Goal: Transaction & Acquisition: Purchase product/service

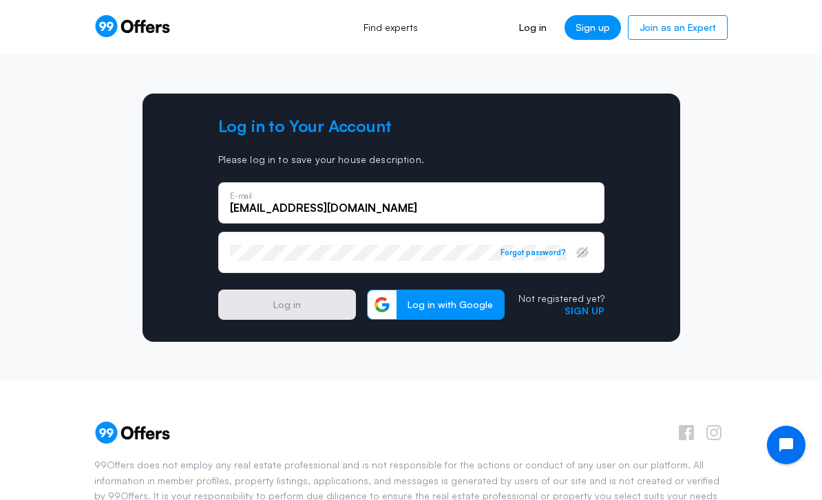
type input "yourpropertymasters@gmail.com"
click at [315, 307] on button "Log in" at bounding box center [287, 305] width 138 height 30
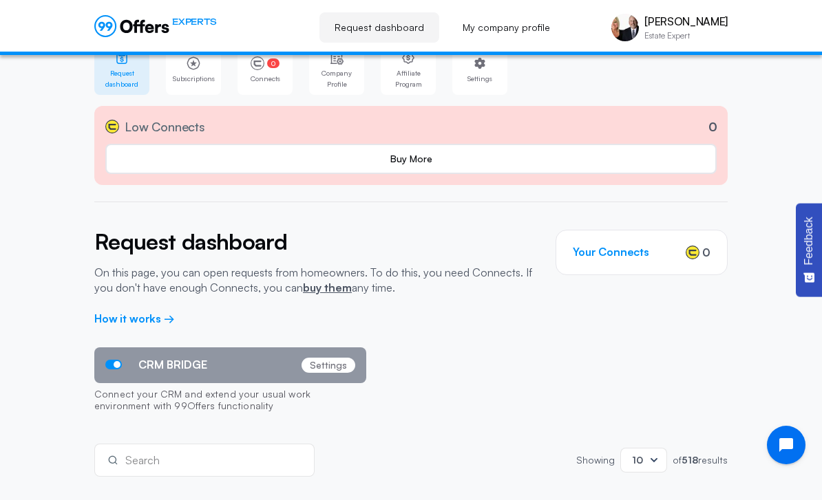
scroll to position [36, 0]
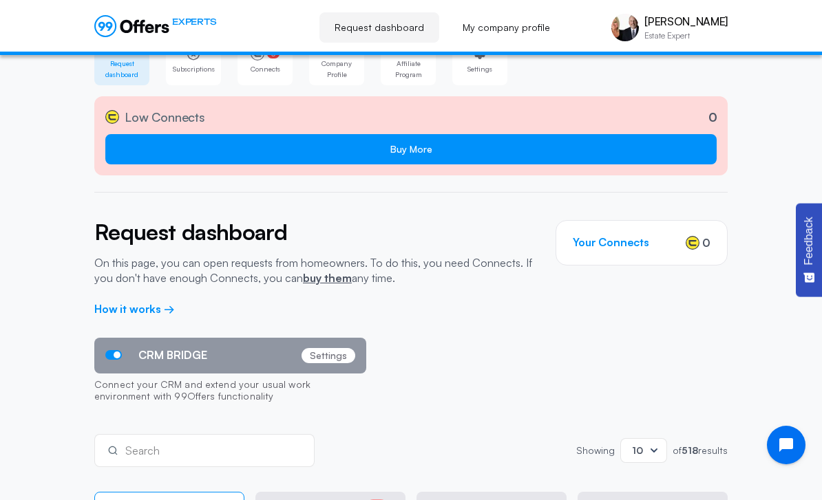
click at [574, 149] on link "Buy More" at bounding box center [410, 149] width 611 height 30
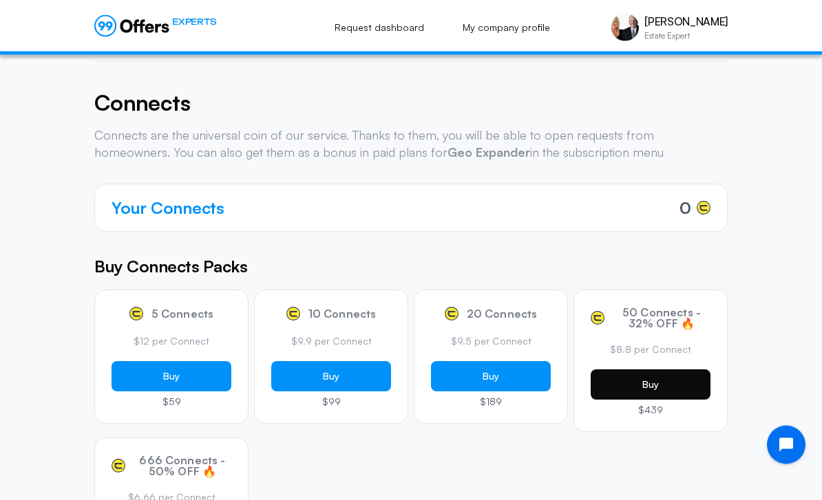
click at [677, 378] on button "Buy" at bounding box center [650, 385] width 120 height 30
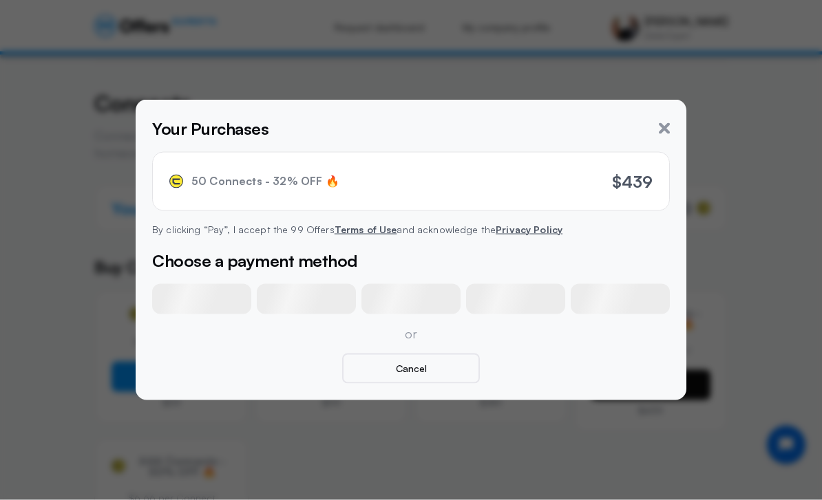
scroll to position [167, 0]
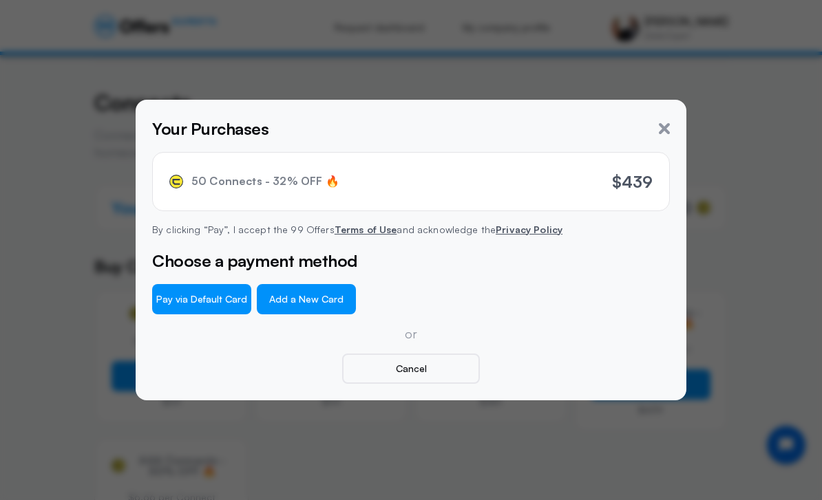
click at [341, 314] on button "Add a New Card" at bounding box center [306, 299] width 99 height 30
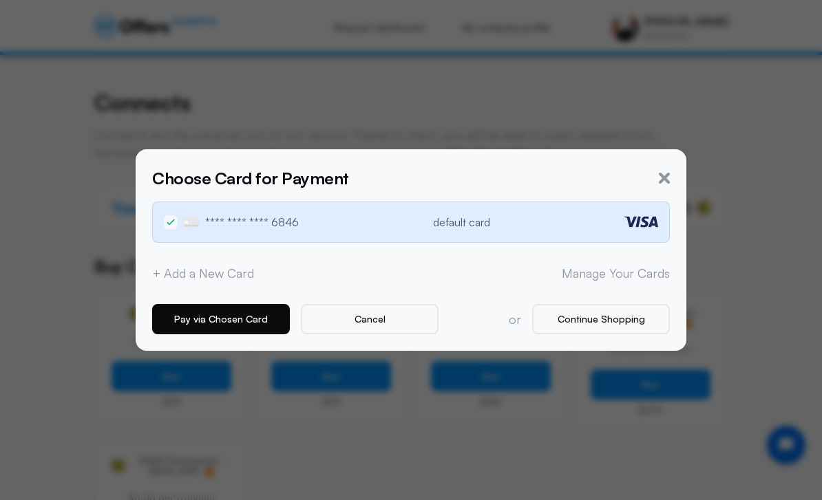
click at [254, 334] on button "Pay via Chosen Card" at bounding box center [221, 319] width 138 height 30
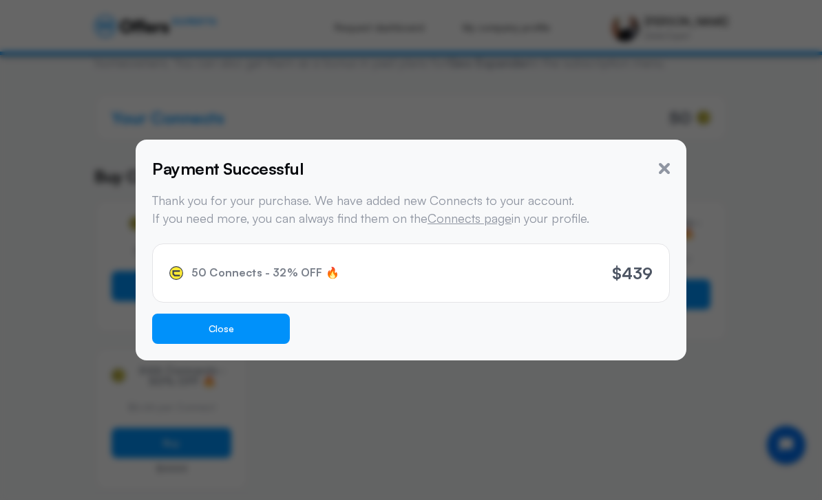
click at [257, 344] on button "Close" at bounding box center [221, 329] width 138 height 30
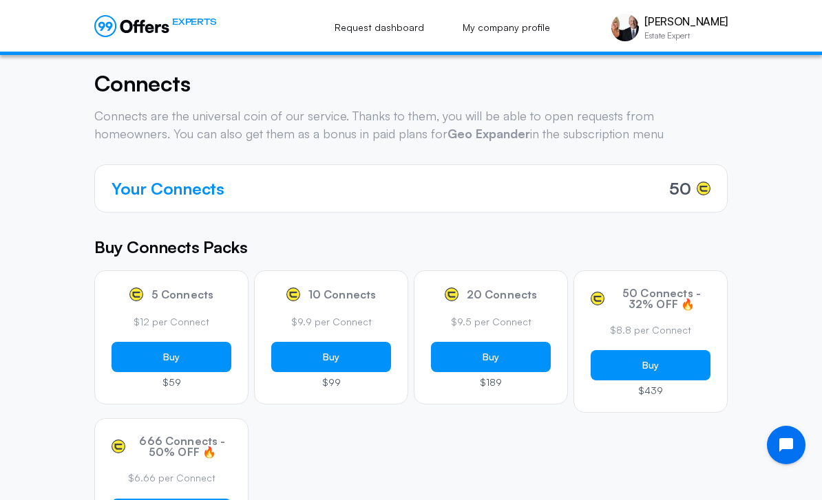
scroll to position [0, 0]
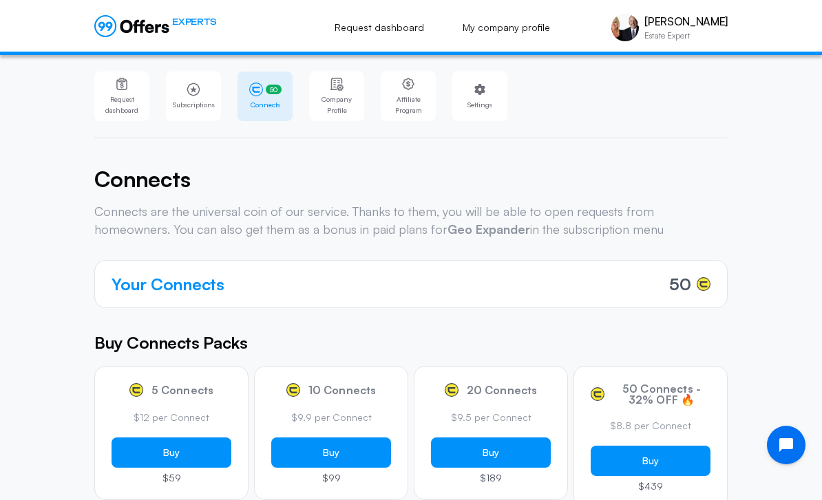
click at [77, 212] on div "Request dashboard Subscriptions 50 Connects 50 Company Profile Affiliate Progra…" at bounding box center [411, 419] width 822 height 729
click at [409, 34] on link "Request dashboard" at bounding box center [379, 27] width 120 height 30
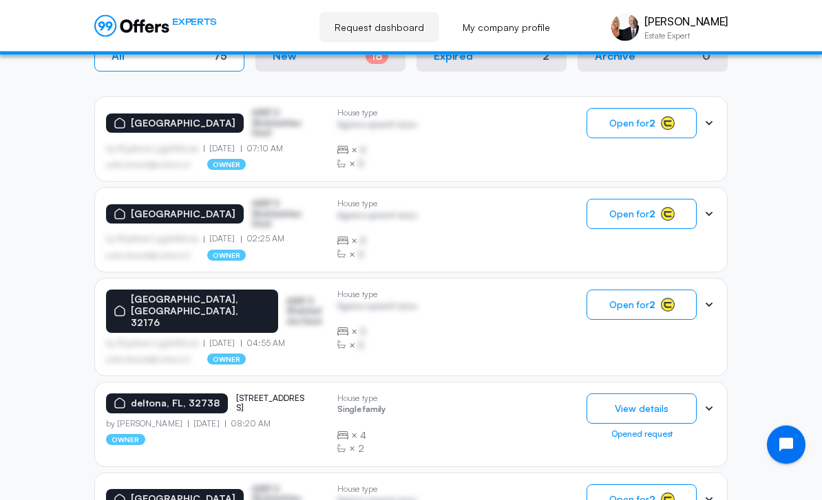
scroll to position [397, 0]
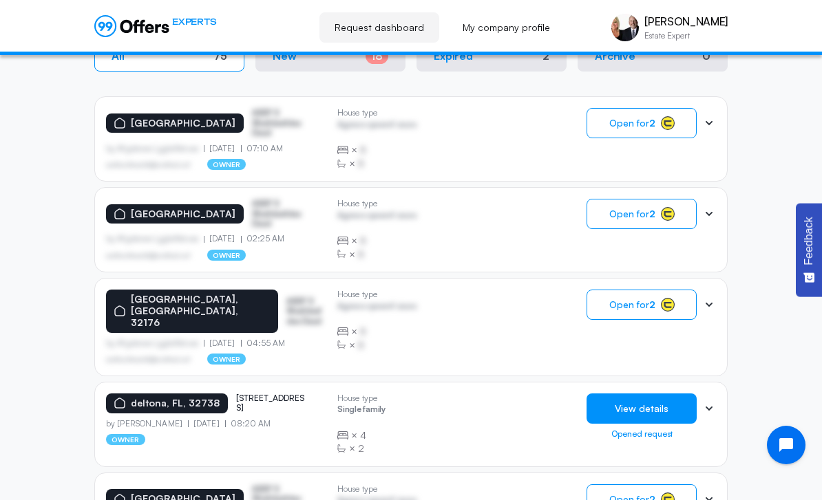
click at [616, 401] on button "View details" at bounding box center [641, 409] width 110 height 30
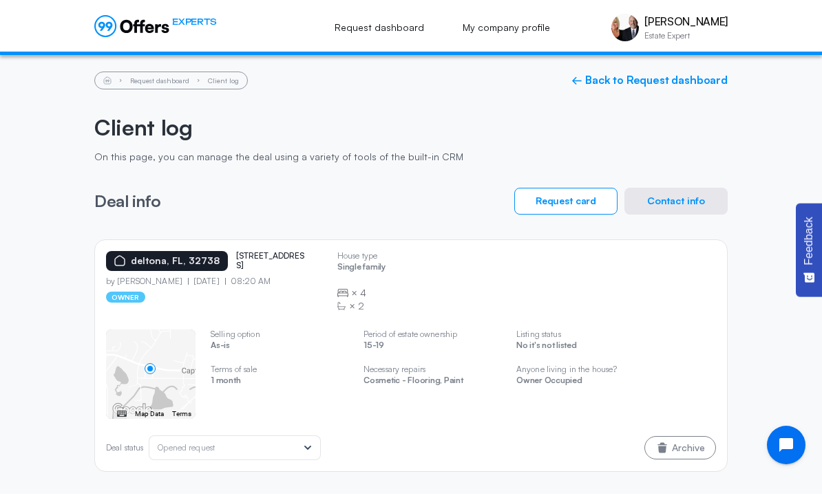
scroll to position [98, 0]
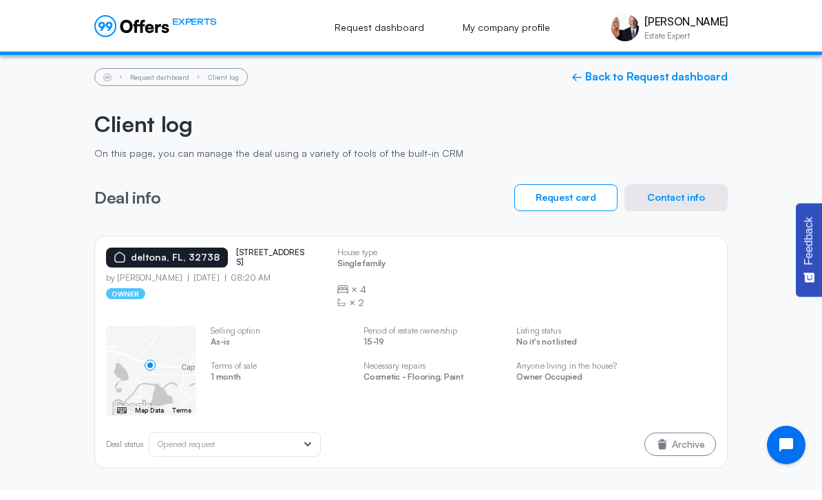
click at [319, 345] on p "As-is" at bounding box center [280, 343] width 138 height 13
click at [673, 200] on button "Contact info" at bounding box center [675, 197] width 103 height 27
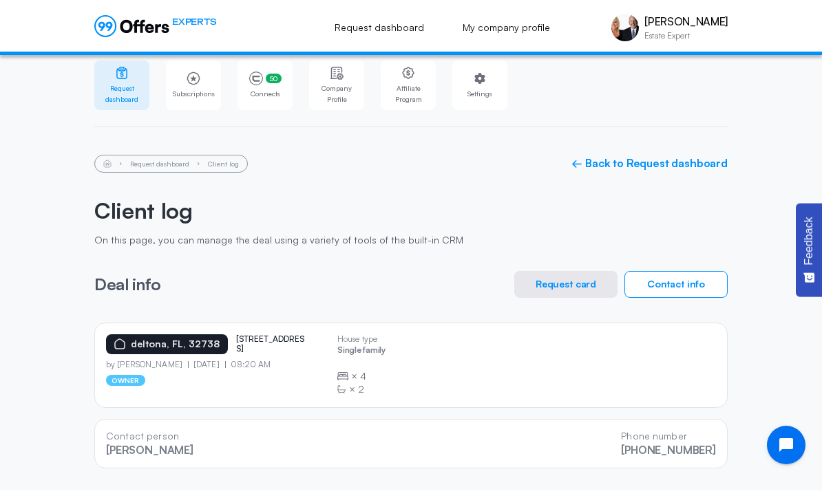
click at [687, 282] on button "Contact info" at bounding box center [675, 284] width 103 height 27
click at [559, 293] on button "Request card" at bounding box center [565, 284] width 103 height 27
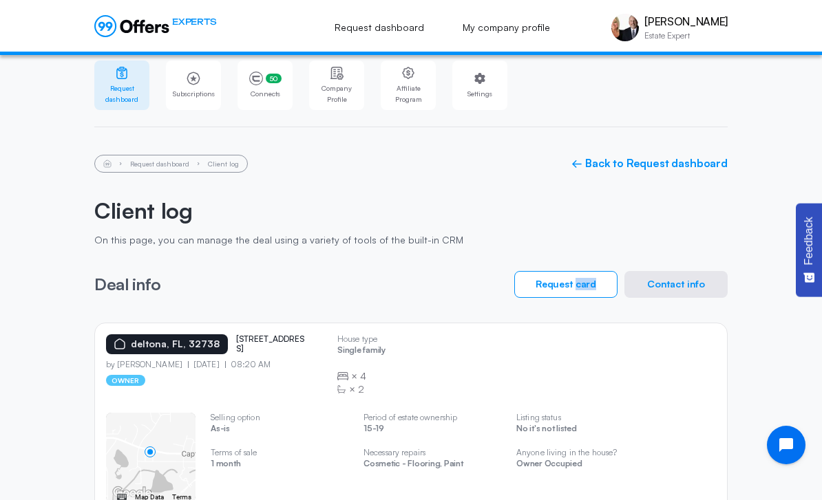
scroll to position [54, 0]
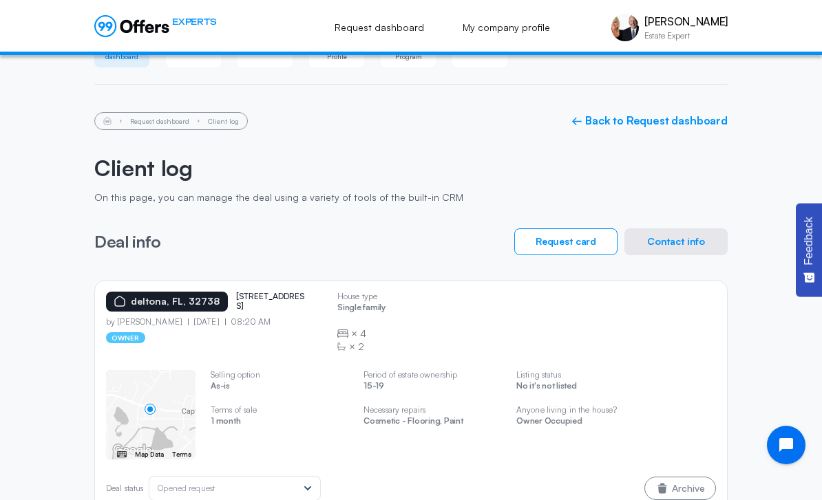
click at [545, 211] on div "Request dashboard Client log ← Back to Request dashboard Client log On this pag…" at bounding box center [410, 312] width 633 height 400
click at [682, 237] on button "Contact info" at bounding box center [675, 241] width 103 height 27
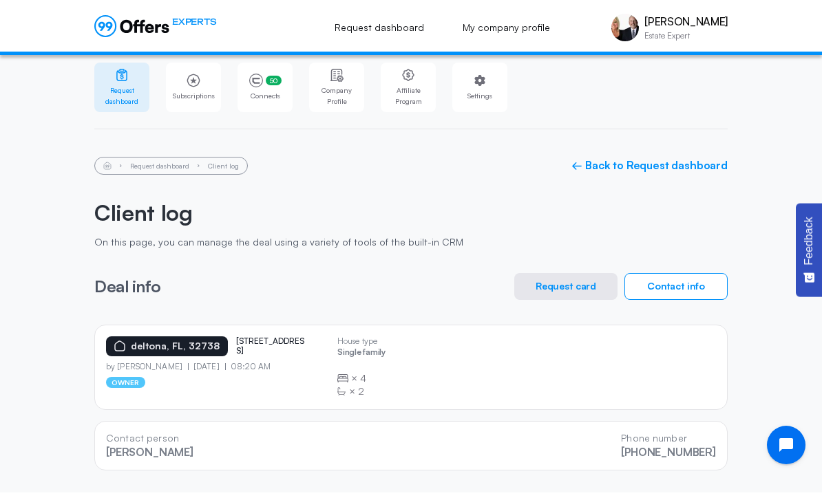
scroll to position [11, 0]
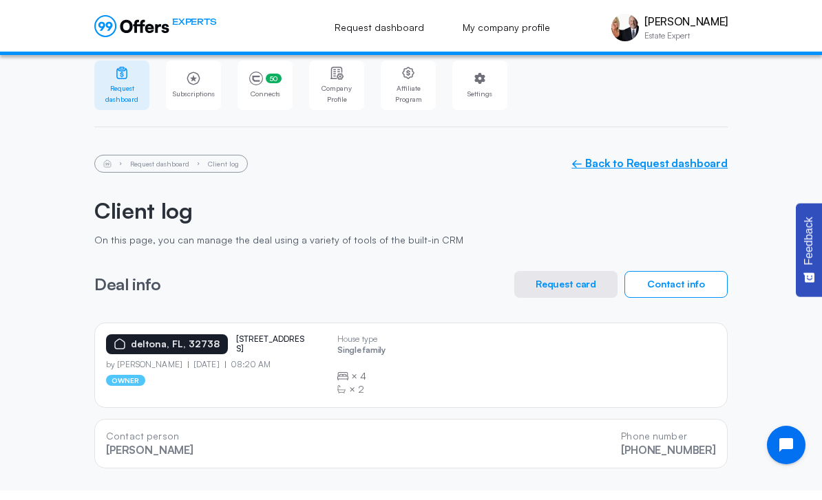
click at [679, 162] on link "← Back to Request dashboard" at bounding box center [649, 163] width 156 height 13
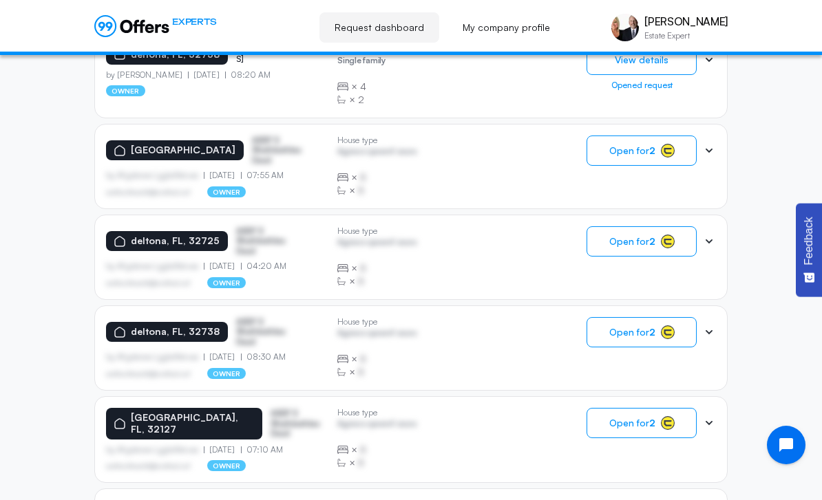
scroll to position [749, 0]
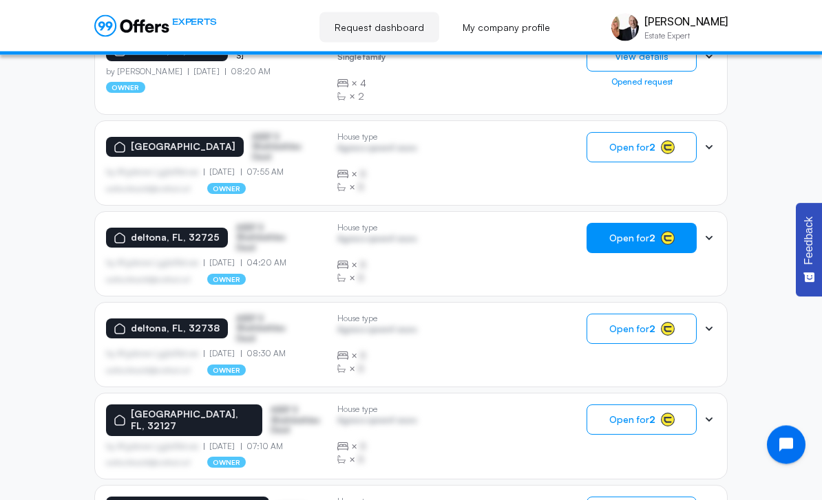
click at [656, 229] on button "Open for 2" at bounding box center [641, 239] width 110 height 30
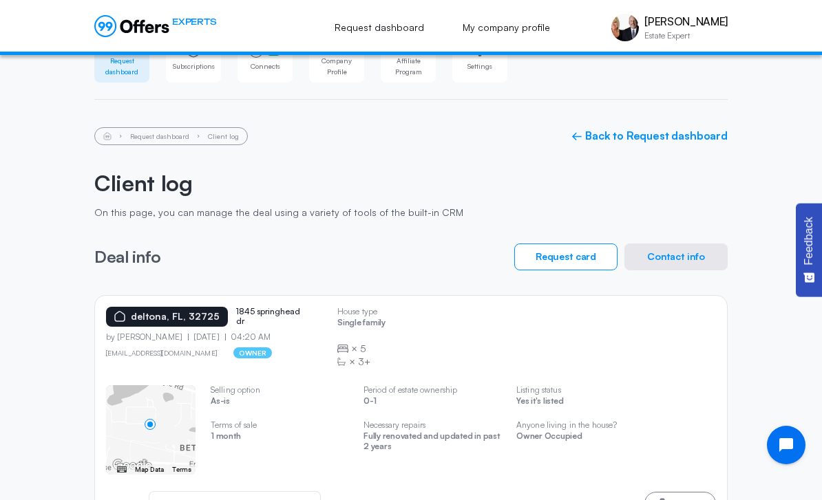
scroll to position [54, 0]
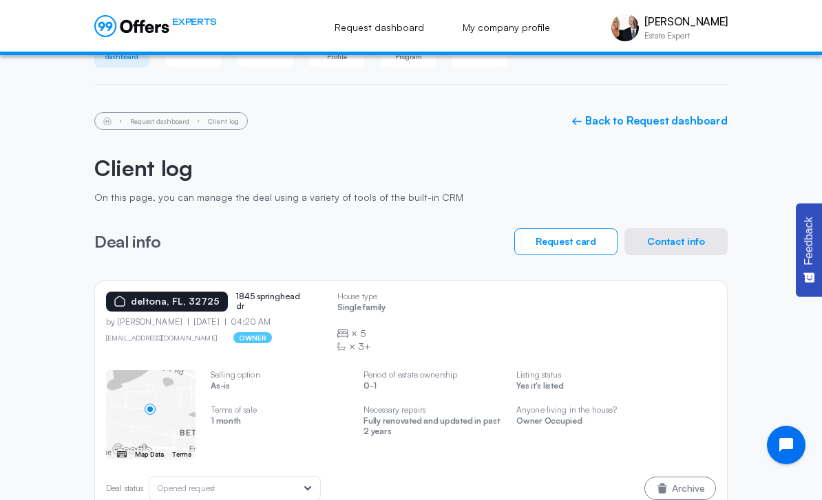
click at [735, 169] on div "Request dashboard Subscriptions 48 Connects 48 Company Profile Affiliate Progra…" at bounding box center [411, 267] width 661 height 533
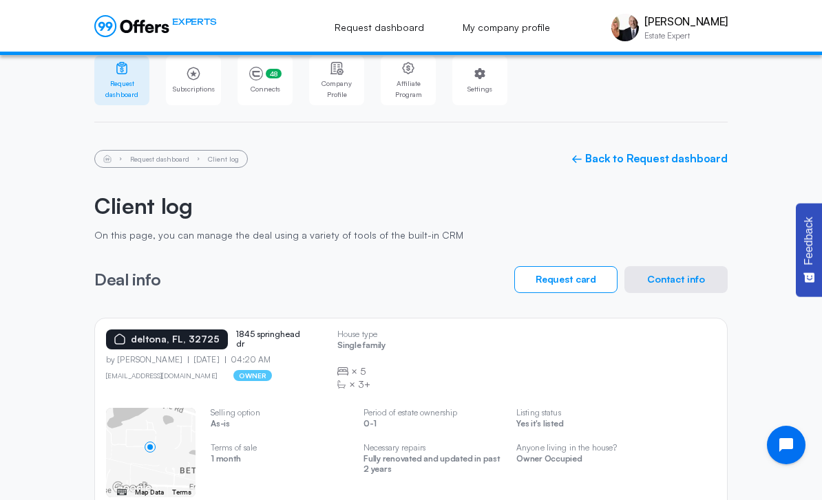
scroll to position [17, 0]
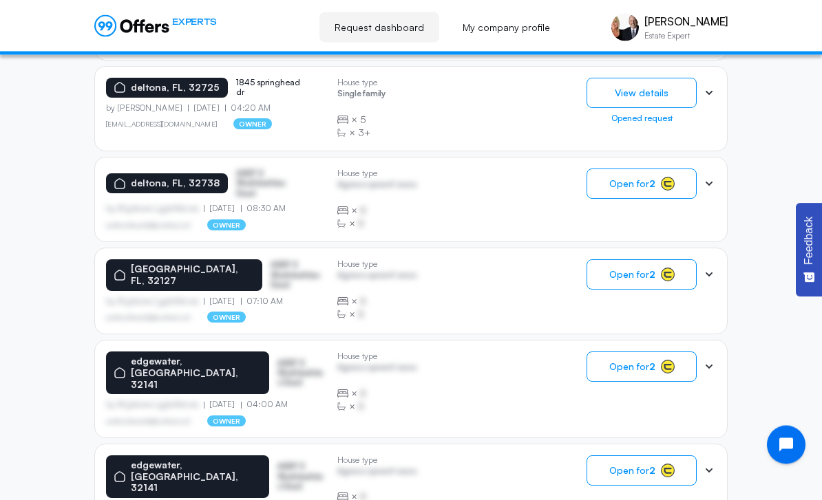
scroll to position [894, 0]
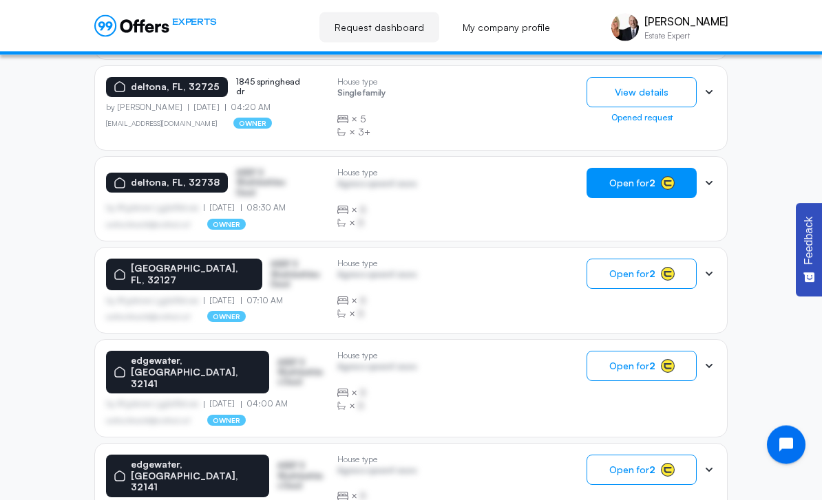
click at [664, 178] on rect "button" at bounding box center [667, 184] width 13 height 13
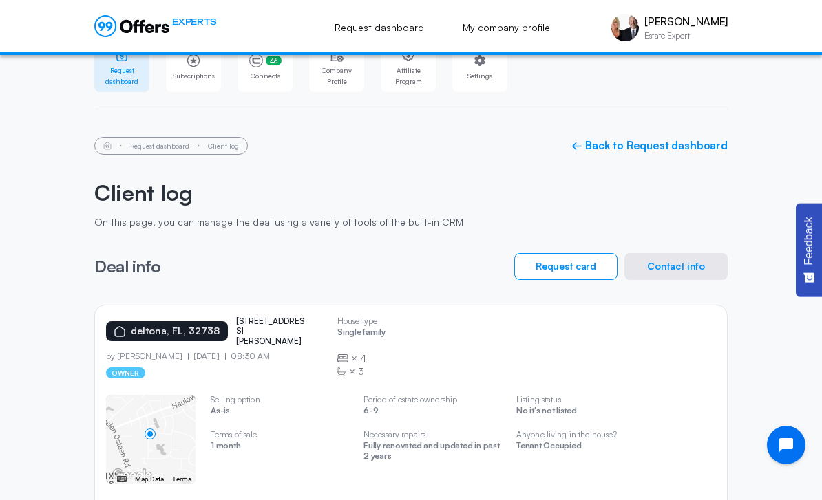
scroll to position [54, 0]
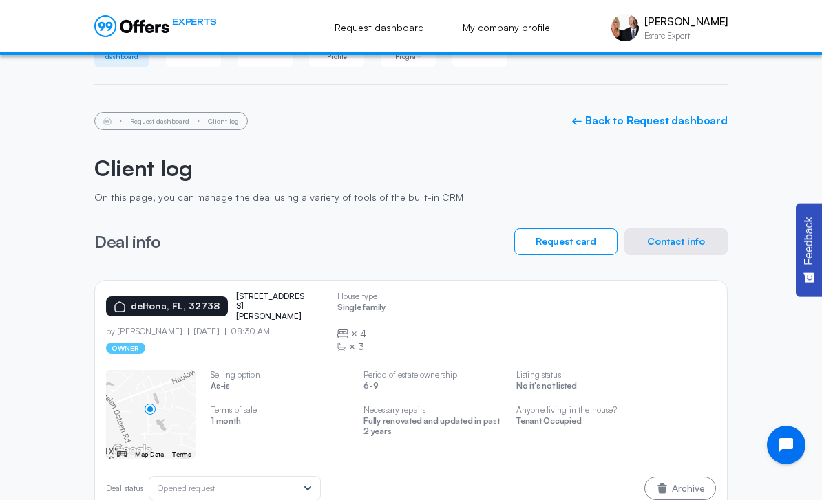
click at [709, 248] on button "Contact info" at bounding box center [675, 241] width 103 height 27
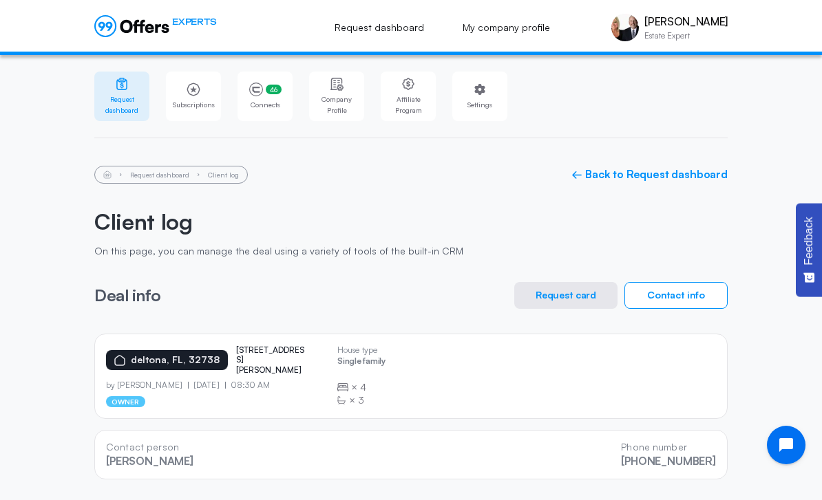
scroll to position [11, 0]
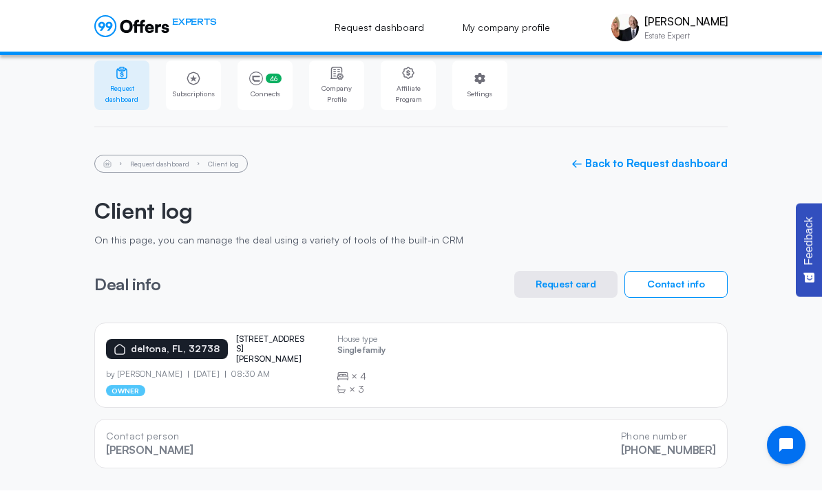
click at [588, 291] on button "Request card" at bounding box center [565, 284] width 103 height 27
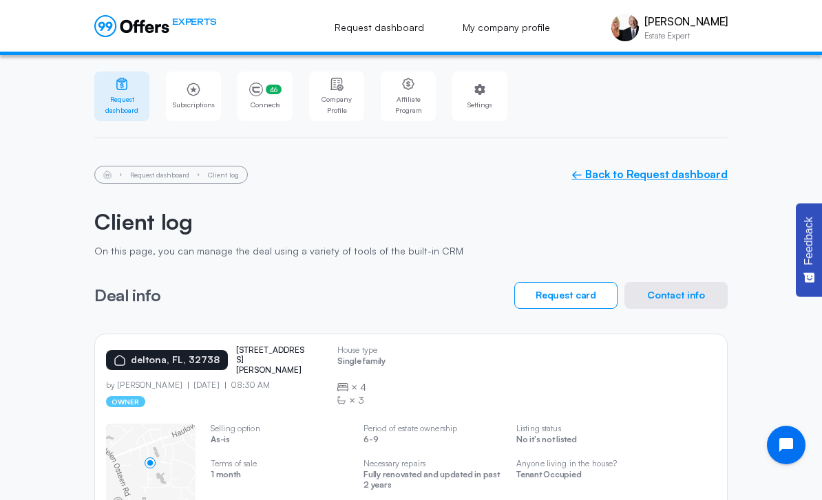
click at [693, 172] on link "← Back to Request dashboard" at bounding box center [649, 174] width 156 height 13
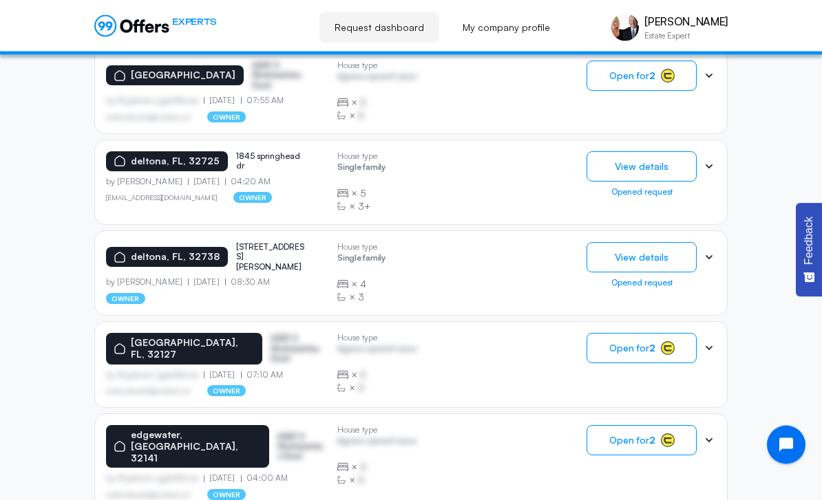
scroll to position [821, 0]
click at [715, 250] on icon at bounding box center [709, 257] width 14 height 14
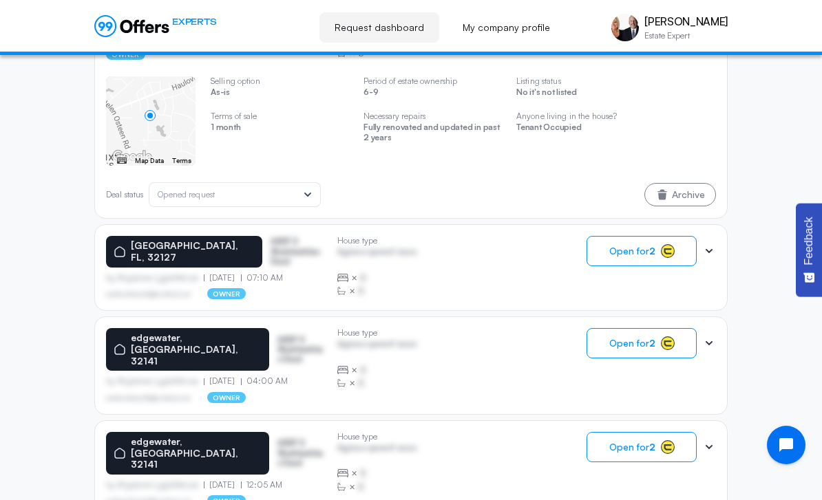
scroll to position [1070, 0]
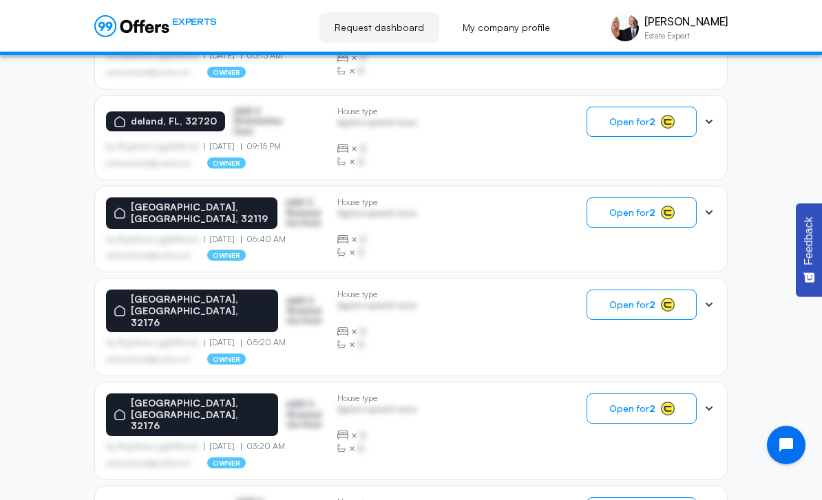
scroll to position [923, 0]
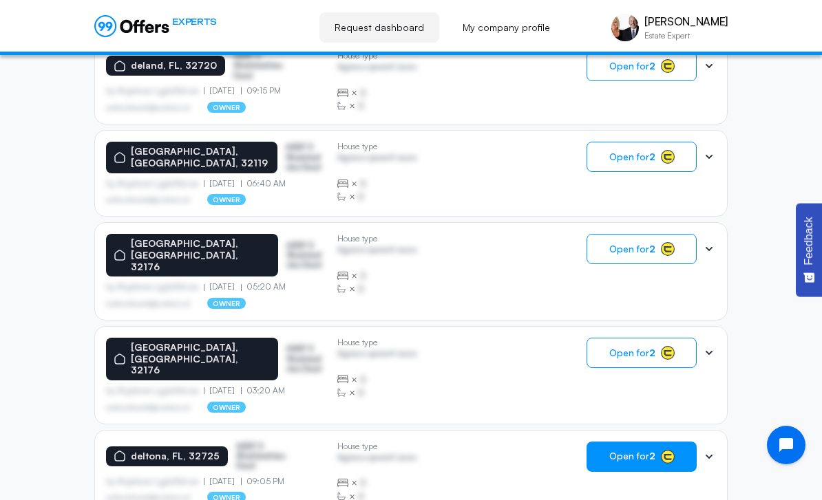
click at [667, 450] on rect "button" at bounding box center [667, 456] width 13 height 13
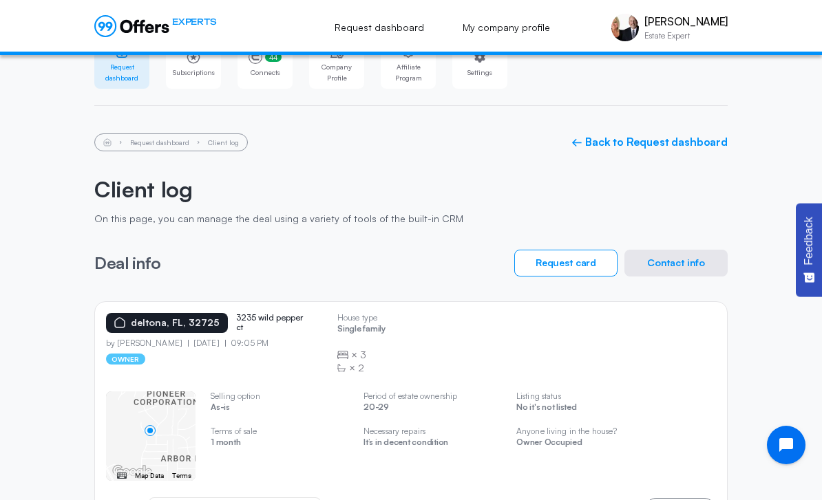
scroll to position [54, 0]
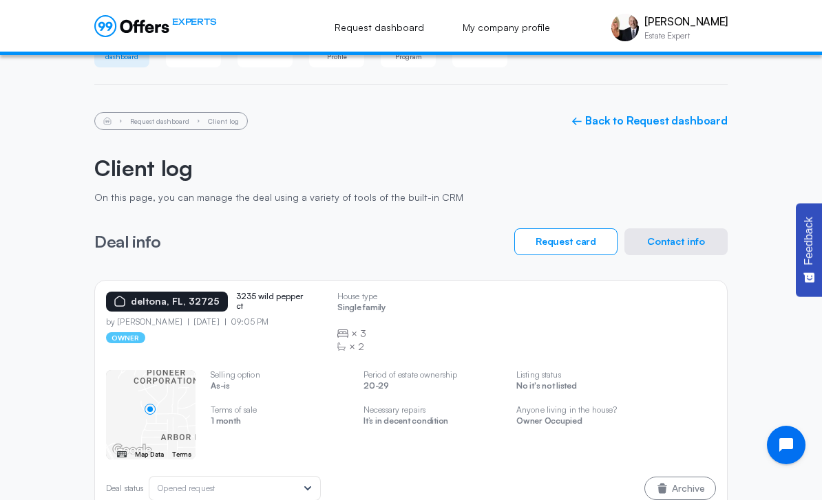
click at [687, 248] on button "Contact info" at bounding box center [675, 241] width 103 height 27
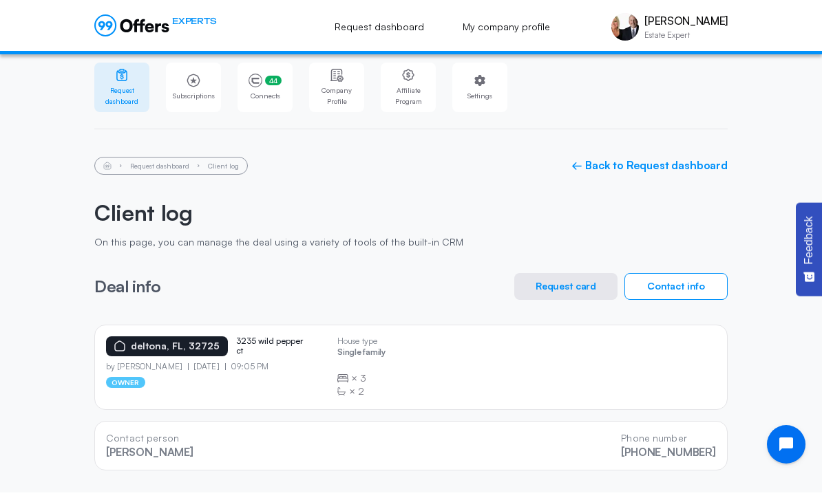
scroll to position [11, 0]
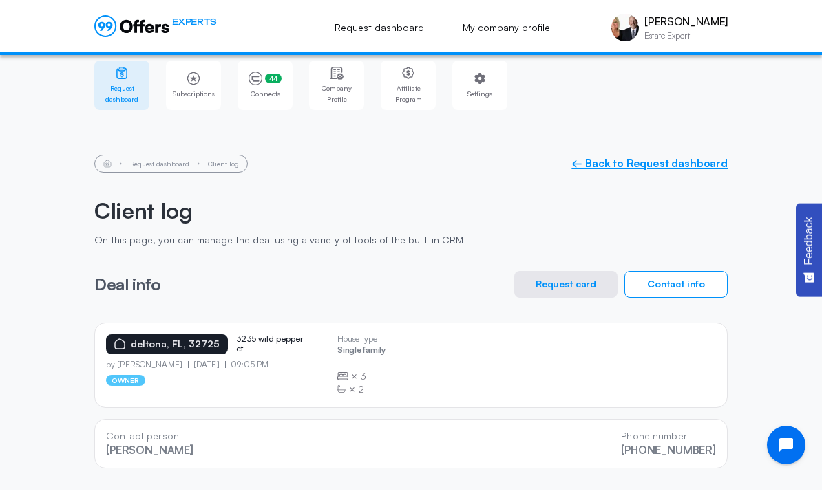
click at [669, 170] on link "← Back to Request dashboard" at bounding box center [649, 163] width 156 height 13
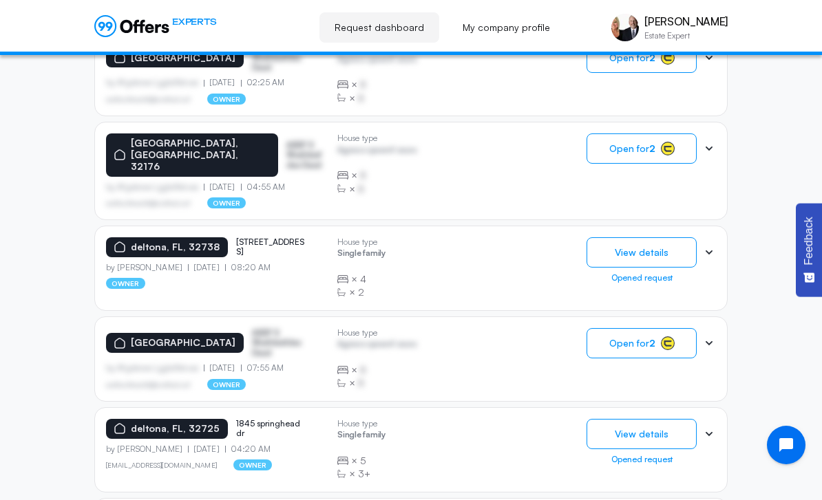
scroll to position [923, 0]
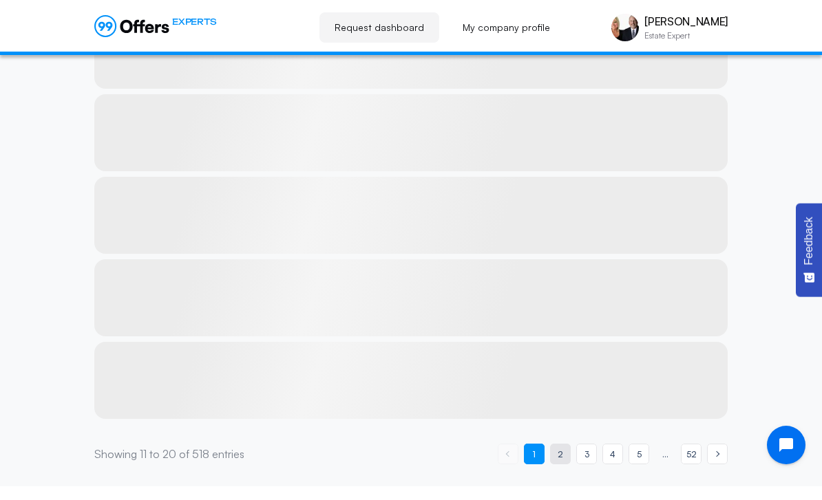
scroll to position [848, 0]
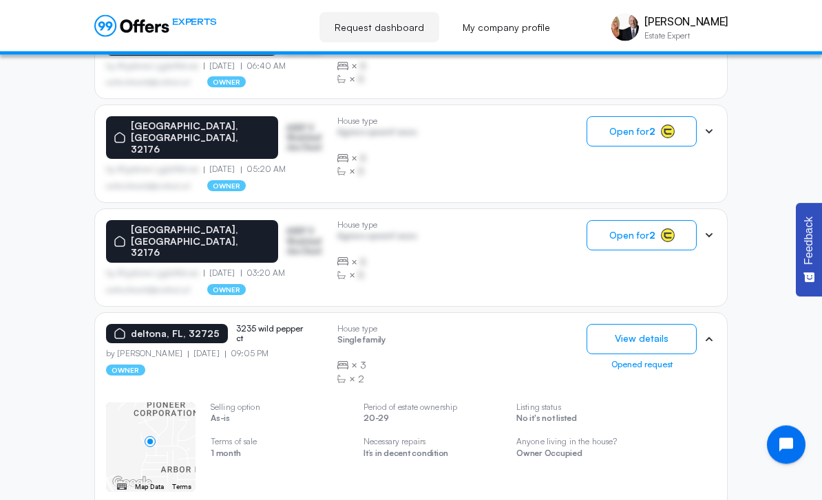
scroll to position [1070, 0]
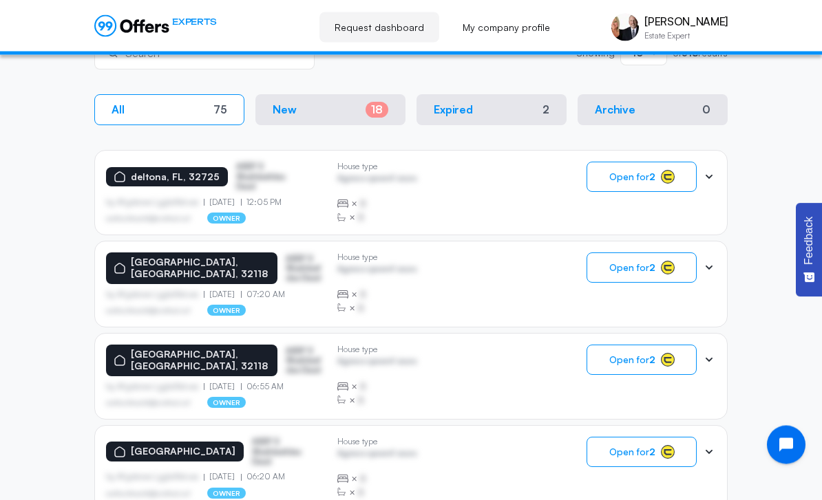
scroll to position [345, 0]
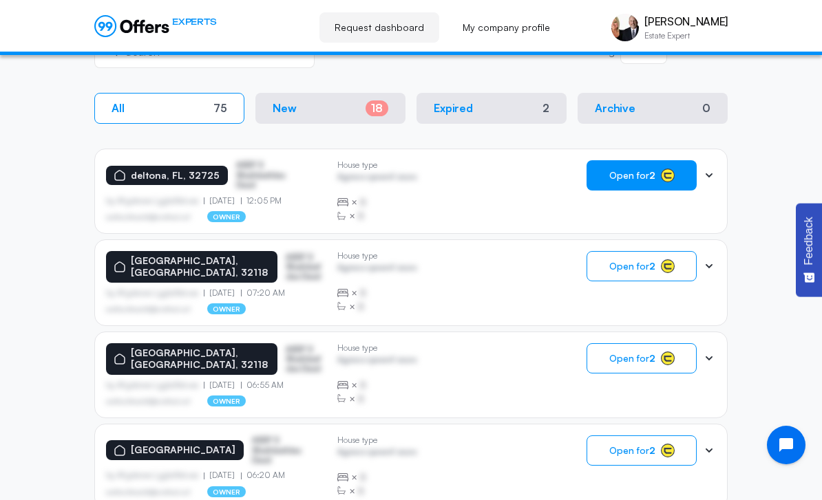
click at [667, 170] on rect "button" at bounding box center [667, 175] width 13 height 13
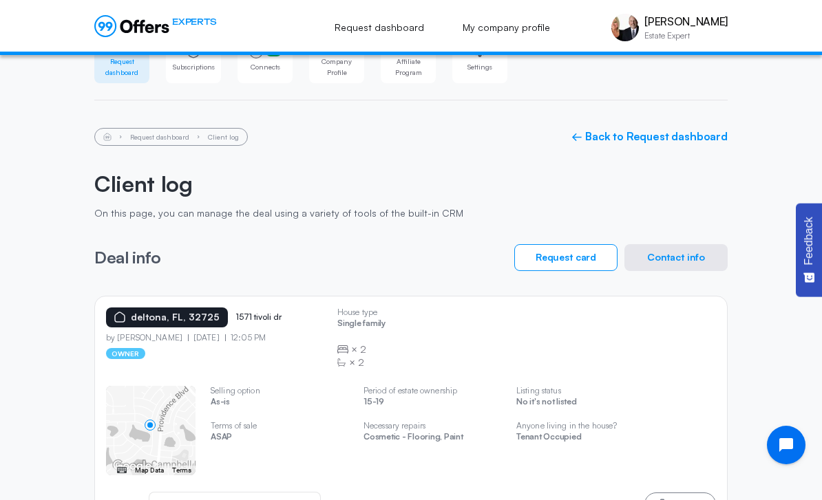
scroll to position [32, 0]
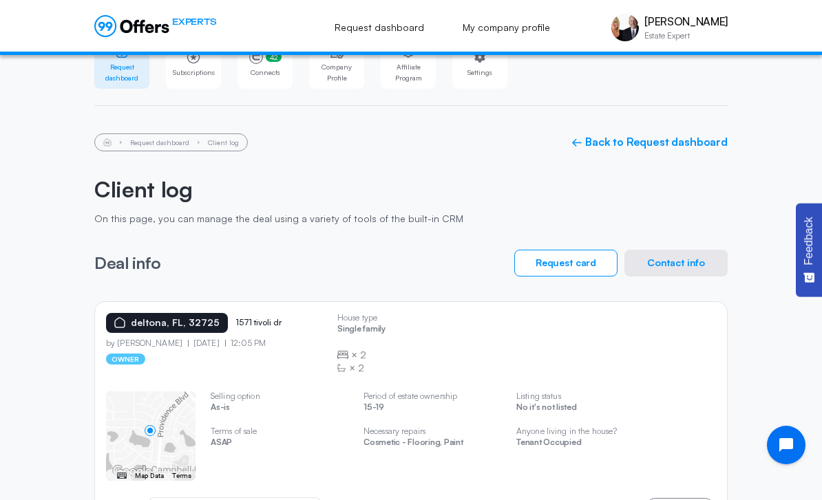
click at [308, 1] on div "EXPERTS Request dashboard My company profile Rick McBride Estate Expert Rick Mc…" at bounding box center [411, 27] width 822 height 55
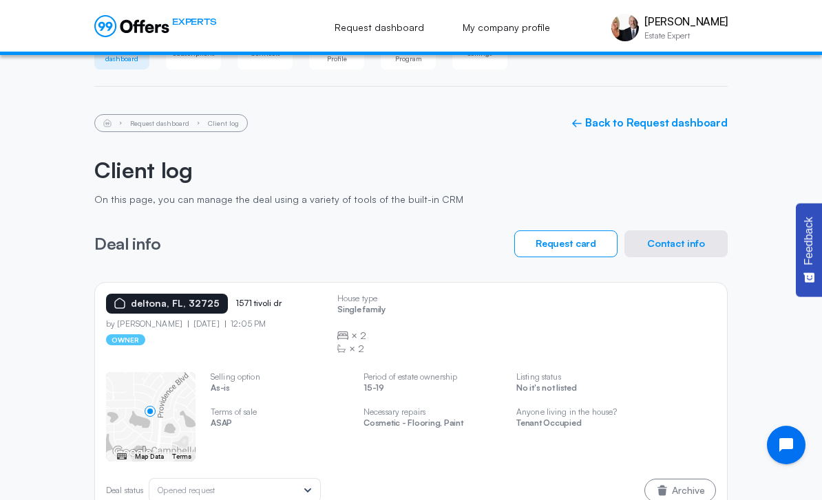
scroll to position [54, 0]
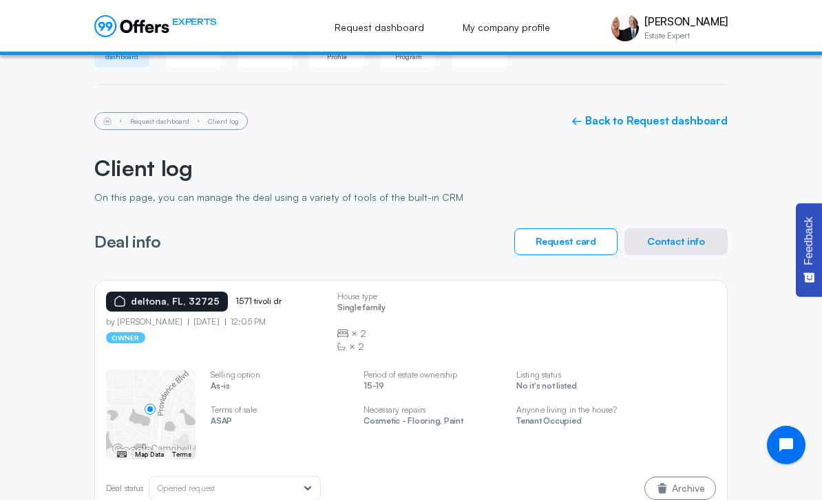
click at [693, 245] on button "Contact info" at bounding box center [675, 241] width 103 height 27
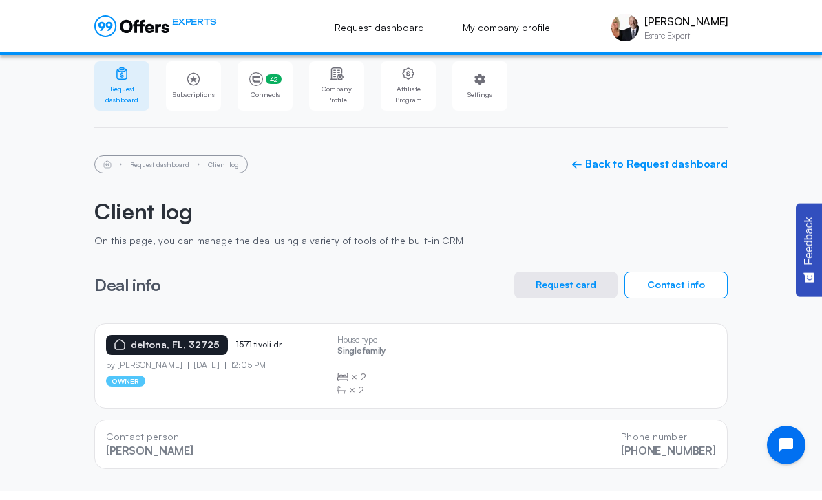
scroll to position [11, 0]
click at [689, 169] on link "← Back to Request dashboard" at bounding box center [649, 163] width 156 height 13
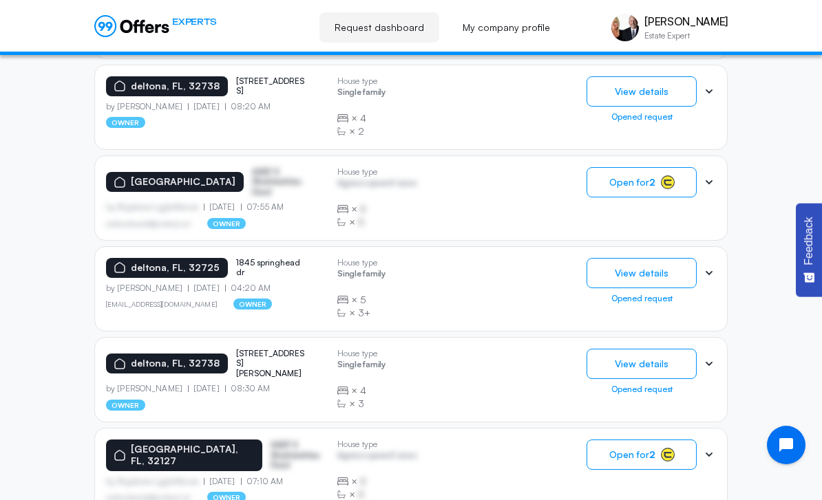
scroll to position [923, 0]
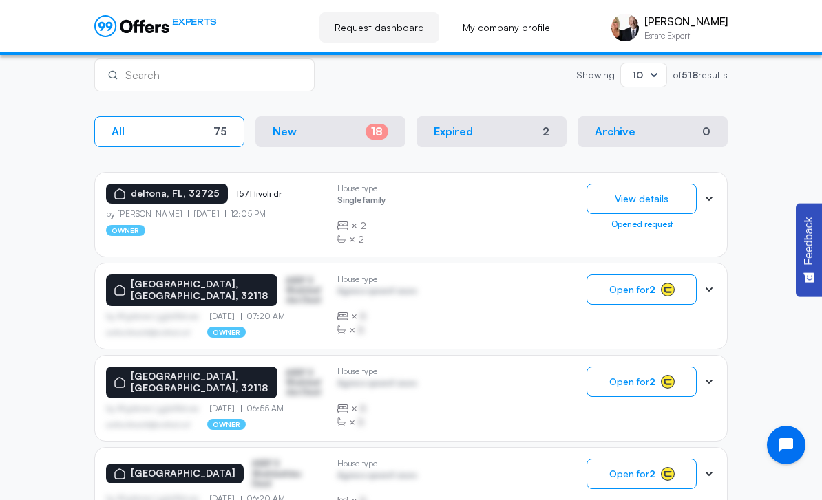
scroll to position [332, 0]
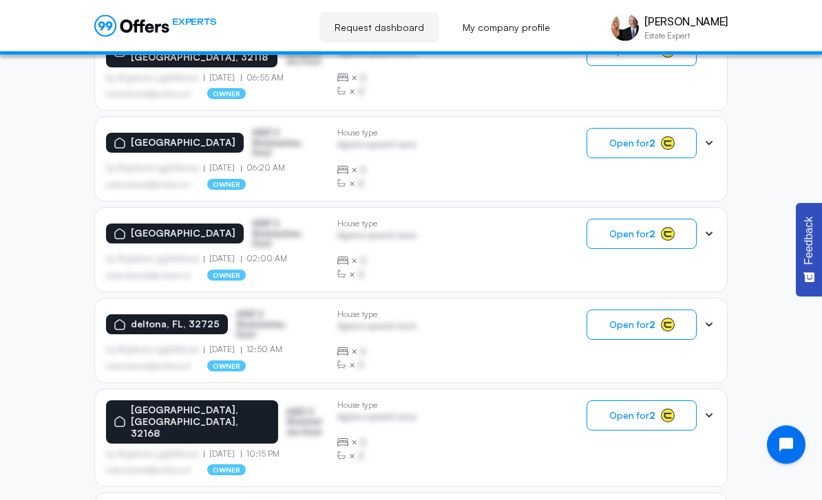
click at [500, 343] on div "deltona, FL, 32725 ASDF S Sfasfdasfdas Dasd by Afgdsrwe Ljgjkdfsbvas 09.11.2025…" at bounding box center [411, 341] width 610 height 62
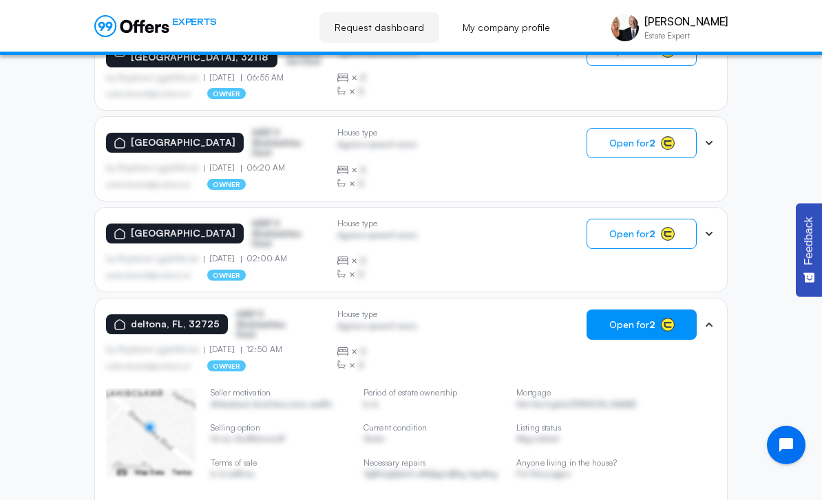
click at [646, 322] on span "Open for 2" at bounding box center [632, 324] width 46 height 11
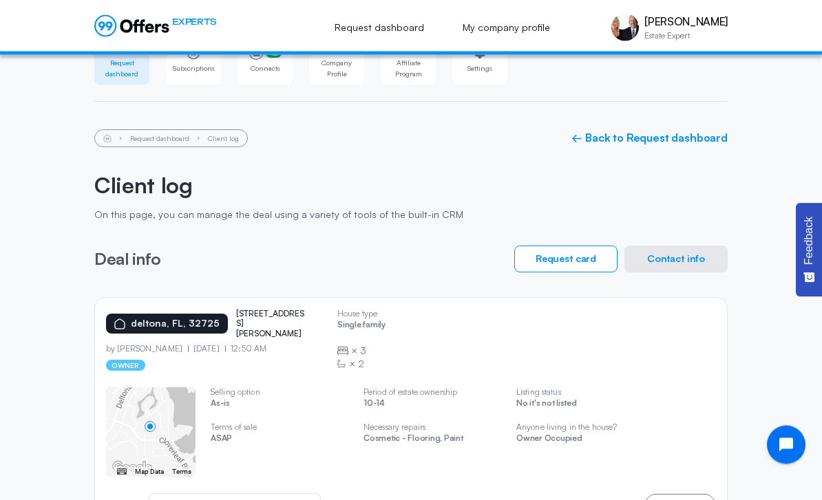
scroll to position [54, 0]
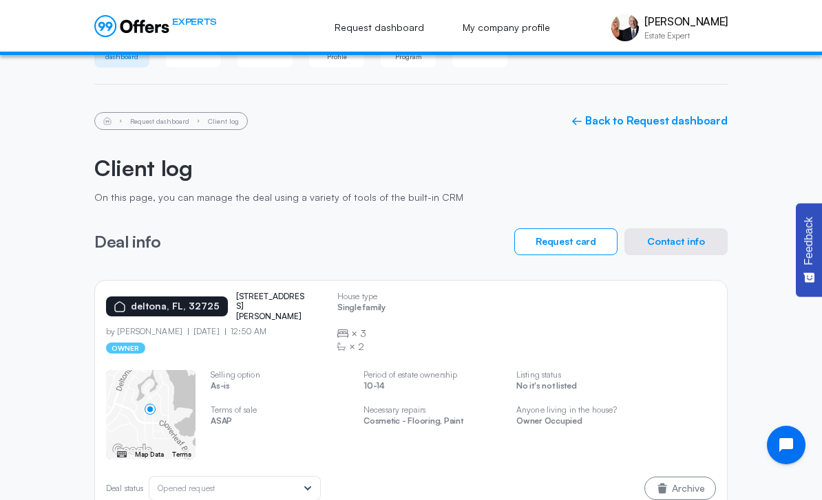
click at [694, 236] on button "Contact info" at bounding box center [675, 241] width 103 height 27
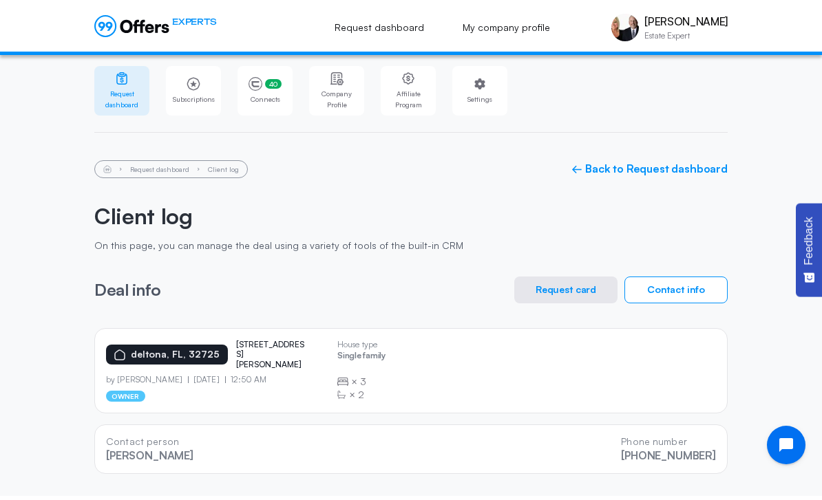
scroll to position [11, 0]
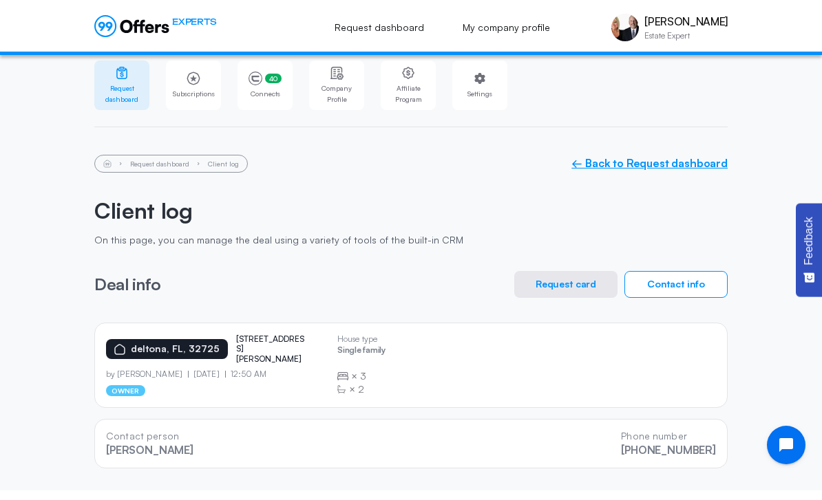
click at [701, 167] on link "← Back to Request dashboard" at bounding box center [649, 163] width 156 height 13
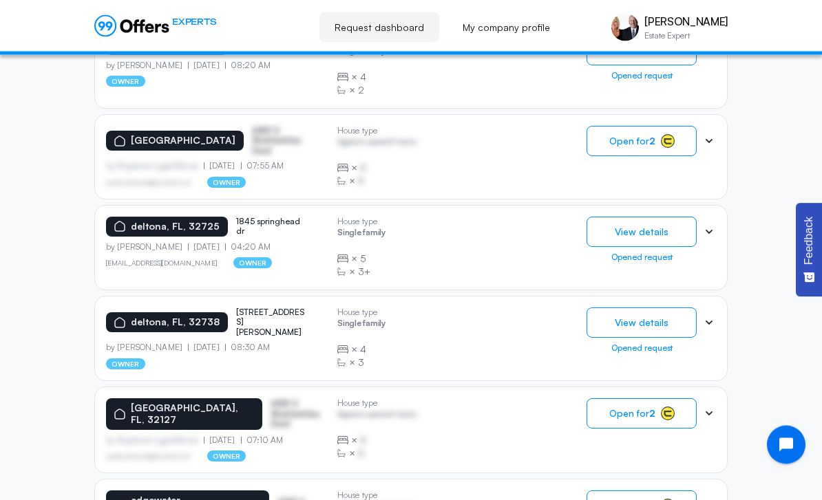
scroll to position [923, 0]
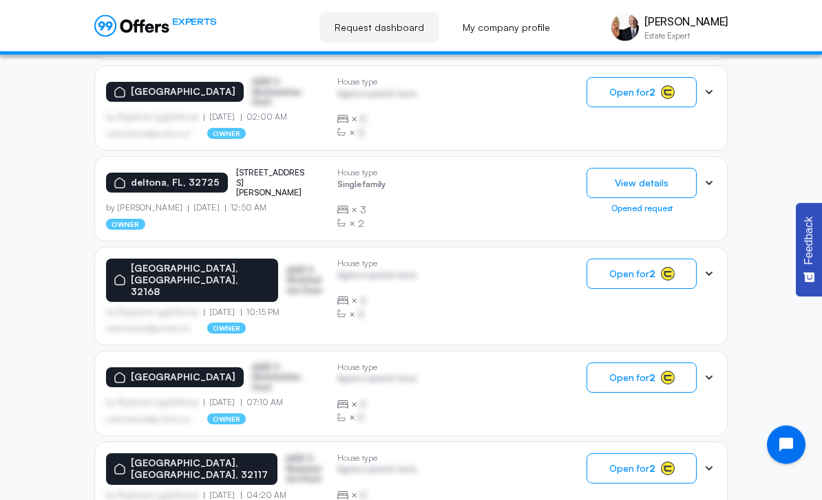
scroll to position [795, 0]
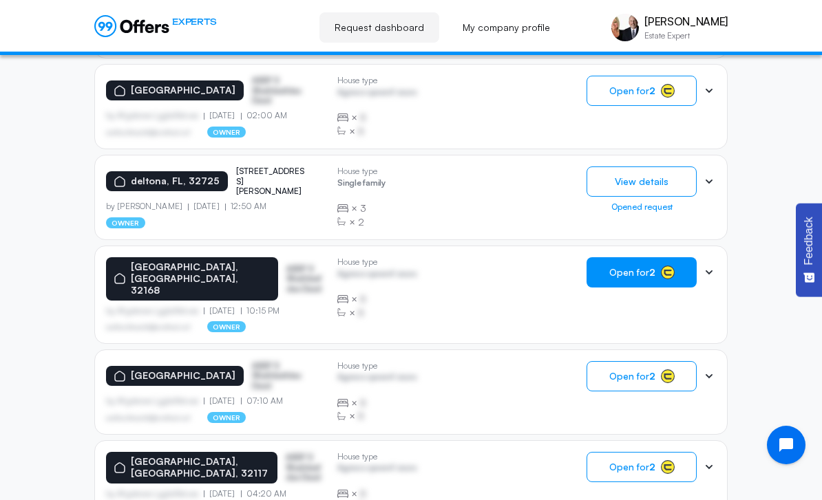
click at [657, 279] on button "Open for 2" at bounding box center [641, 272] width 110 height 30
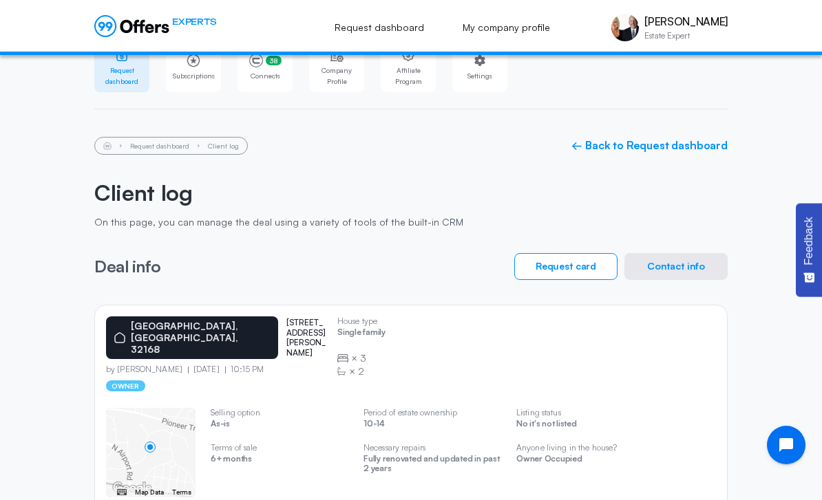
scroll to position [22, 0]
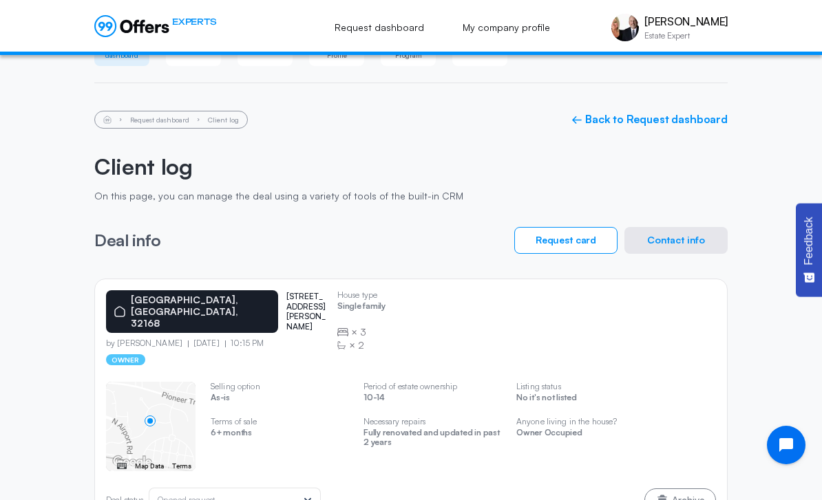
click at [694, 230] on button "Contact info" at bounding box center [675, 240] width 103 height 27
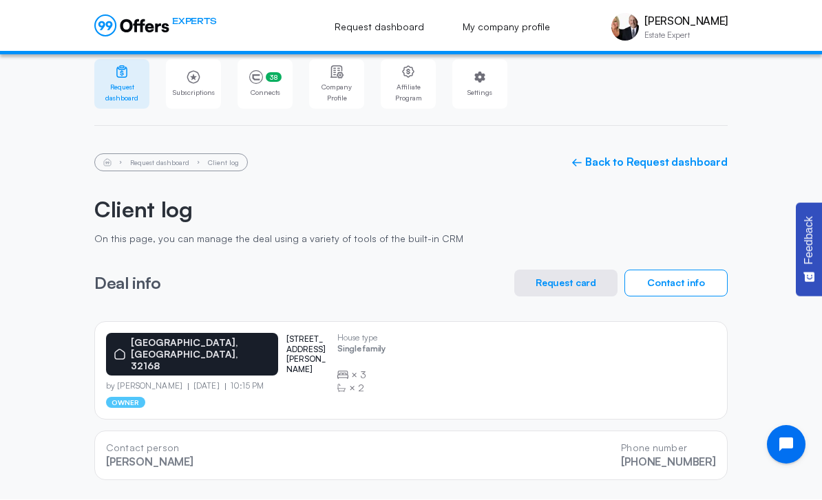
scroll to position [12, 0]
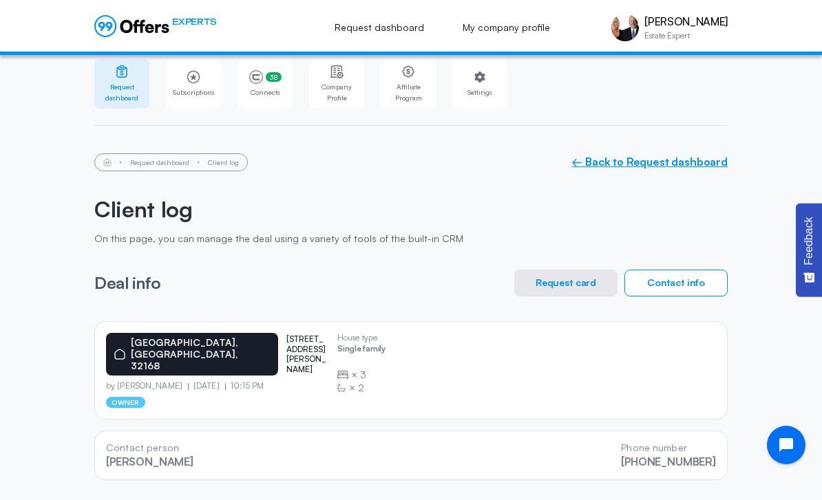
click at [690, 168] on link "← Back to Request dashboard" at bounding box center [649, 161] width 156 height 13
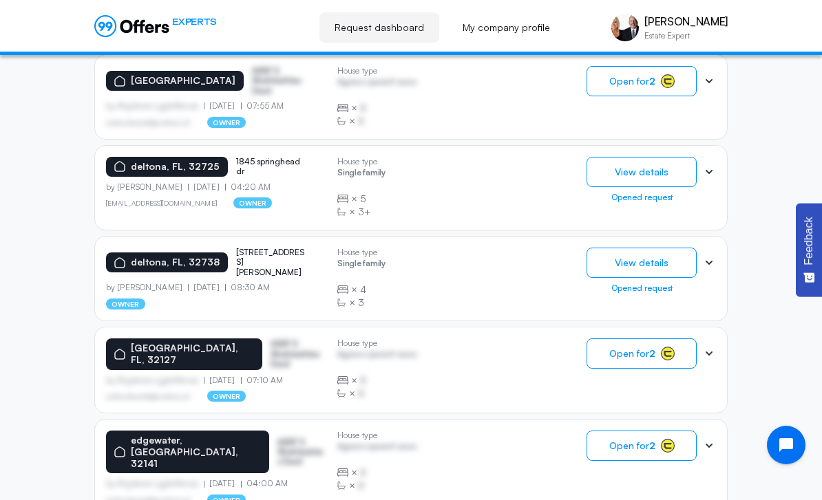
scroll to position [923, 0]
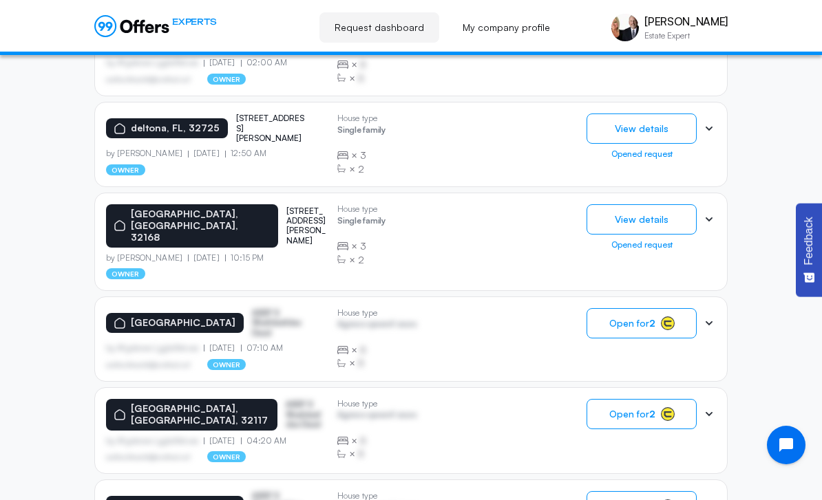
click at [641, 336] on app-request-item-header-right "Open for 2" at bounding box center [650, 339] width 129 height 62
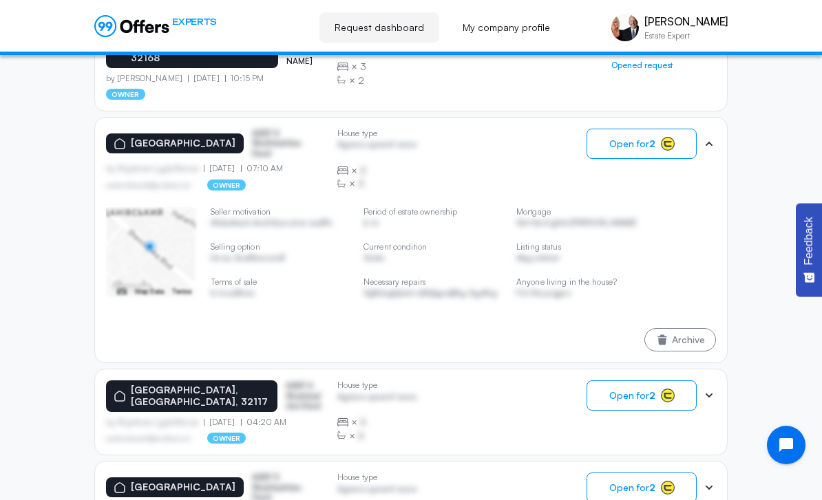
scroll to position [1087, 0]
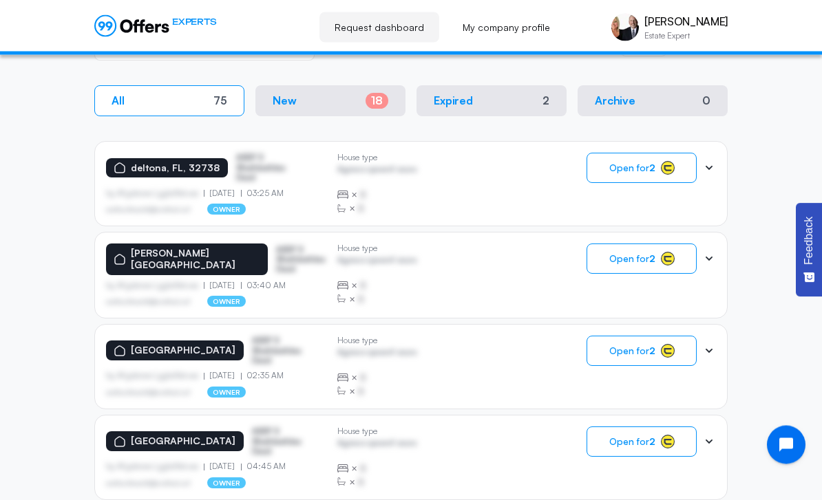
scroll to position [354, 0]
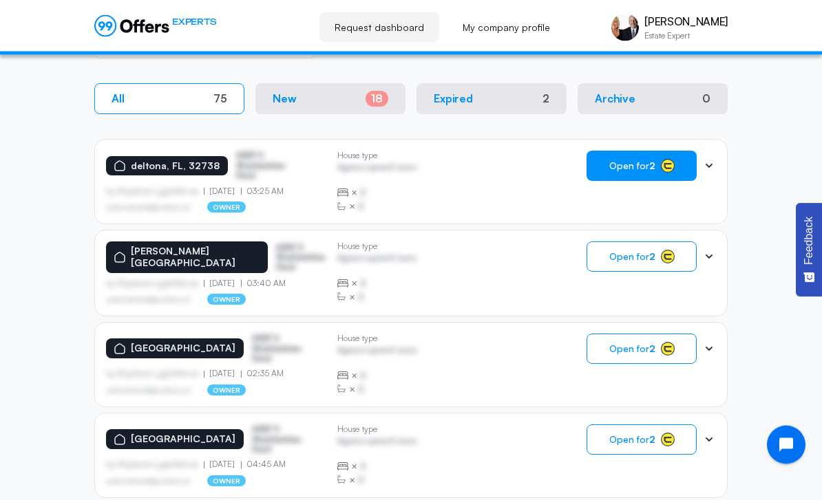
click at [649, 170] on strong "2" at bounding box center [652, 166] width 6 height 12
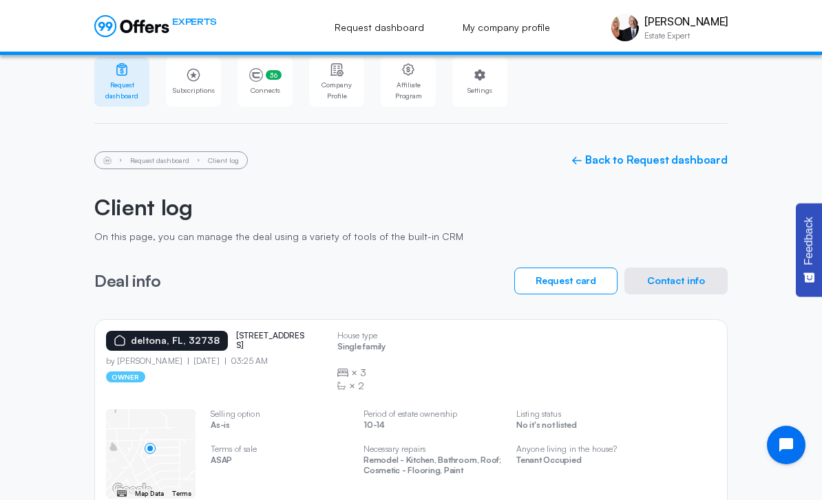
scroll to position [16, 0]
click at [715, 276] on button "Contact info" at bounding box center [675, 279] width 103 height 27
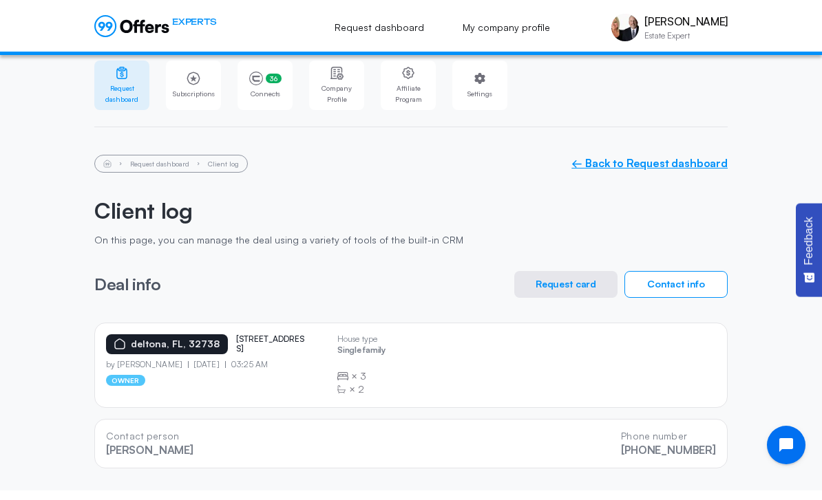
click at [700, 170] on link "← Back to Request dashboard" at bounding box center [649, 163] width 156 height 13
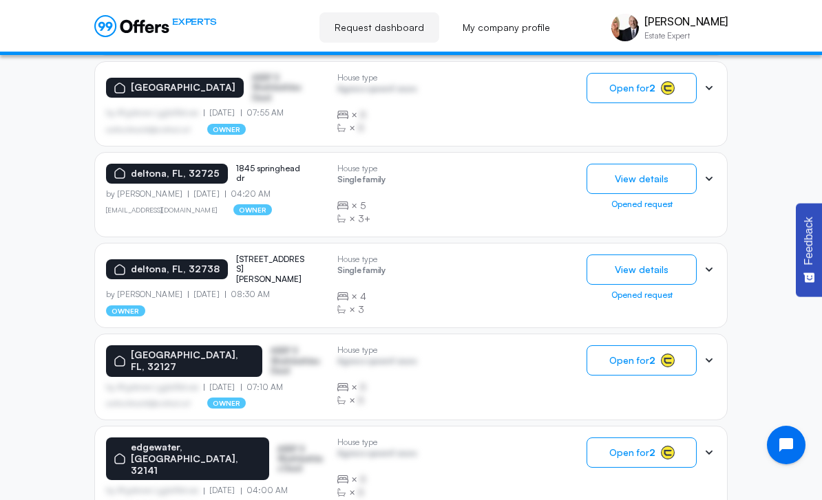
scroll to position [923, 0]
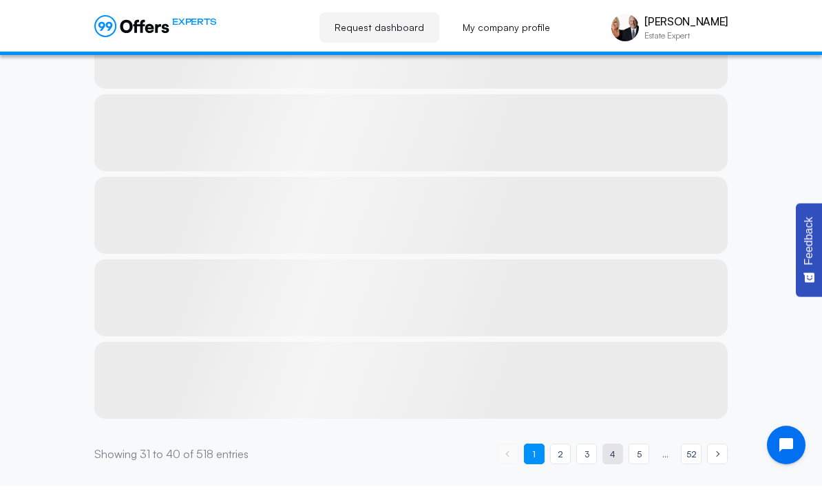
scroll to position [848, 0]
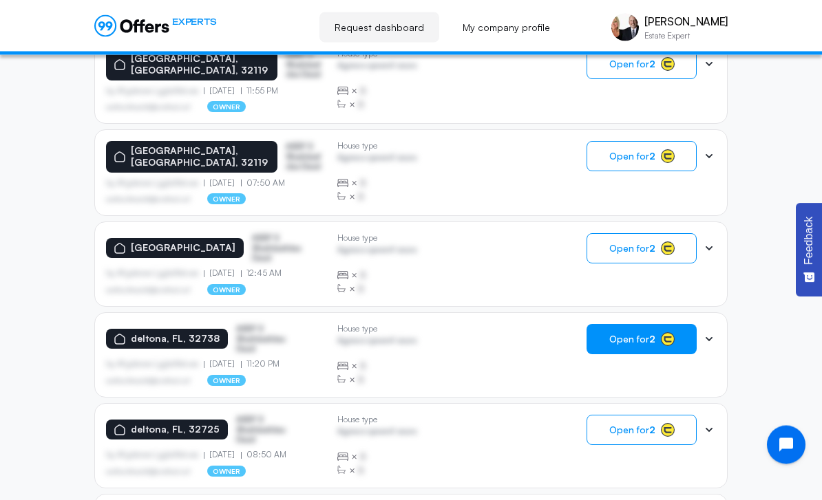
click at [667, 334] on rect "button" at bounding box center [667, 340] width 13 height 13
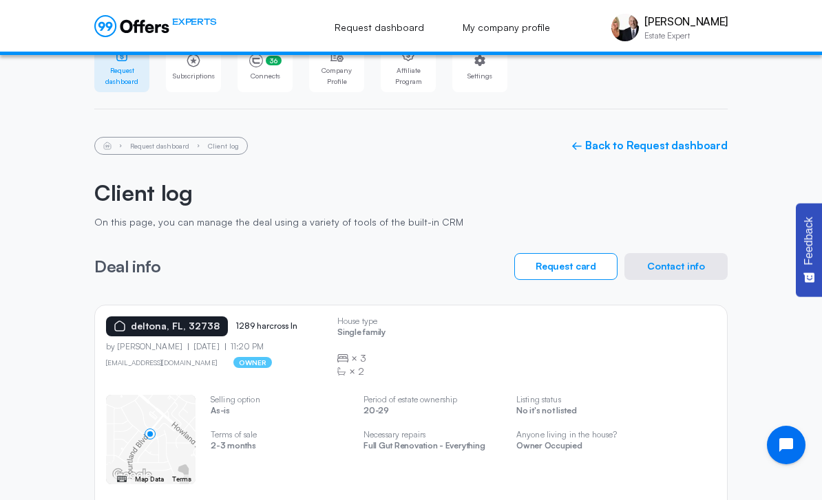
scroll to position [54, 0]
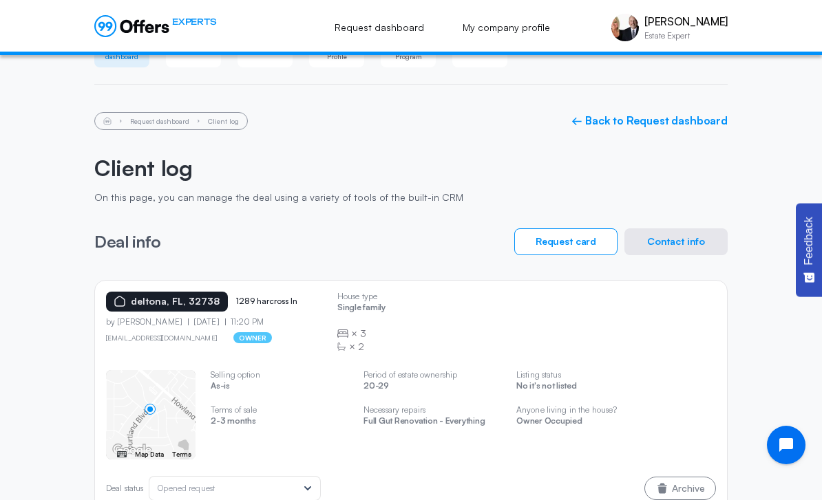
click at [711, 399] on div "← Move left → Move right ↑ Move up ↓ Move down + Zoom in - Zoom out Home Jump l…" at bounding box center [411, 414] width 610 height 89
click at [705, 239] on button "Contact info" at bounding box center [675, 241] width 103 height 27
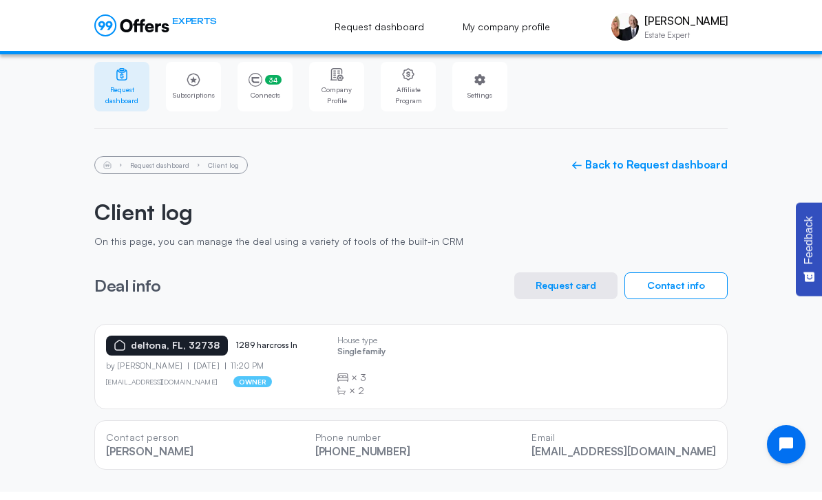
scroll to position [11, 0]
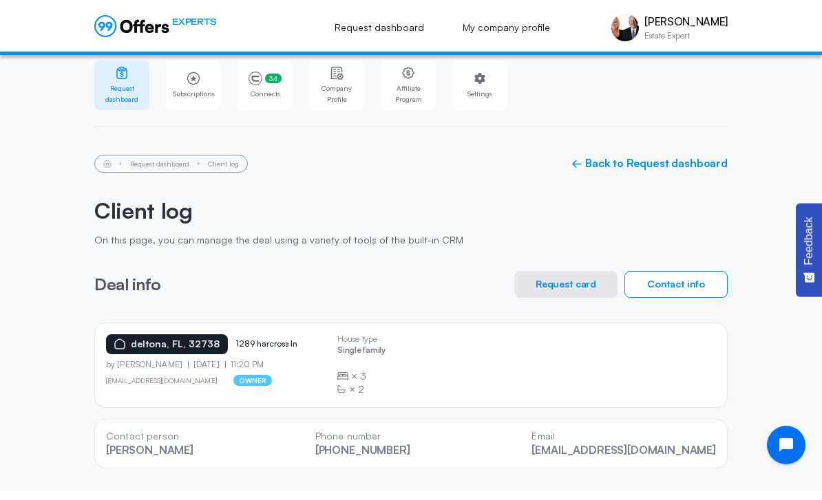
click at [639, 354] on div "deltona, FL, 32738 1289 harcross ln by Deborah Zielinski 08.27.2025 11:20 PM zi…" at bounding box center [411, 365] width 610 height 62
click at [583, 285] on button "Request card" at bounding box center [565, 284] width 103 height 27
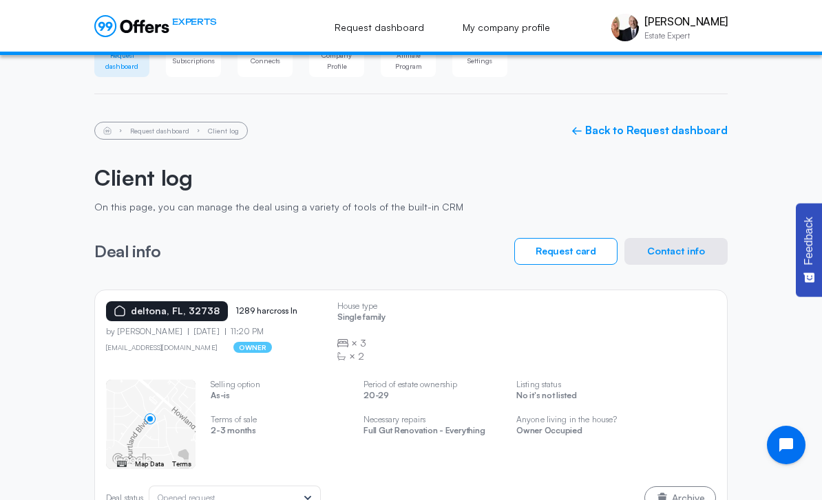
scroll to position [54, 0]
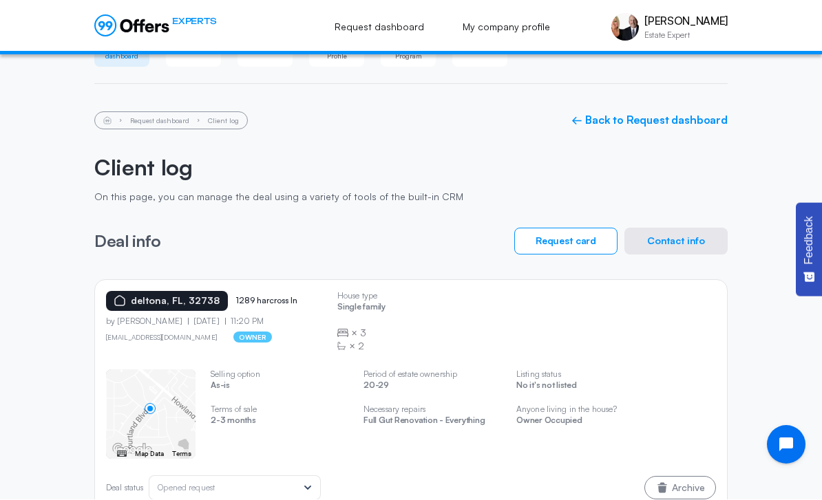
click at [707, 244] on button "Contact info" at bounding box center [675, 241] width 103 height 27
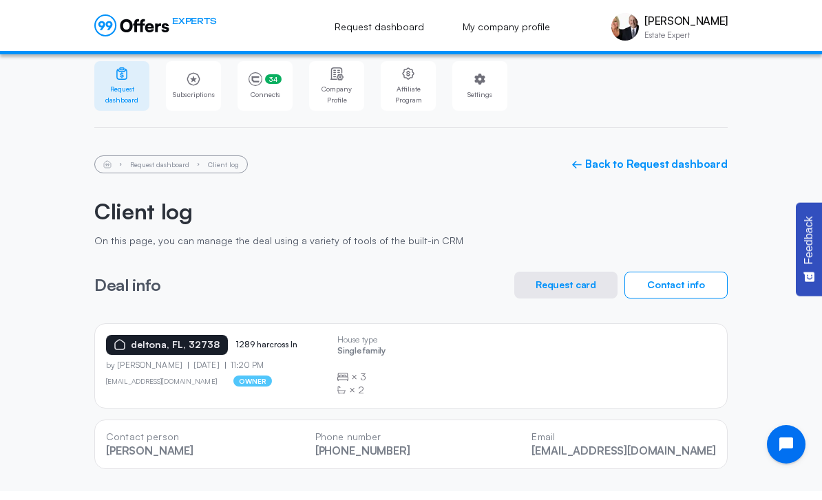
scroll to position [11, 0]
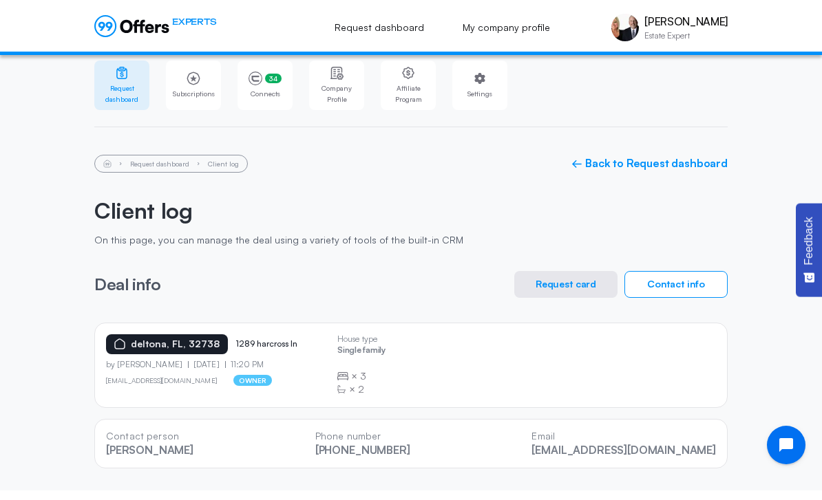
click at [697, 272] on button "Contact info" at bounding box center [675, 284] width 103 height 27
click at [577, 279] on button "Request card" at bounding box center [565, 284] width 103 height 27
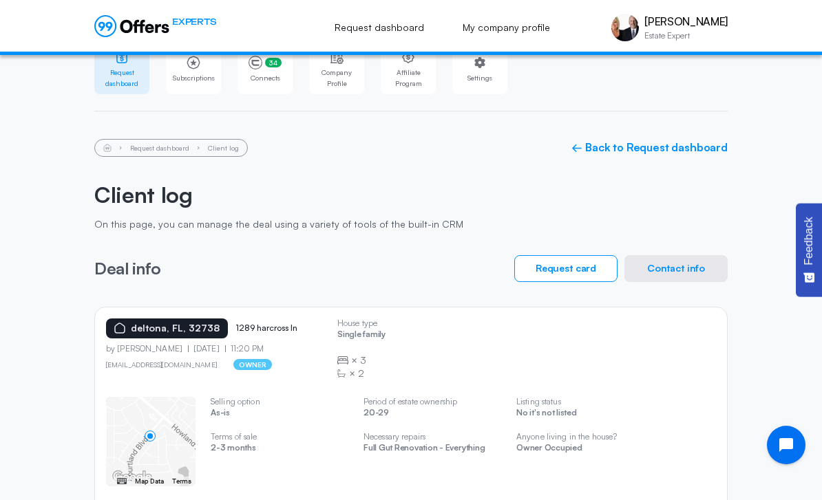
scroll to position [54, 0]
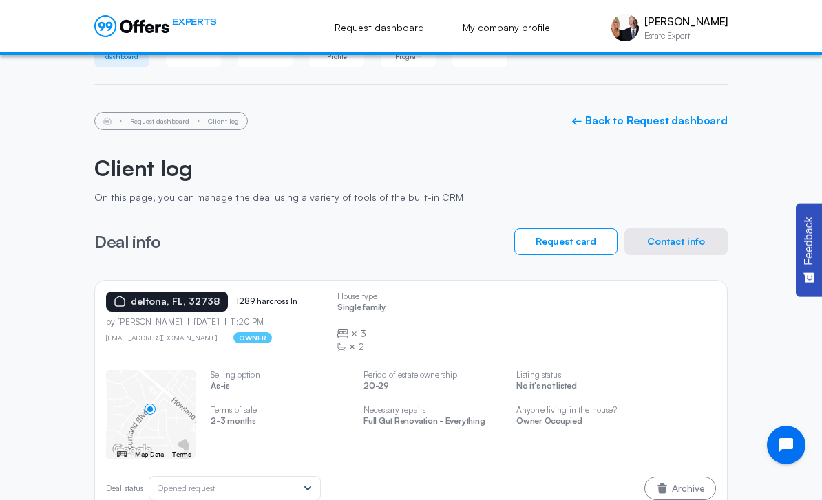
click at [706, 239] on button "Contact info" at bounding box center [675, 241] width 103 height 27
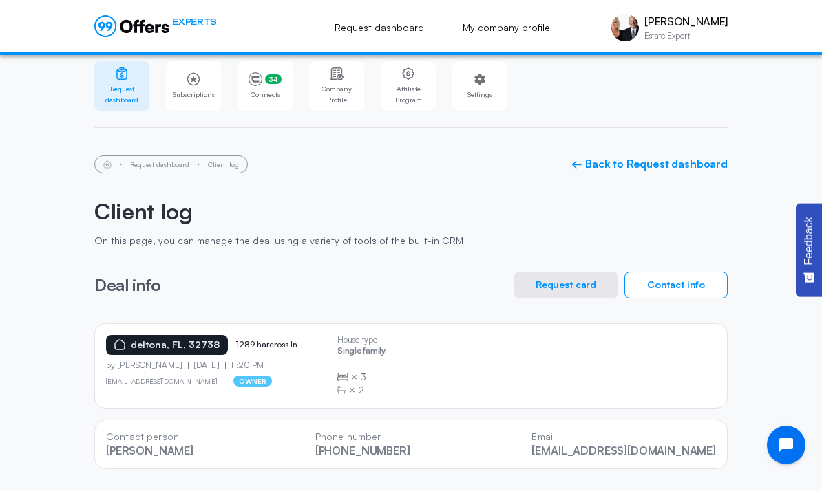
scroll to position [11, 0]
drag, startPoint x: 718, startPoint y: 449, endPoint x: 551, endPoint y: 412, distance: 170.5
click at [551, 412] on div "deltona, FL, 32738 1289 harcross ln by Deborah Zielinski 08.27.2025 11:20 PM zi…" at bounding box center [410, 396] width 633 height 146
click at [416, 265] on div "Request dashboard Client log ← Back to Request dashboard Client log On this pag…" at bounding box center [410, 312] width 633 height 314
drag, startPoint x: 93, startPoint y: 286, endPoint x: 140, endPoint y: 290, distance: 47.7
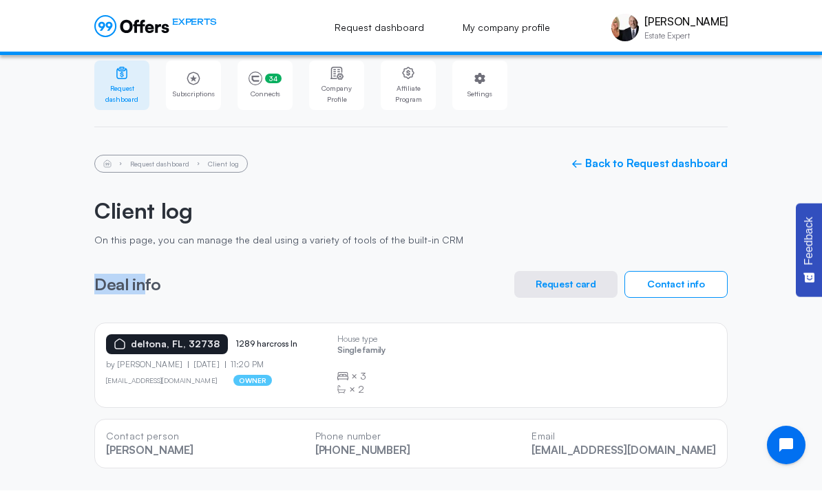
click at [140, 290] on div "Request dashboard Subscriptions 34 Connects 34 Company Profile Affiliate Progra…" at bounding box center [411, 267] width 661 height 447
click at [179, 288] on div "Deal info Request card Contact info" at bounding box center [410, 284] width 633 height 27
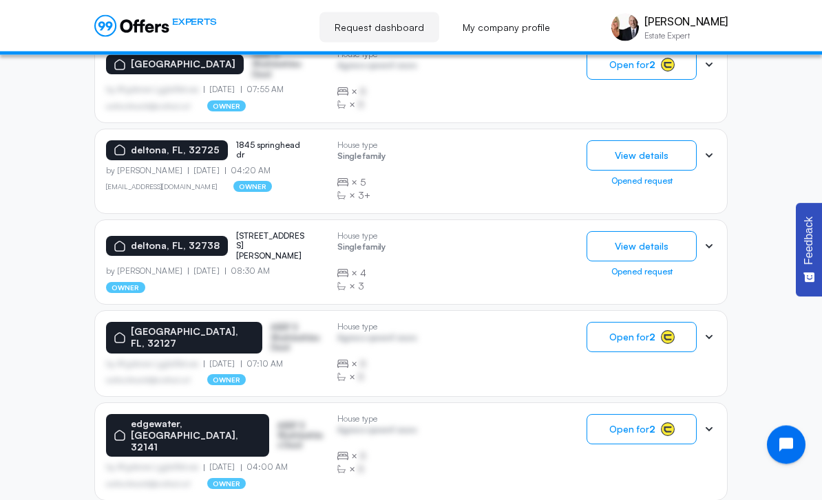
click at [207, 283] on div "owner" at bounding box center [216, 288] width 220 height 11
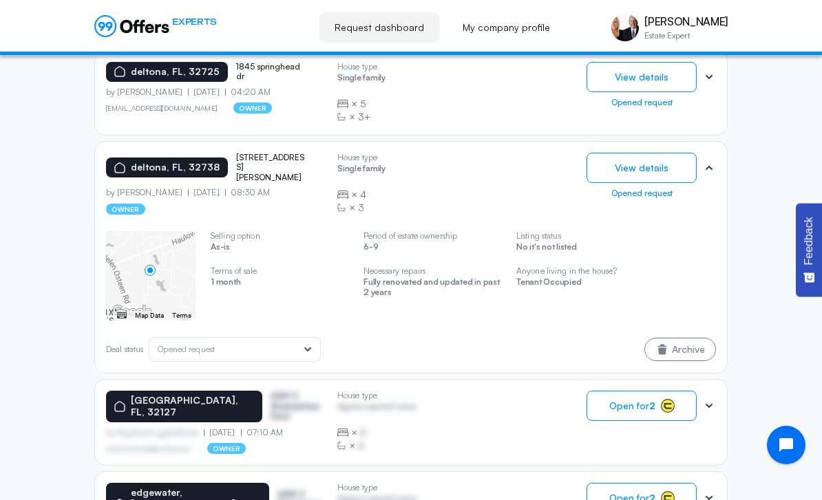
scroll to position [1057, 0]
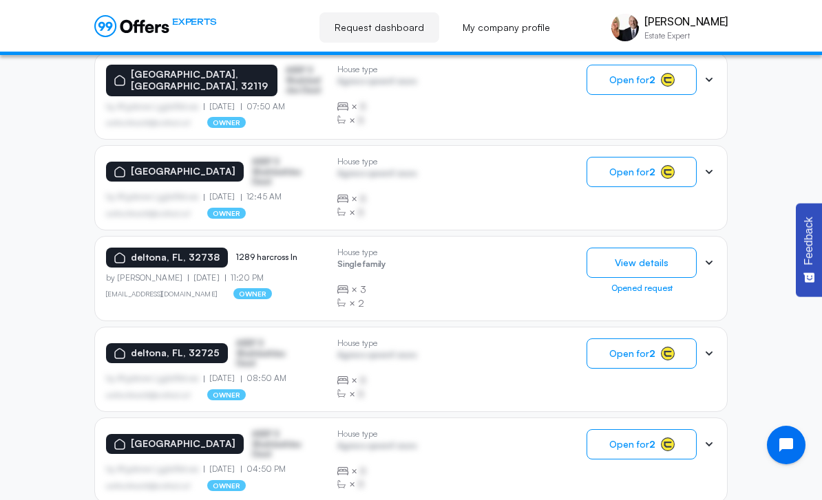
scroll to position [911, 0]
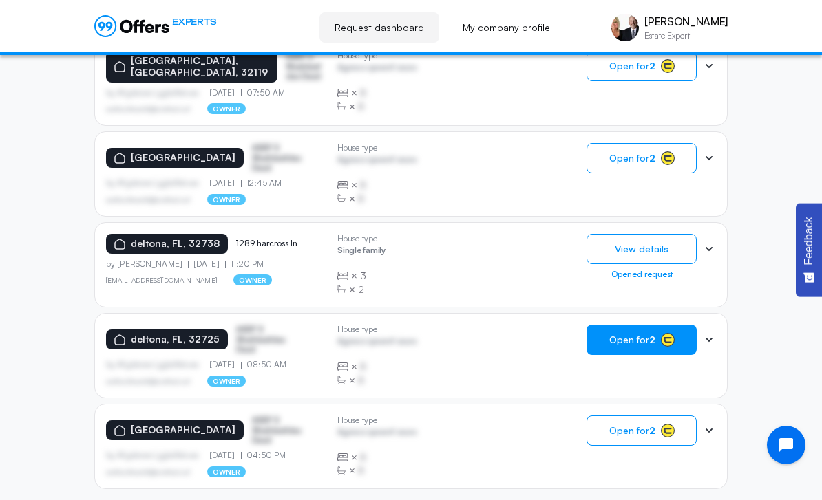
click at [667, 337] on icon "button" at bounding box center [667, 340] width 8 height 6
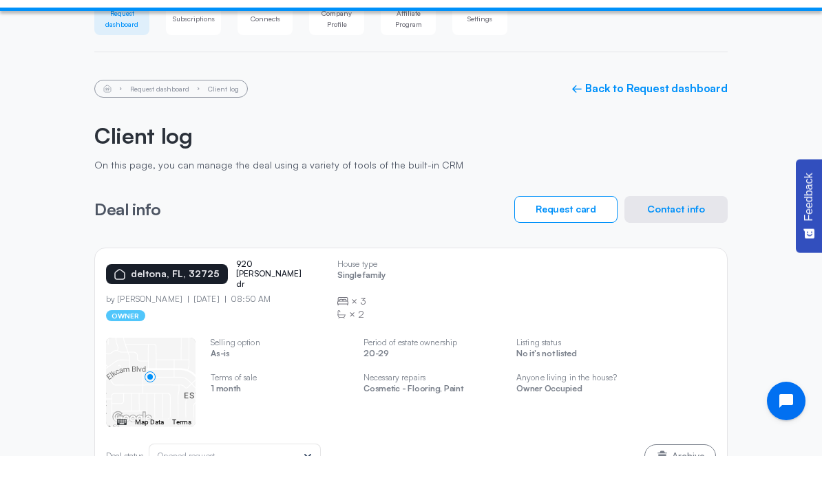
scroll to position [41, 0]
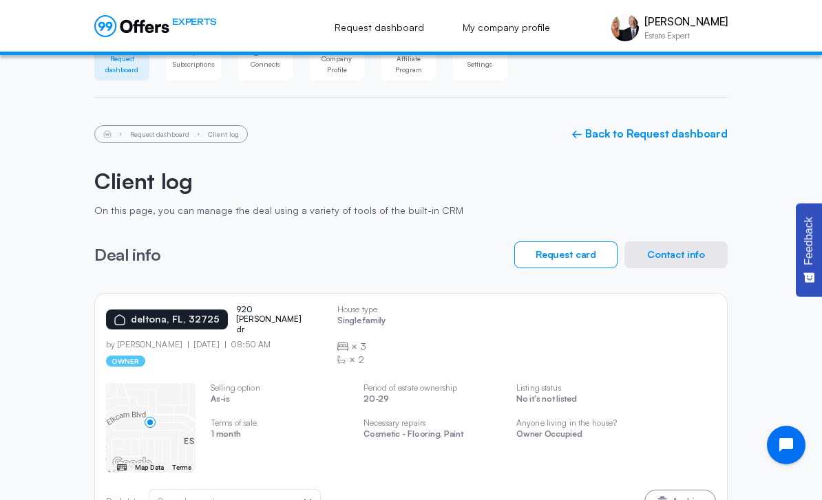
click at [690, 246] on button "Contact info" at bounding box center [675, 255] width 103 height 27
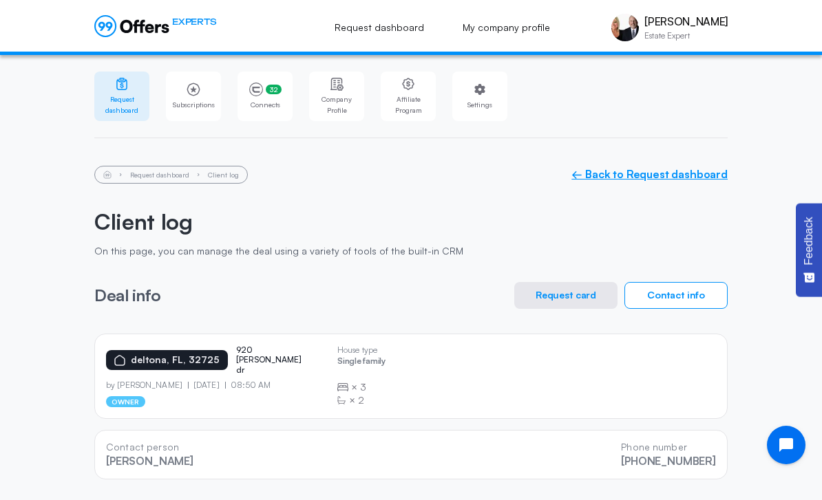
click at [667, 178] on link "← Back to Request dashboard" at bounding box center [649, 174] width 156 height 13
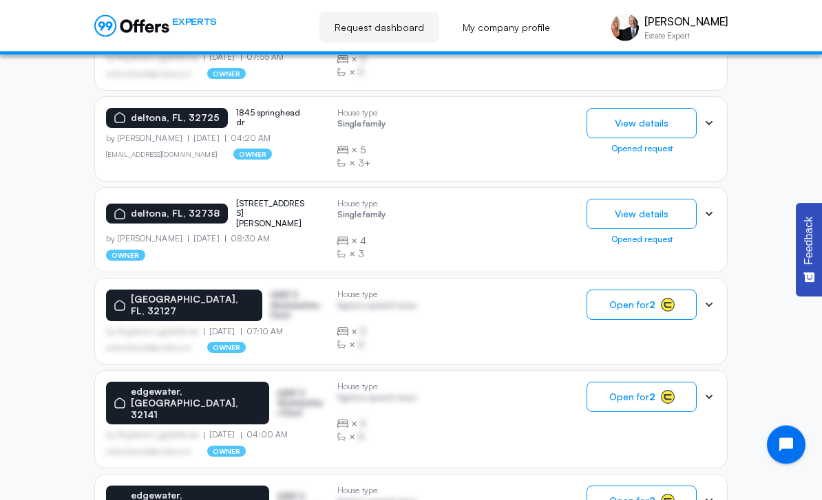
scroll to position [910, 0]
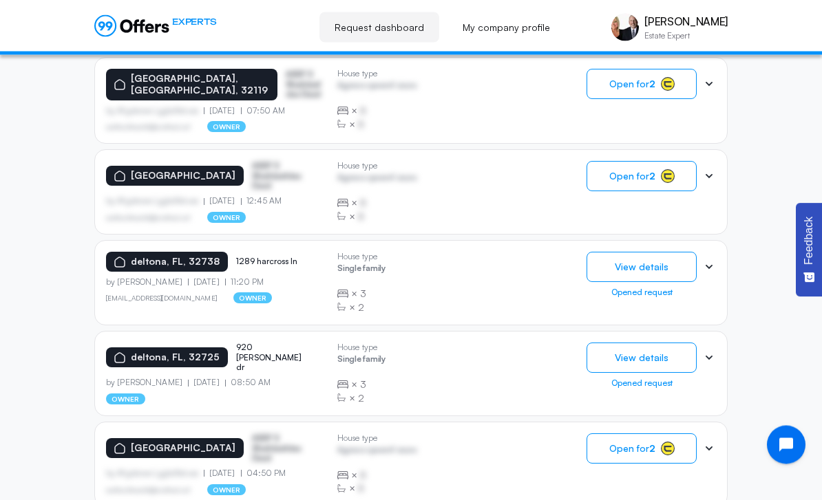
scroll to position [911, 0]
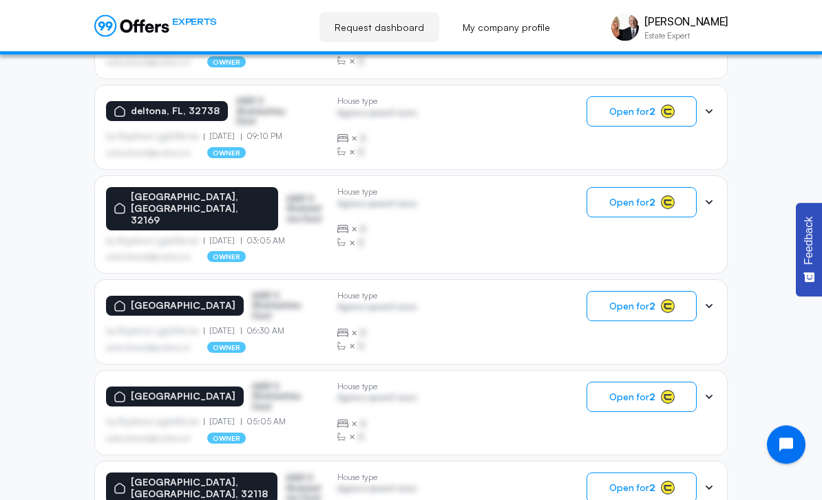
scroll to position [595, 0]
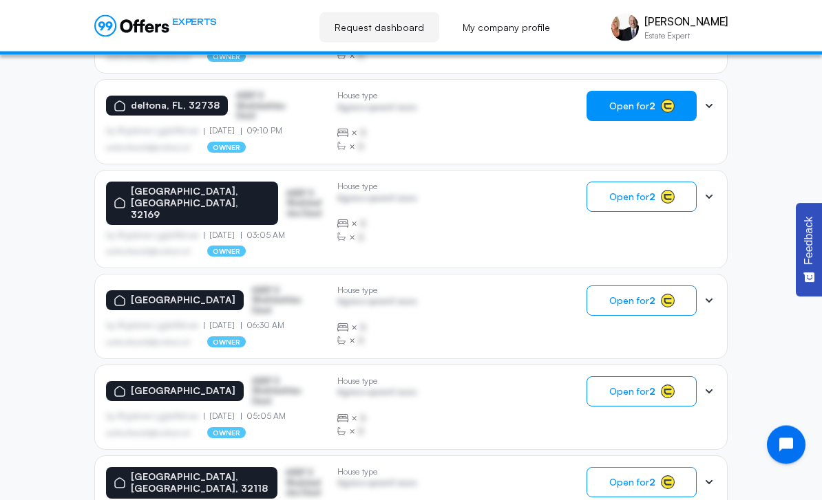
click at [663, 102] on rect "button" at bounding box center [667, 106] width 13 height 13
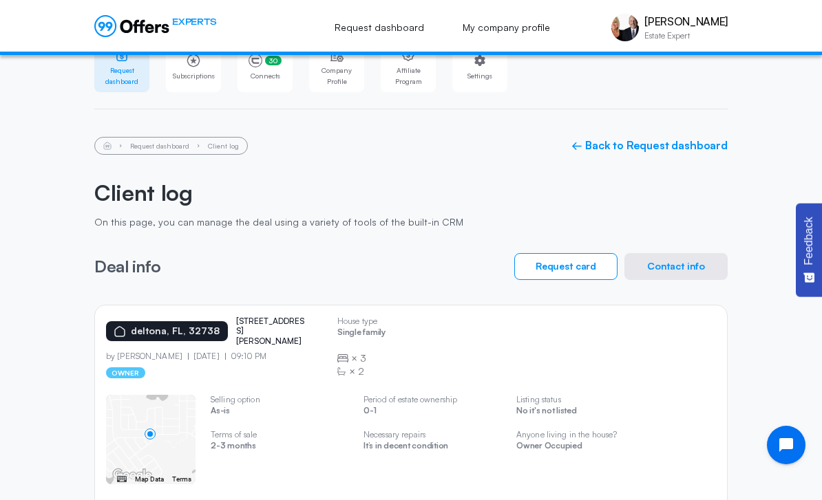
scroll to position [25, 0]
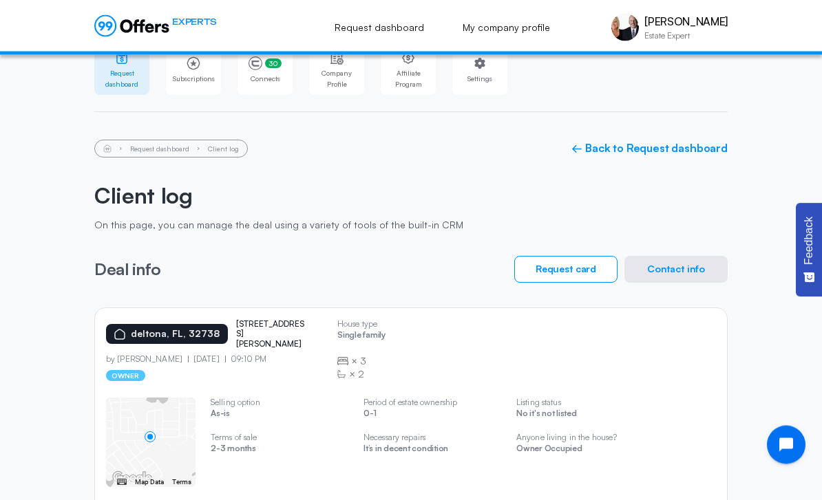
click at [707, 279] on button "Contact info" at bounding box center [675, 270] width 103 height 27
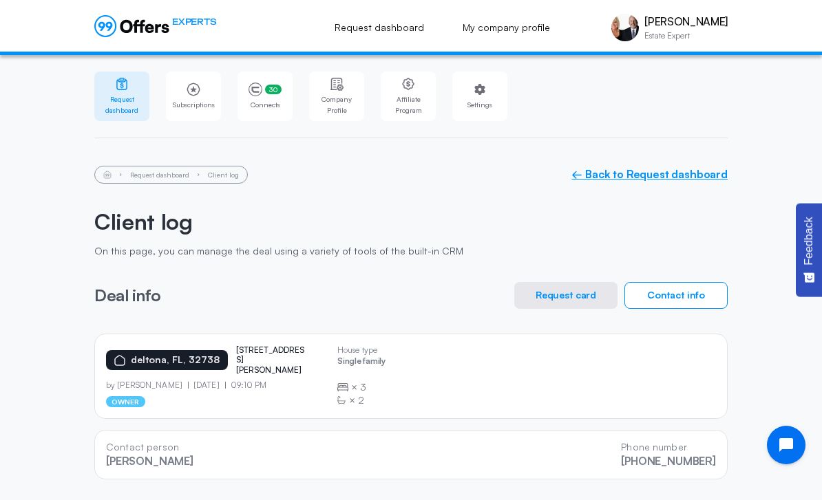
click at [696, 177] on link "← Back to Request dashboard" at bounding box center [649, 174] width 156 height 13
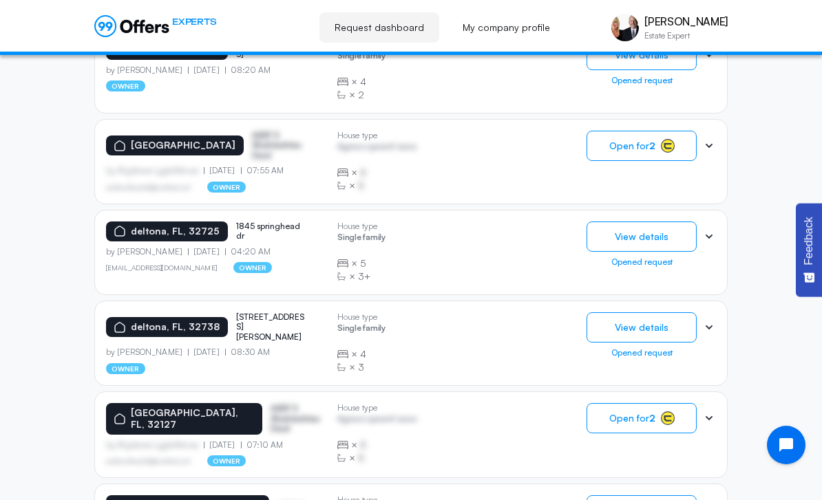
scroll to position [910, 0]
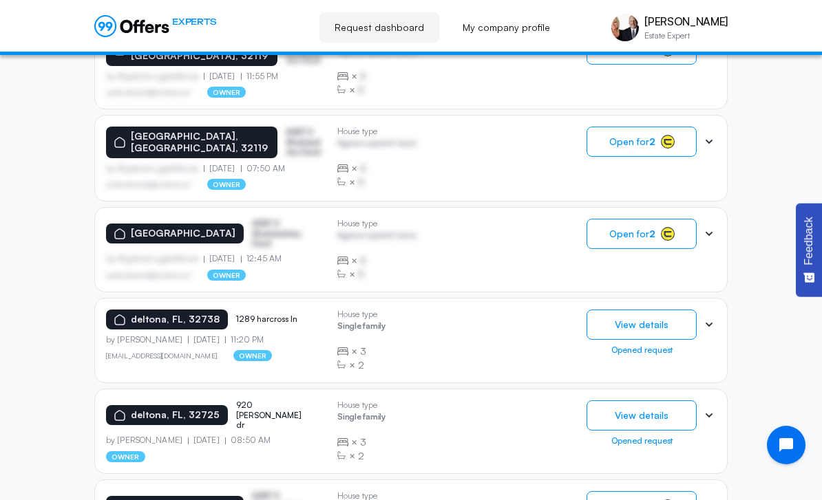
scroll to position [911, 0]
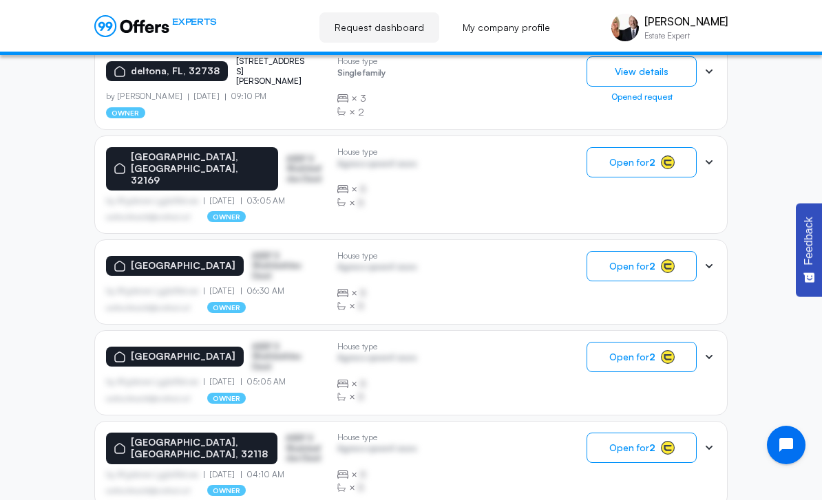
scroll to position [630, 0]
click at [664, 160] on icon "button" at bounding box center [667, 163] width 8 height 6
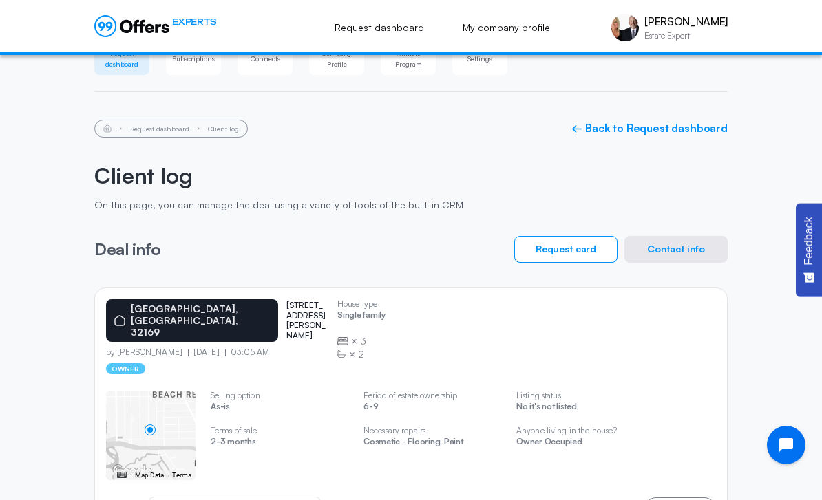
scroll to position [86, 0]
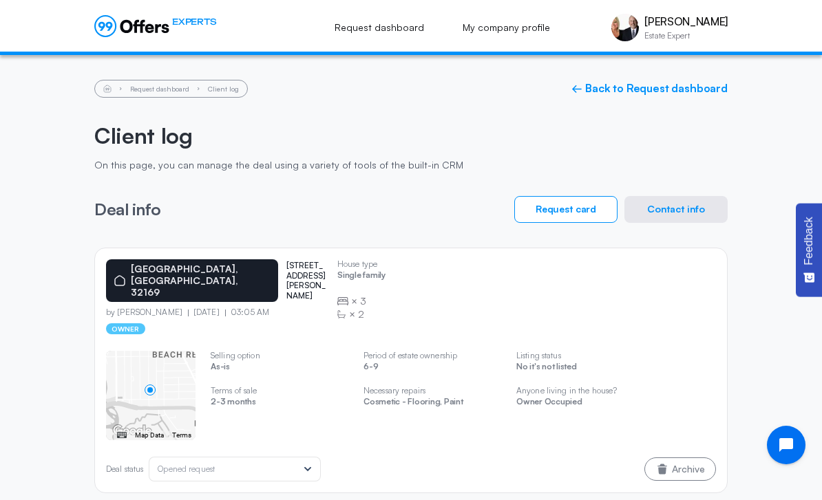
click at [680, 204] on button "Contact info" at bounding box center [675, 209] width 103 height 27
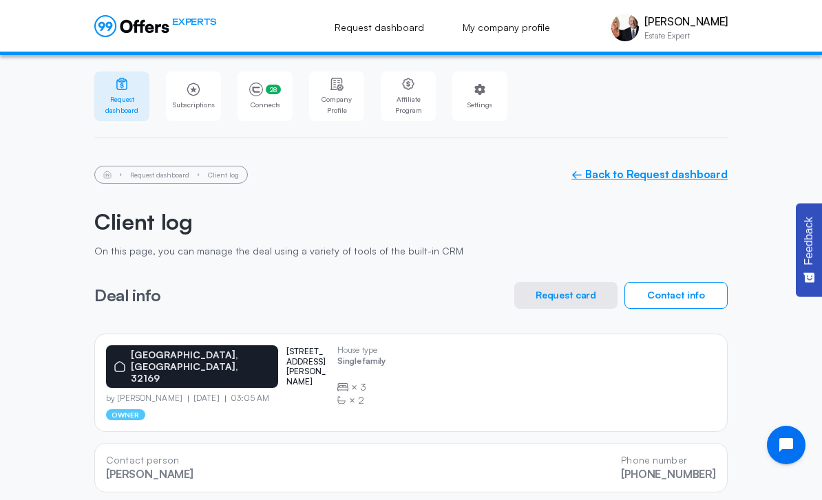
click at [676, 171] on link "← Back to Request dashboard" at bounding box center [649, 174] width 156 height 13
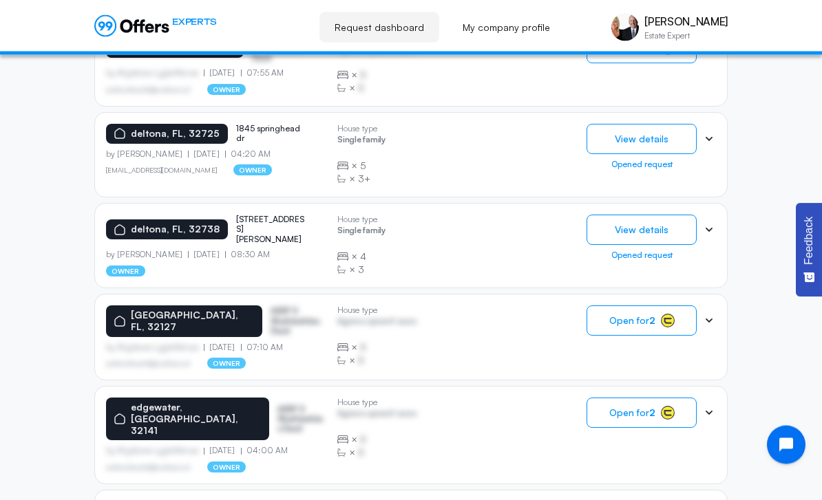
scroll to position [910, 0]
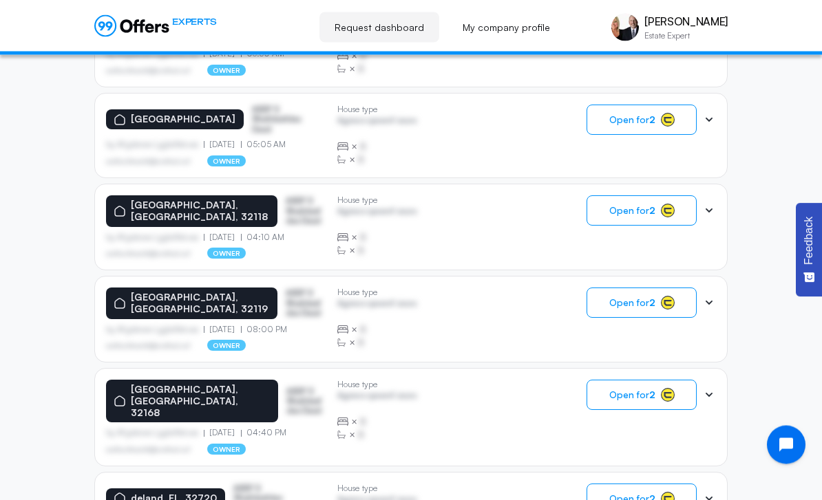
scroll to position [912, 0]
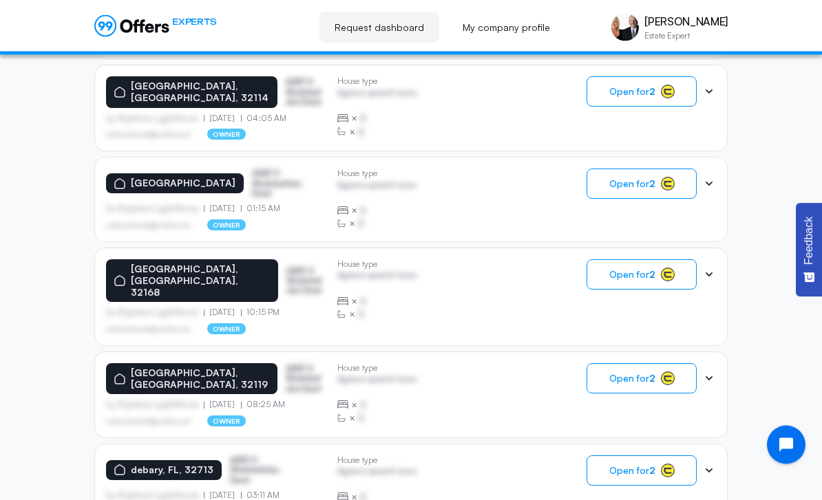
scroll to position [533, 0]
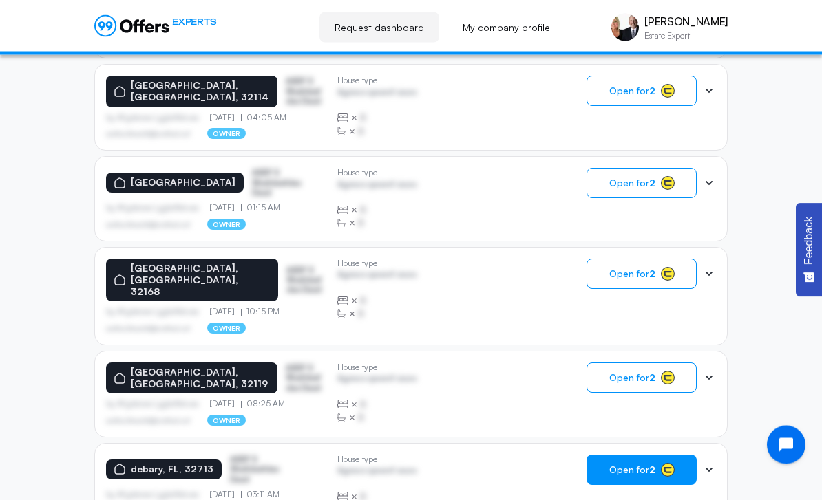
click at [647, 465] on span "Open for 2" at bounding box center [632, 470] width 46 height 11
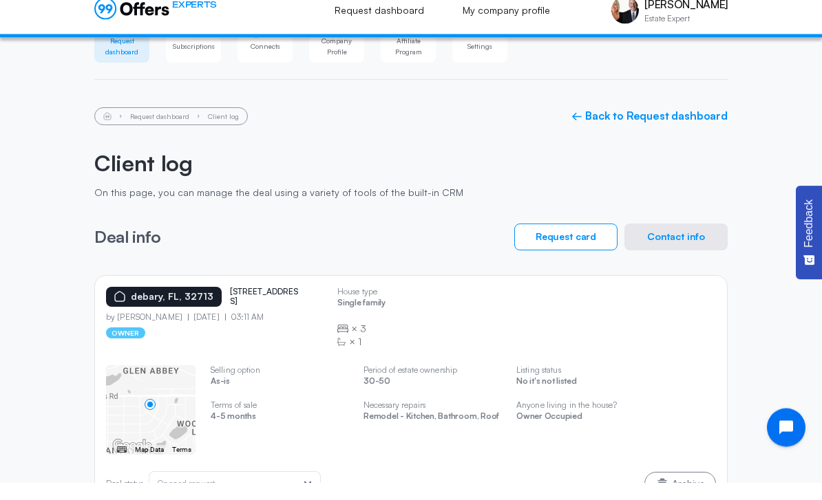
scroll to position [41, 0]
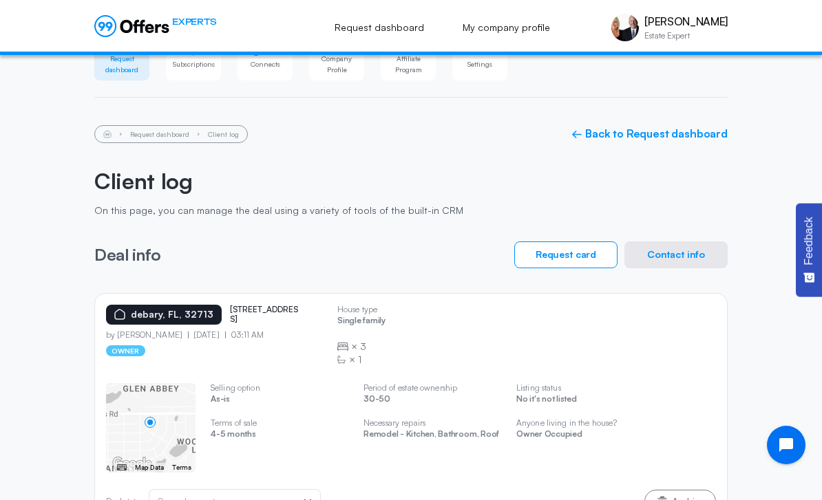
click at [663, 254] on button "Contact info" at bounding box center [675, 255] width 103 height 27
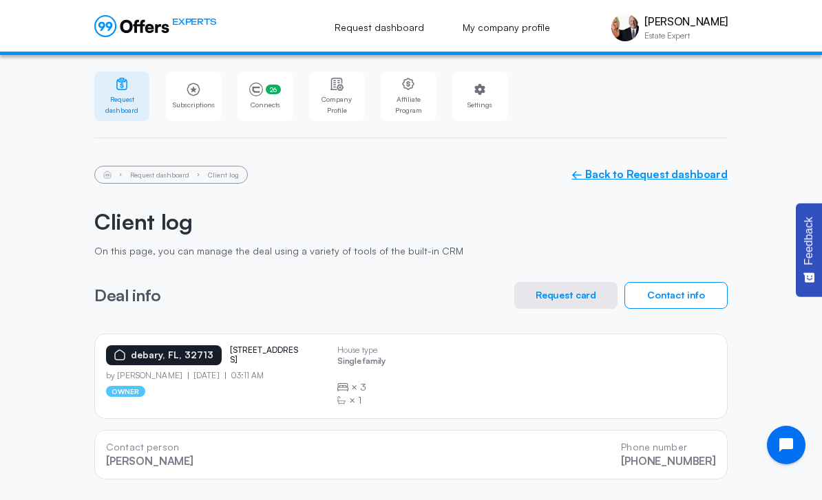
click at [704, 176] on link "← Back to Request dashboard" at bounding box center [649, 174] width 156 height 13
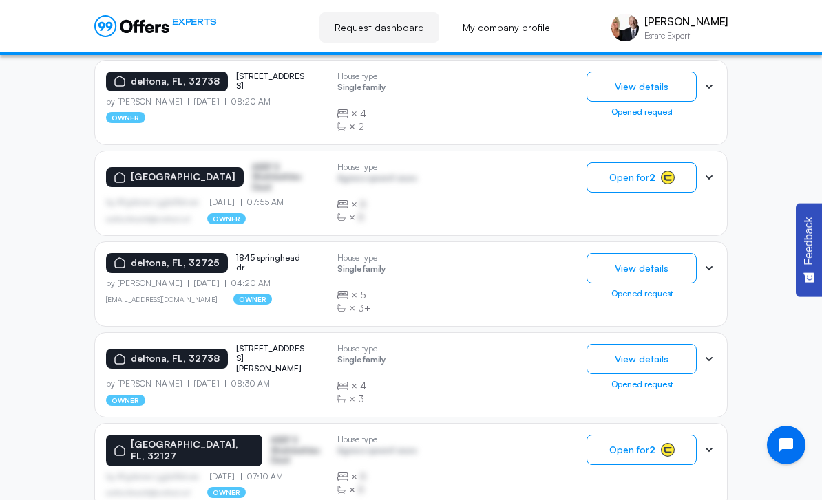
scroll to position [910, 0]
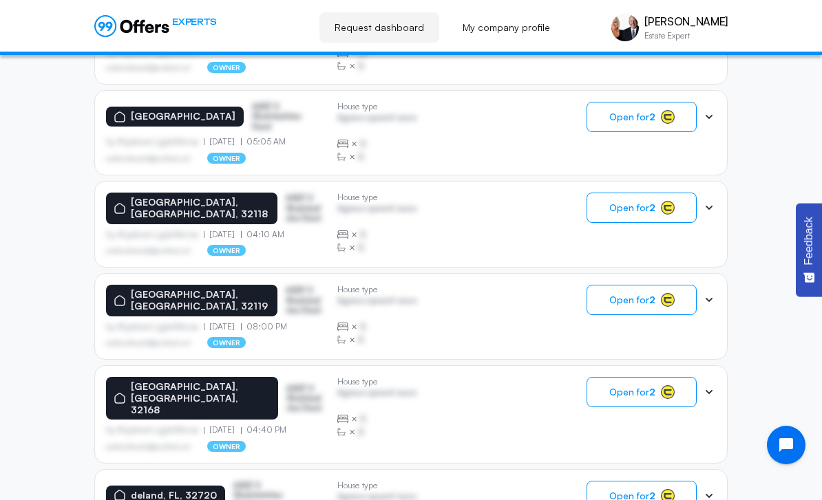
scroll to position [912, 0]
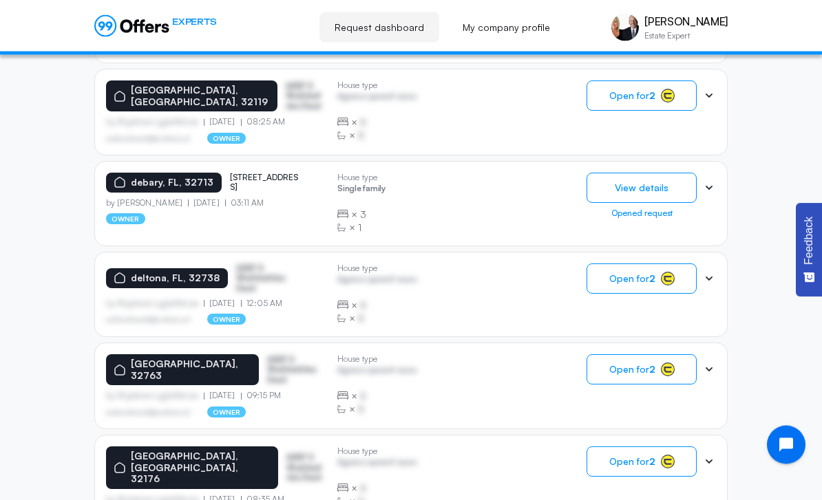
scroll to position [817, 0]
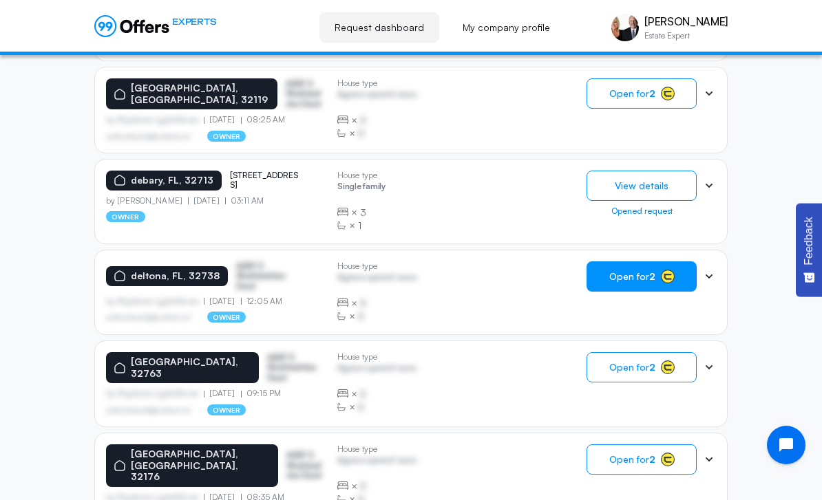
click at [665, 270] on rect "button" at bounding box center [667, 276] width 13 height 13
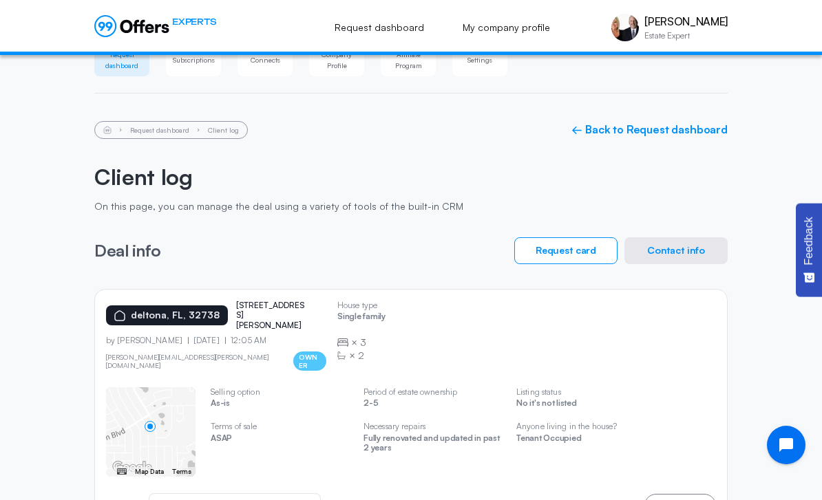
scroll to position [49, 0]
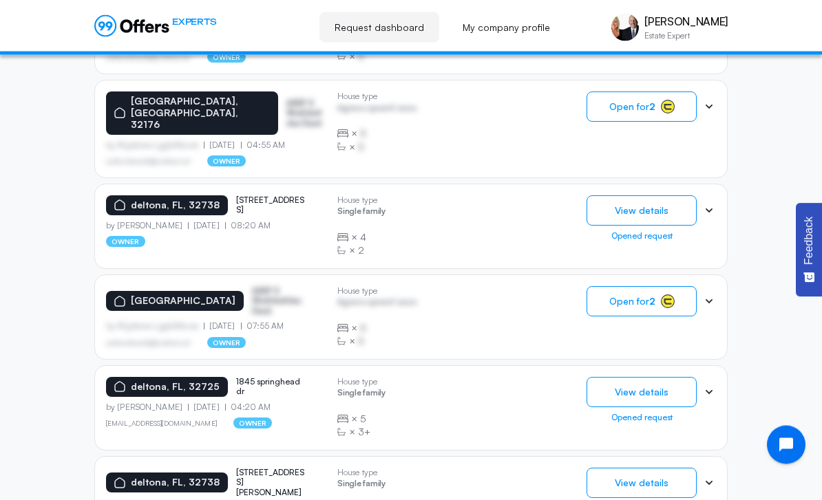
scroll to position [910, 0]
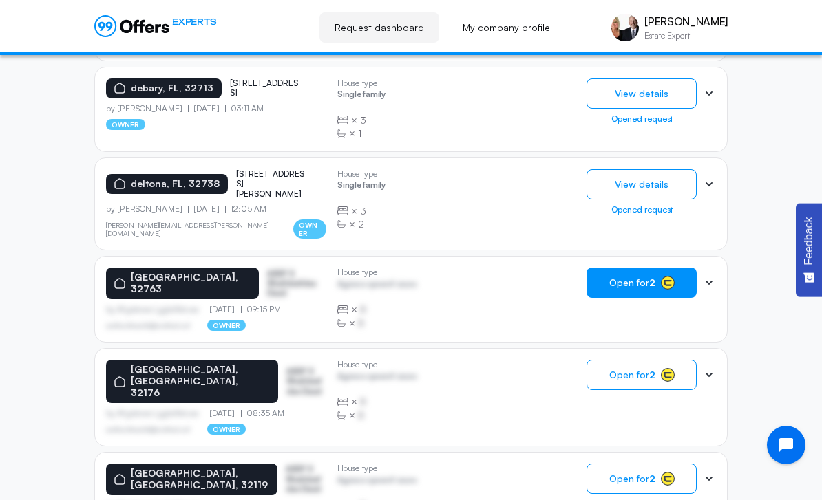
click at [663, 277] on rect "button" at bounding box center [667, 283] width 13 height 13
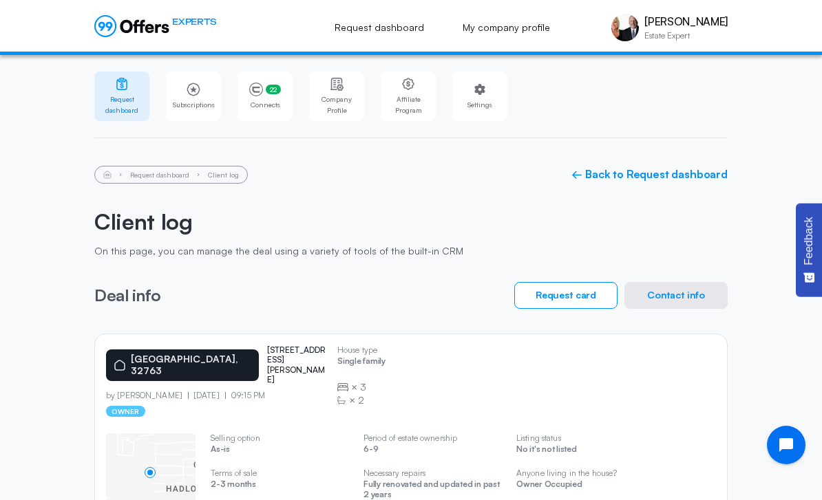
scroll to position [41, 0]
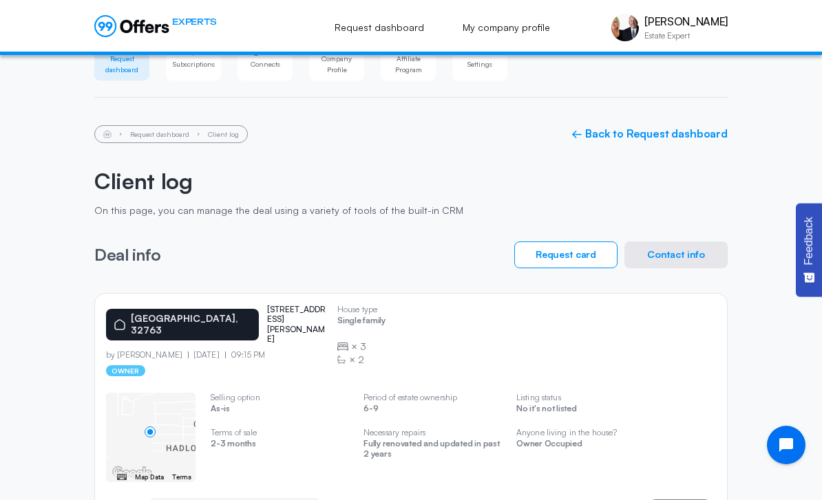
click at [702, 244] on button "Contact info" at bounding box center [675, 255] width 103 height 27
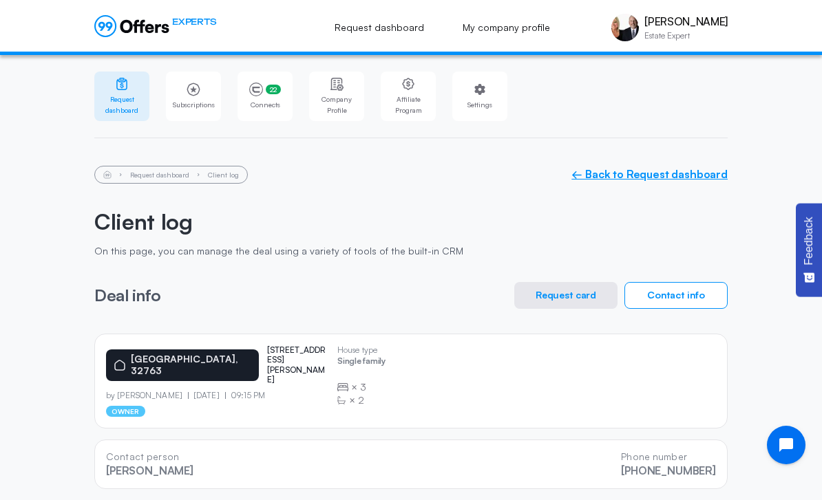
click at [720, 178] on link "← Back to Request dashboard" at bounding box center [649, 174] width 156 height 13
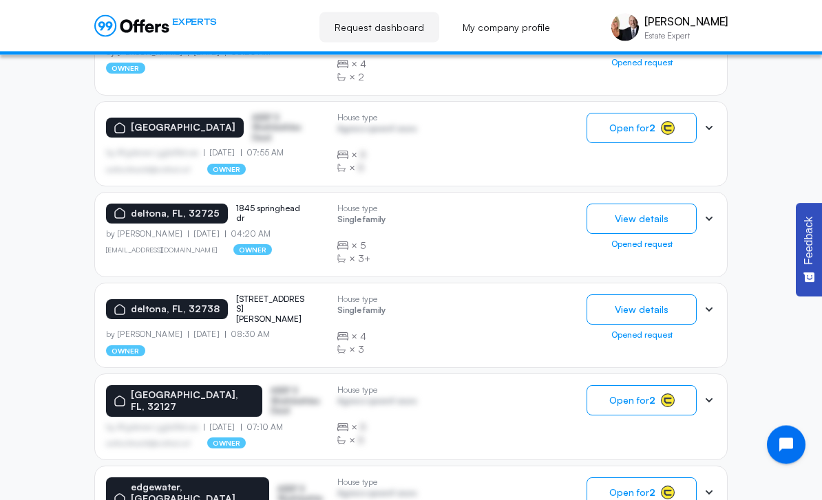
scroll to position [910, 0]
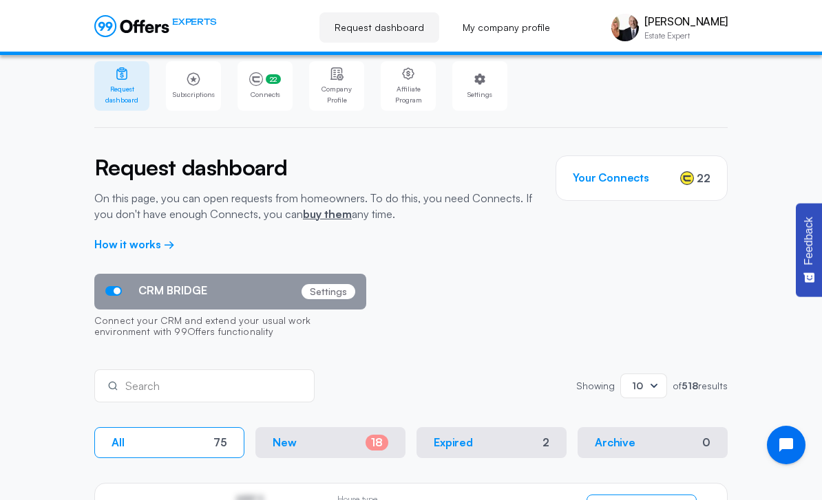
scroll to position [0, 0]
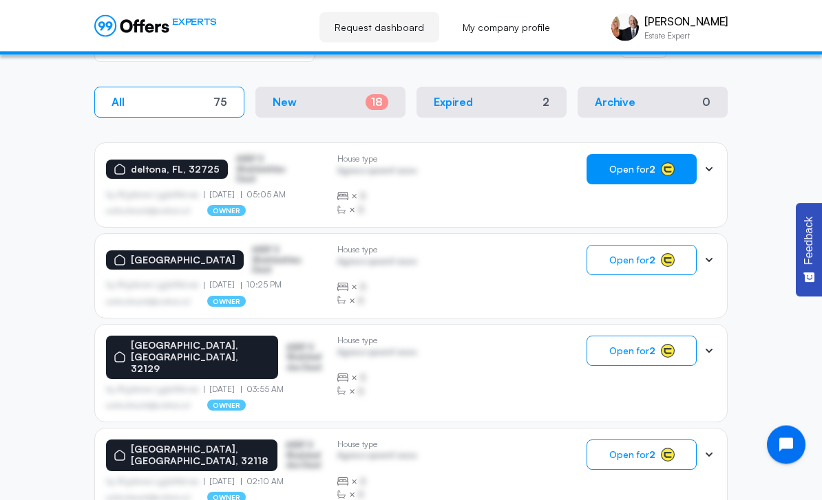
click at [675, 172] on button "Open for 2" at bounding box center [641, 170] width 110 height 30
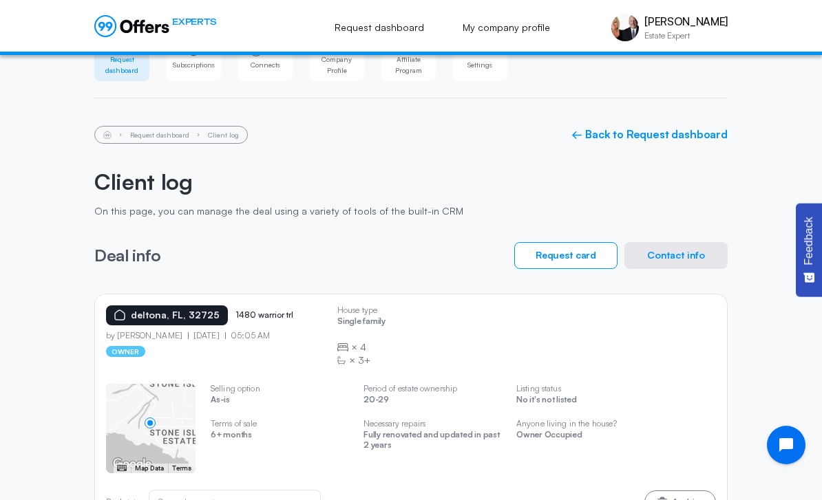
scroll to position [41, 0]
click at [710, 256] on button "Contact info" at bounding box center [675, 255] width 103 height 27
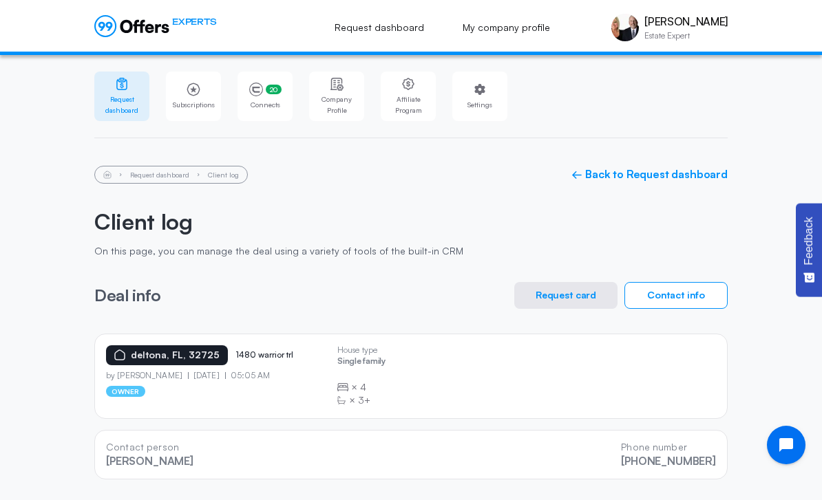
click at [475, 385] on div "deltona, [GEOGRAPHIC_DATA], 32725 1480 warrior trl by [PERSON_NAME] [DATE] 05:0…" at bounding box center [411, 376] width 610 height 62
click at [662, 302] on button "Contact info" at bounding box center [675, 295] width 103 height 27
click at [702, 288] on button "Contact info" at bounding box center [675, 295] width 103 height 27
click at [594, 296] on button "Request card" at bounding box center [565, 295] width 103 height 27
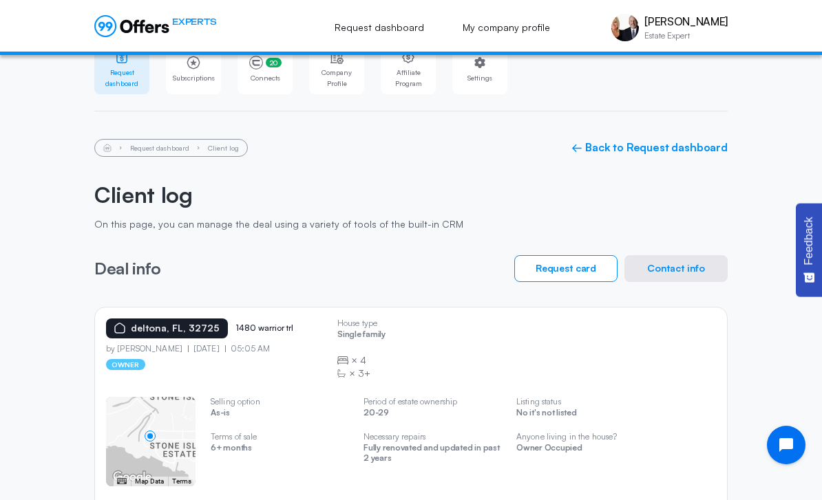
scroll to position [41, 0]
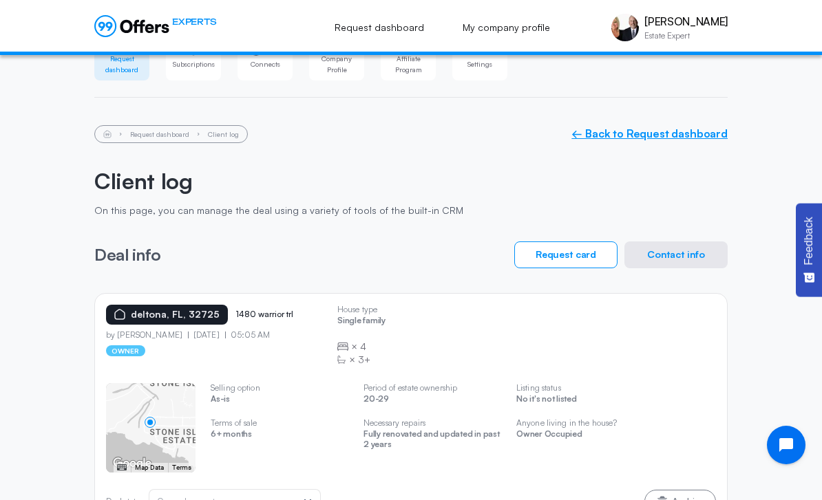
click at [689, 139] on link "← Back to Request dashboard" at bounding box center [649, 133] width 156 height 13
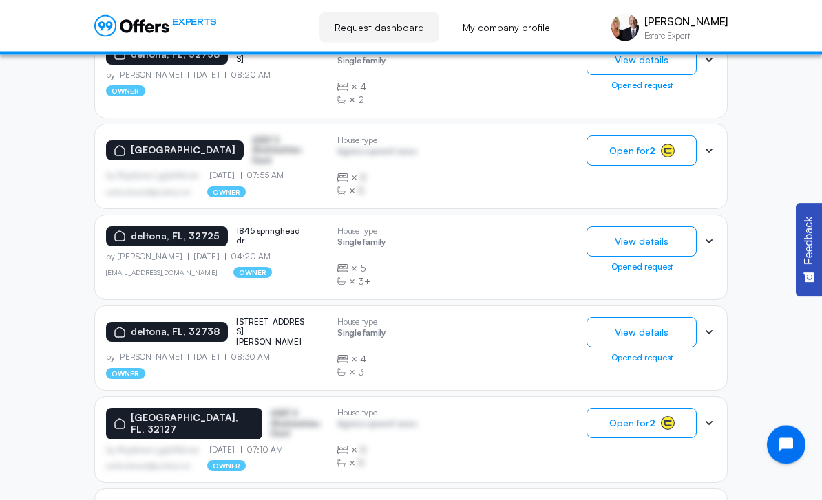
scroll to position [910, 0]
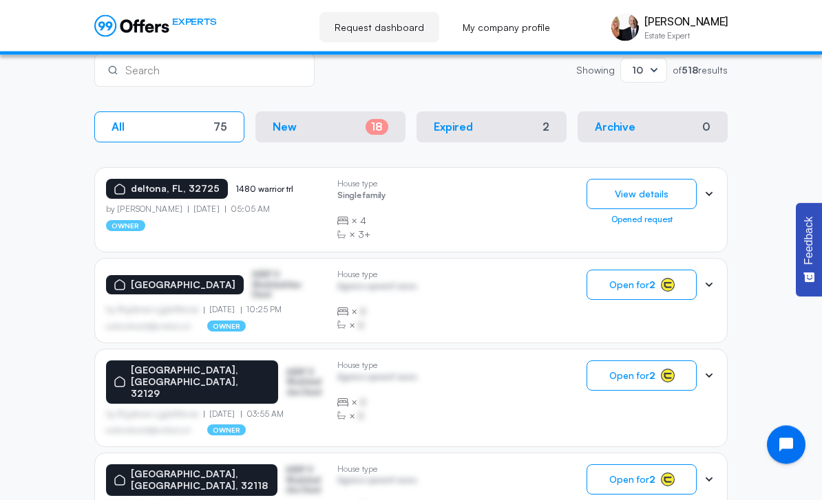
scroll to position [328, 0]
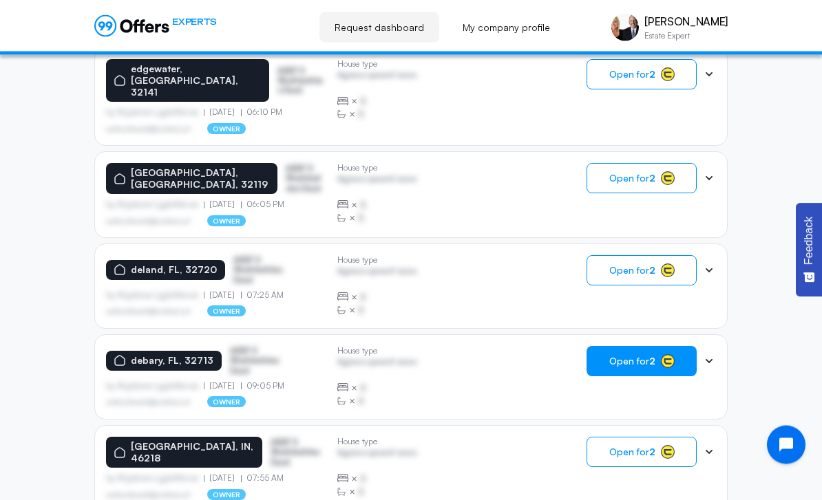
click at [644, 356] on span "Open for 2" at bounding box center [632, 361] width 46 height 11
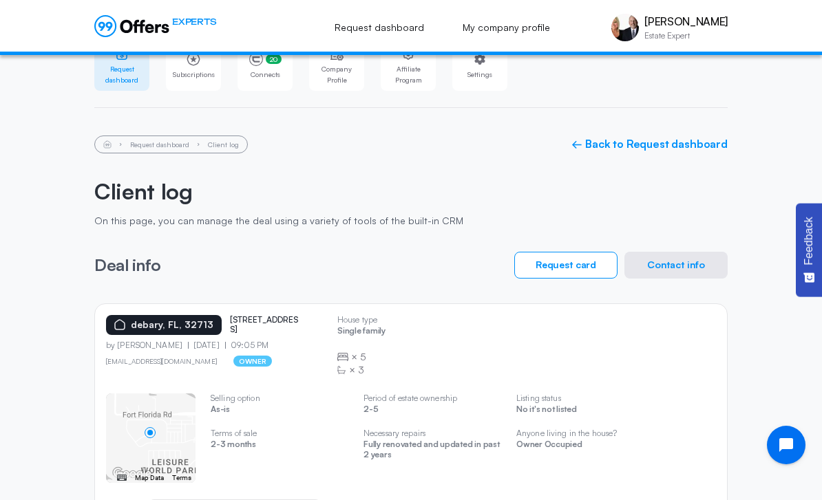
scroll to position [33, 0]
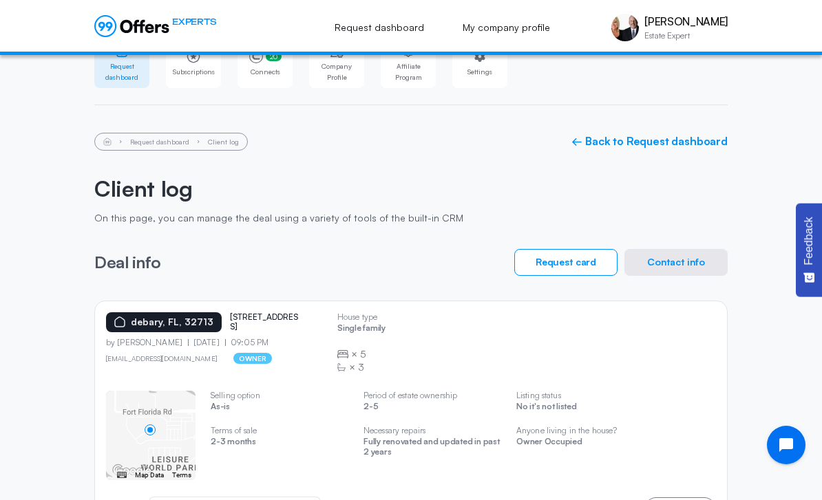
click at [506, 173] on div "Request dashboard Client log ← Back to Request dashboard Client log On this pag…" at bounding box center [410, 333] width 633 height 400
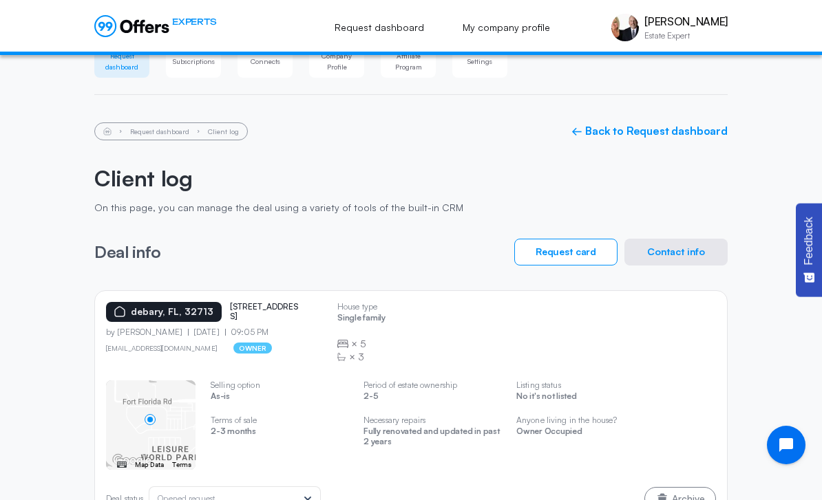
scroll to position [85, 0]
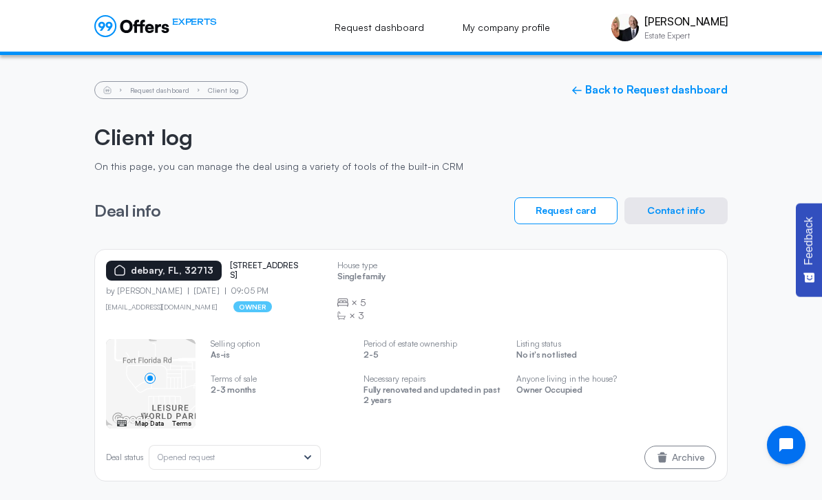
click at [694, 203] on button "Contact info" at bounding box center [675, 210] width 103 height 27
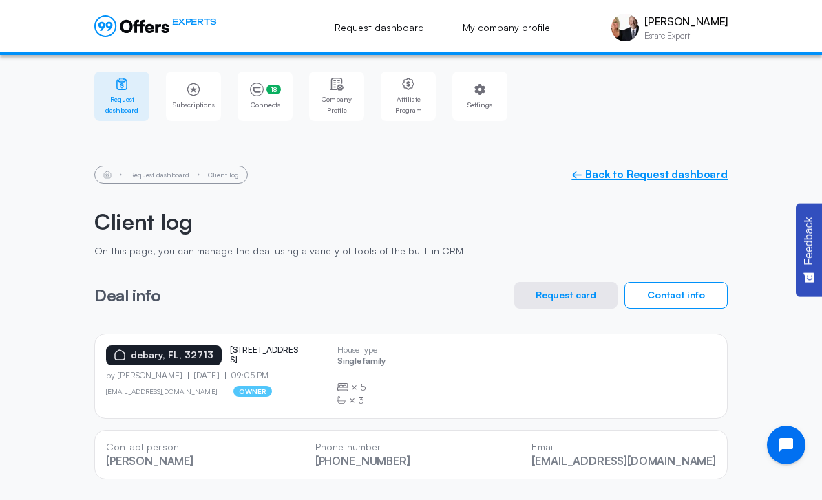
click at [619, 172] on link "← Back to Request dashboard" at bounding box center [649, 174] width 156 height 13
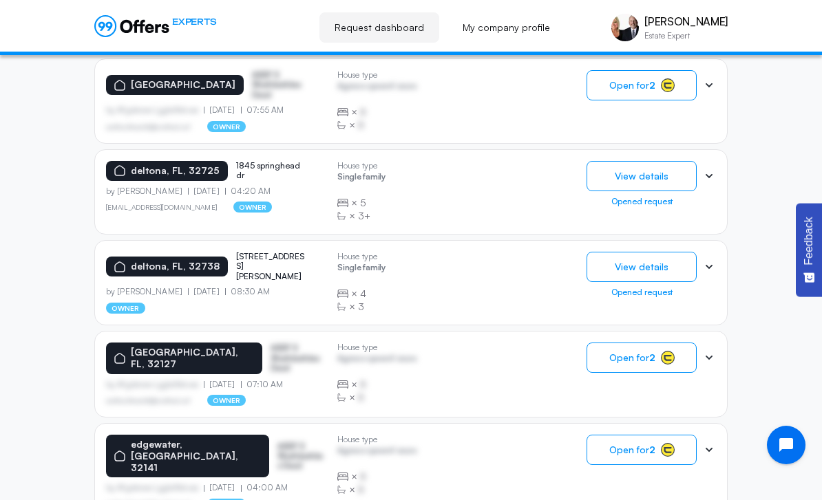
scroll to position [910, 0]
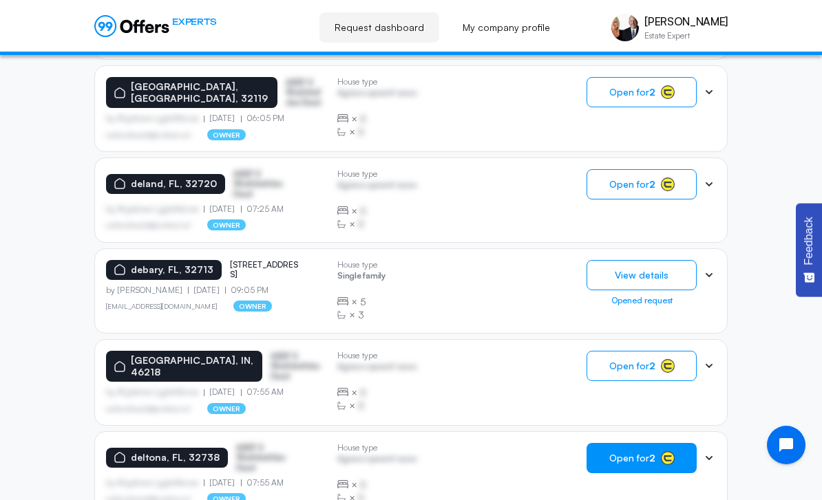
click at [654, 452] on strong "2" at bounding box center [652, 458] width 6 height 12
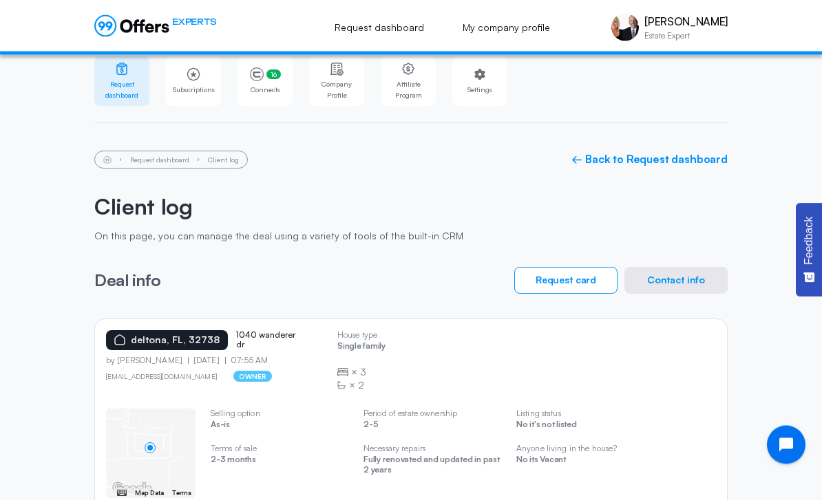
scroll to position [41, 0]
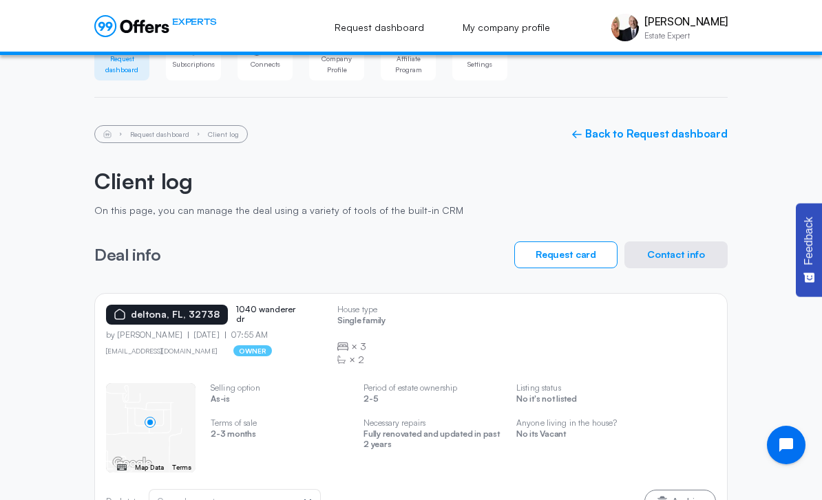
click at [660, 251] on button "Contact info" at bounding box center [675, 255] width 103 height 27
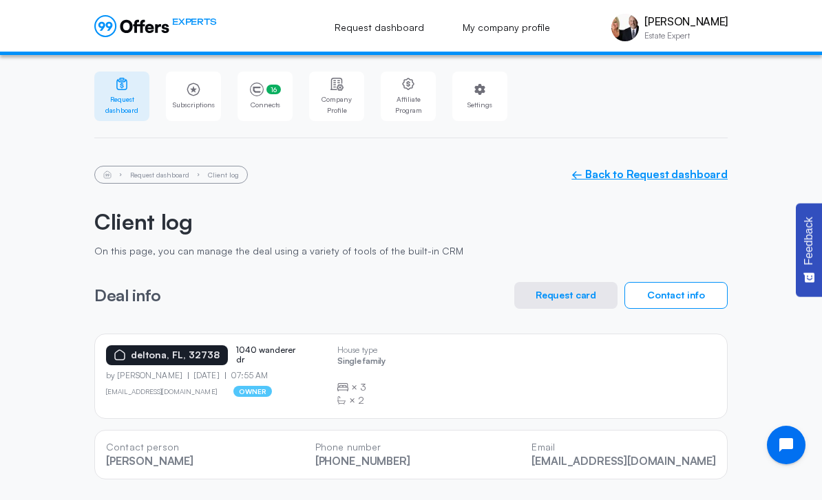
click at [663, 178] on link "← Back to Request dashboard" at bounding box center [649, 174] width 156 height 13
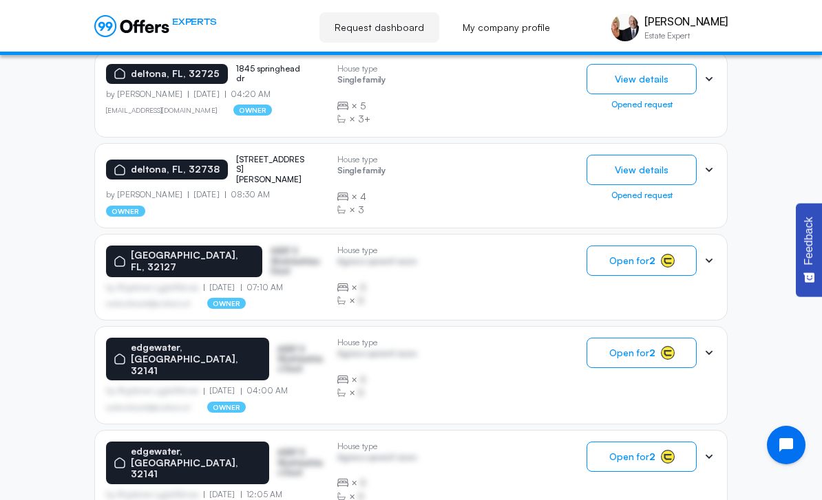
scroll to position [910, 0]
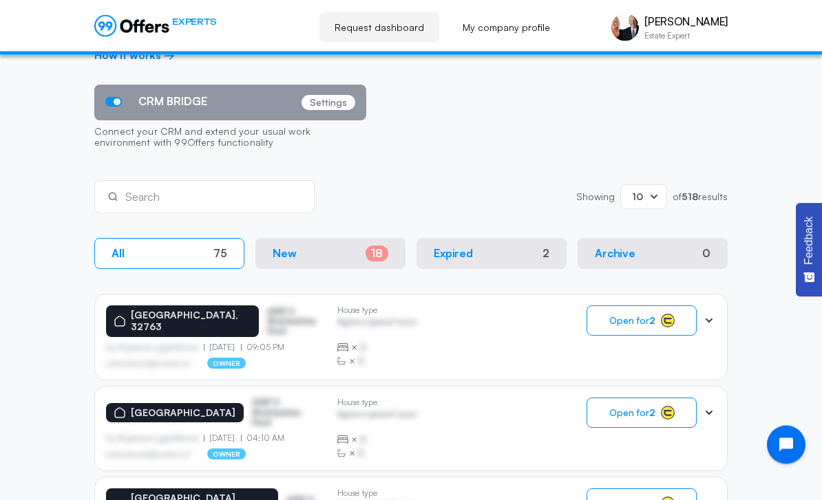
scroll to position [274, 0]
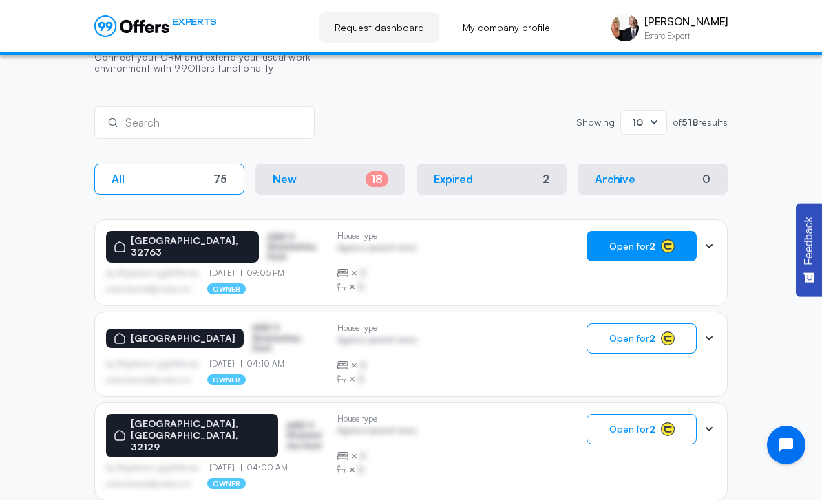
click at [666, 255] on button "Open for 2" at bounding box center [641, 246] width 110 height 30
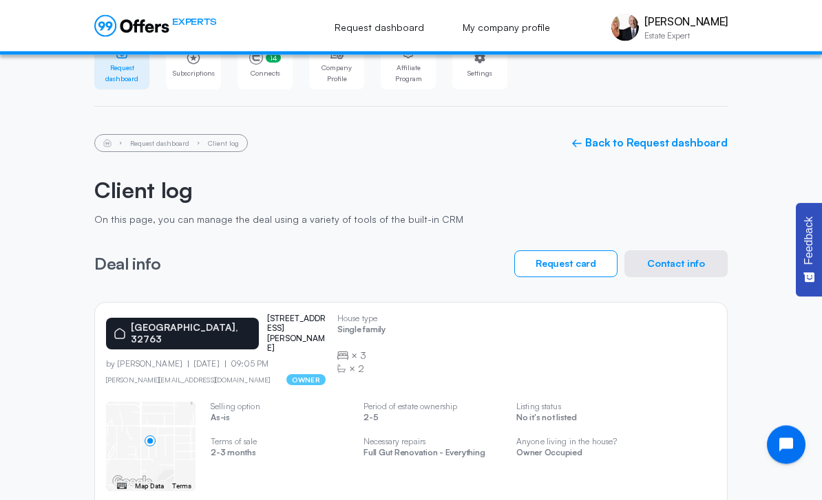
scroll to position [41, 0]
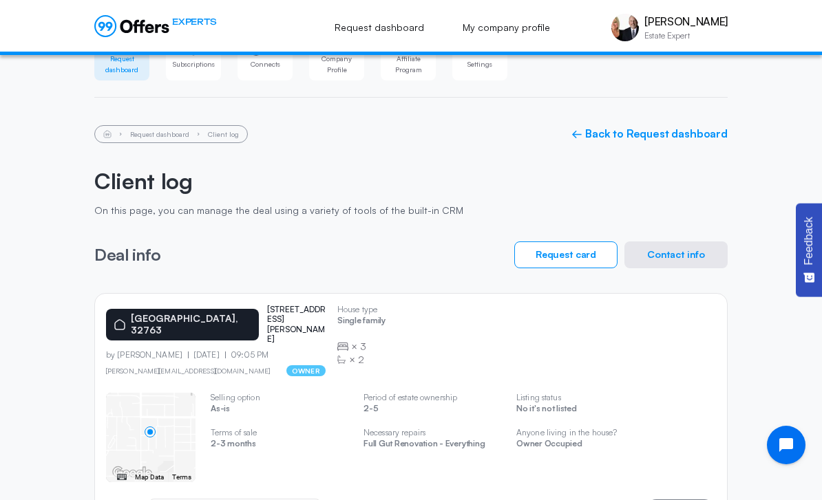
click at [695, 244] on button "Contact info" at bounding box center [675, 255] width 103 height 27
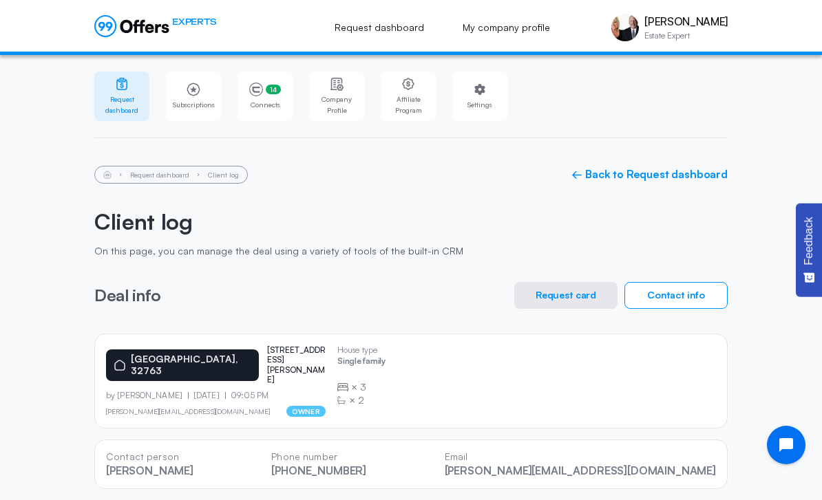
click at [215, 6] on div "EXPERTS Request dashboard My company profile [PERSON_NAME] Estate Expert [PERSO…" at bounding box center [411, 27] width 822 height 55
click at [601, 179] on link "← Back to Request dashboard" at bounding box center [649, 174] width 156 height 13
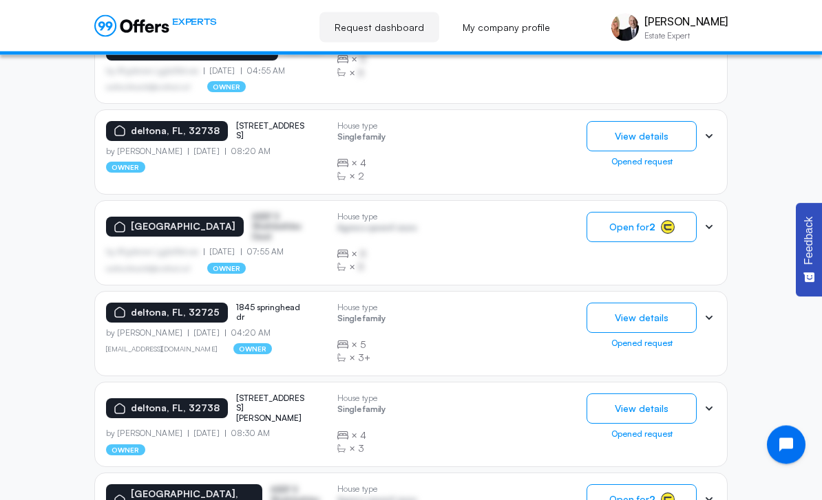
scroll to position [910, 0]
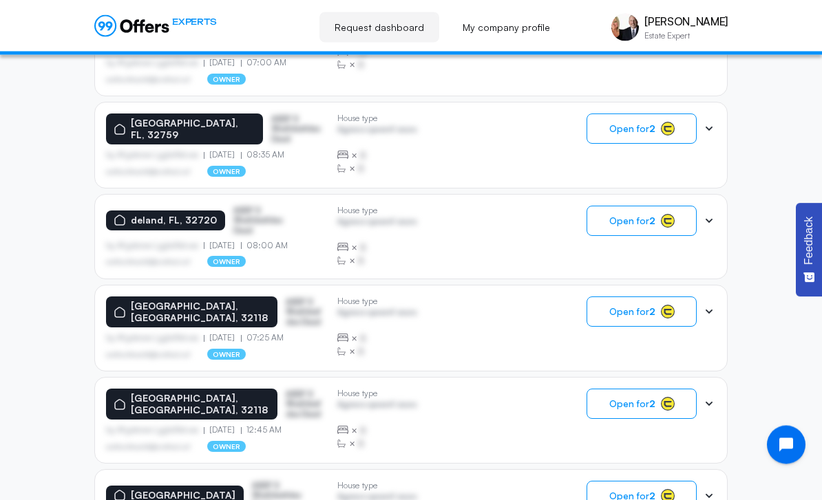
scroll to position [912, 0]
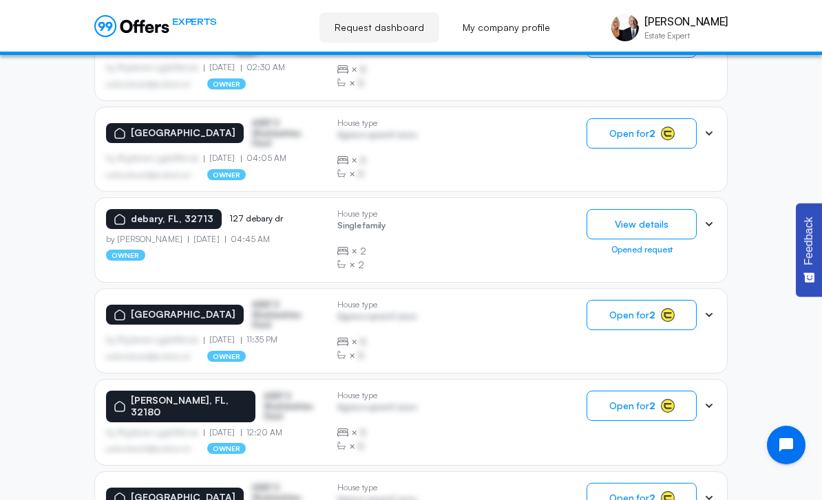
scroll to position [843, 0]
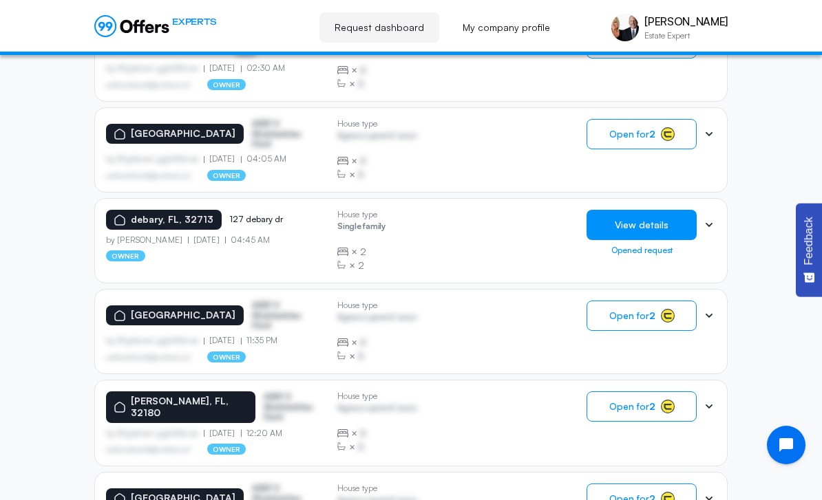
click at [607, 213] on button "View details" at bounding box center [641, 225] width 110 height 30
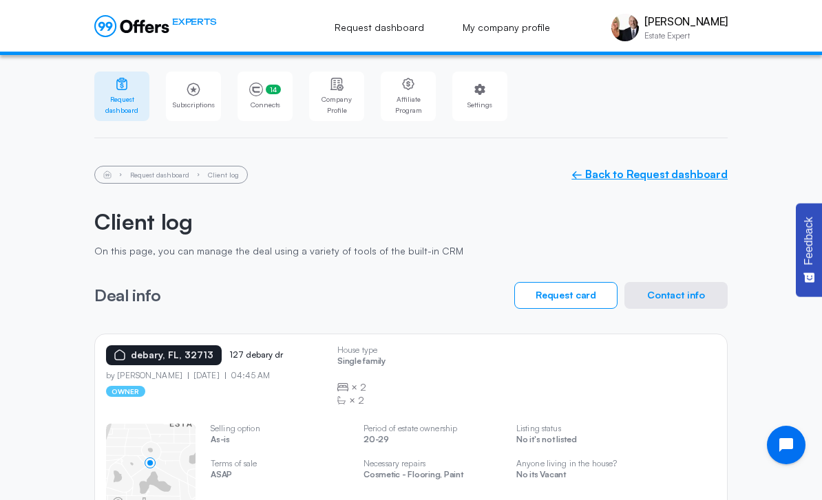
click at [638, 181] on link "← Back to Request dashboard" at bounding box center [649, 174] width 156 height 13
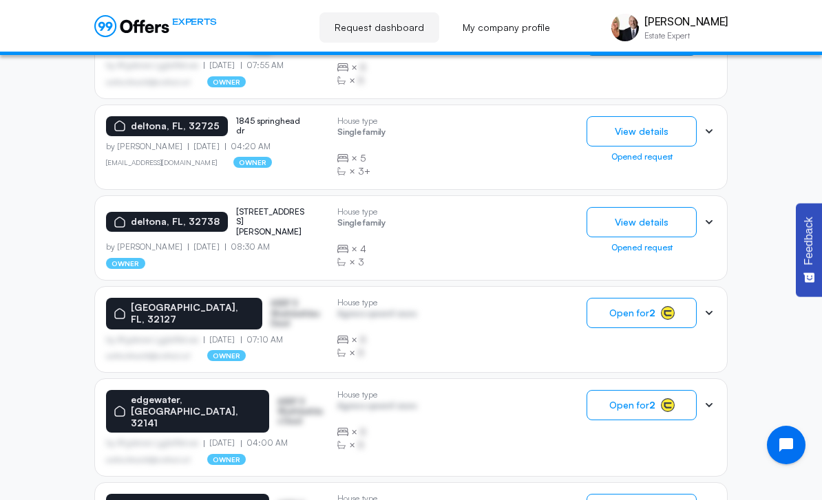
scroll to position [910, 0]
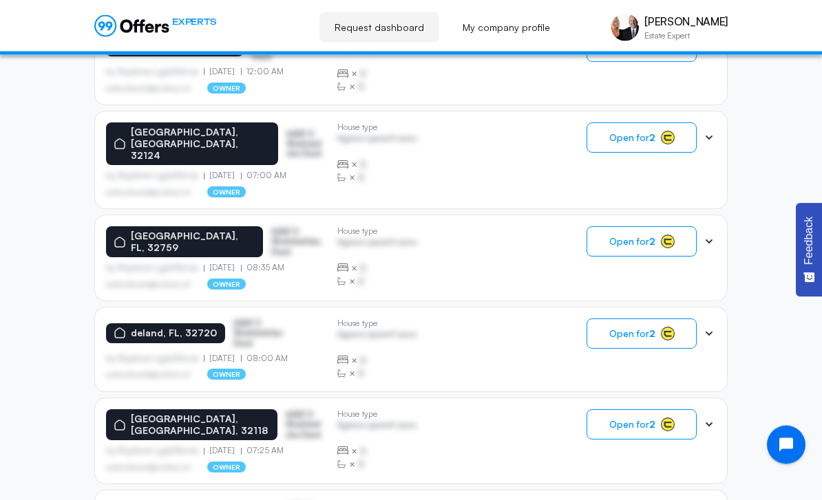
scroll to position [912, 0]
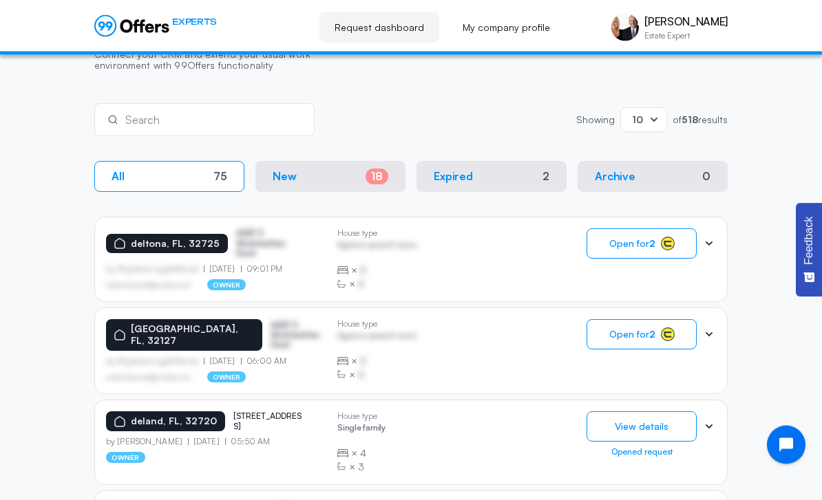
scroll to position [277, 0]
click at [655, 242] on strong "2" at bounding box center [652, 243] width 6 height 12
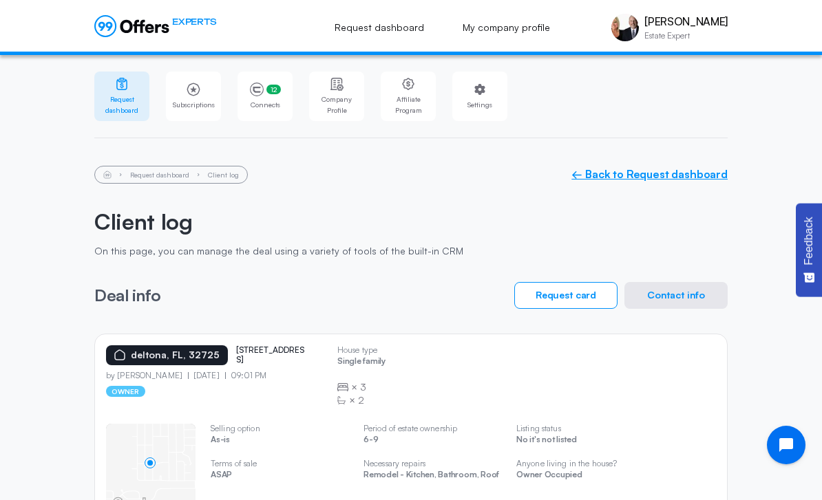
click at [638, 169] on link "← Back to Request dashboard" at bounding box center [649, 174] width 156 height 13
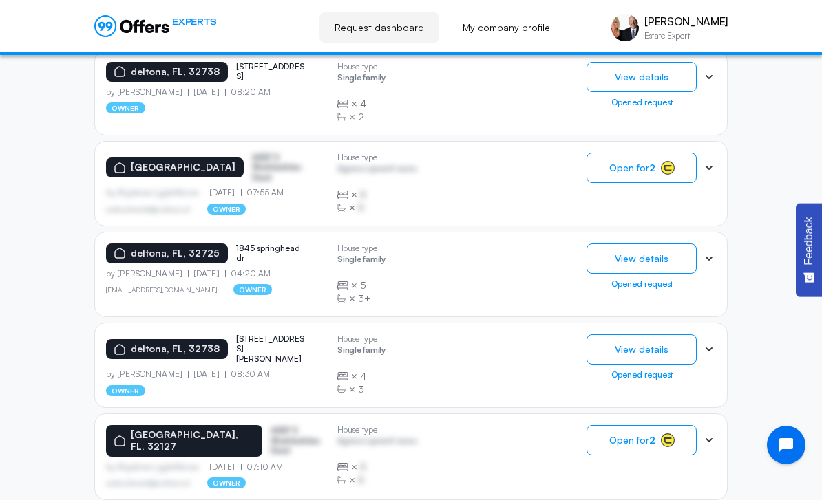
scroll to position [910, 0]
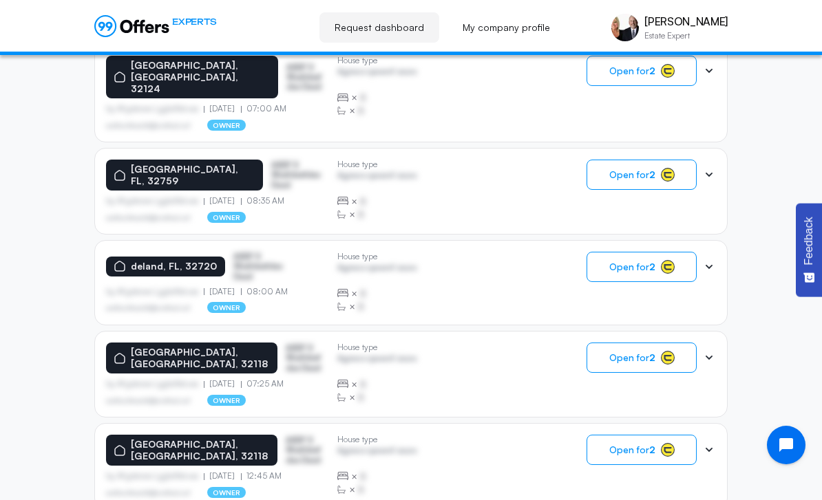
scroll to position [912, 0]
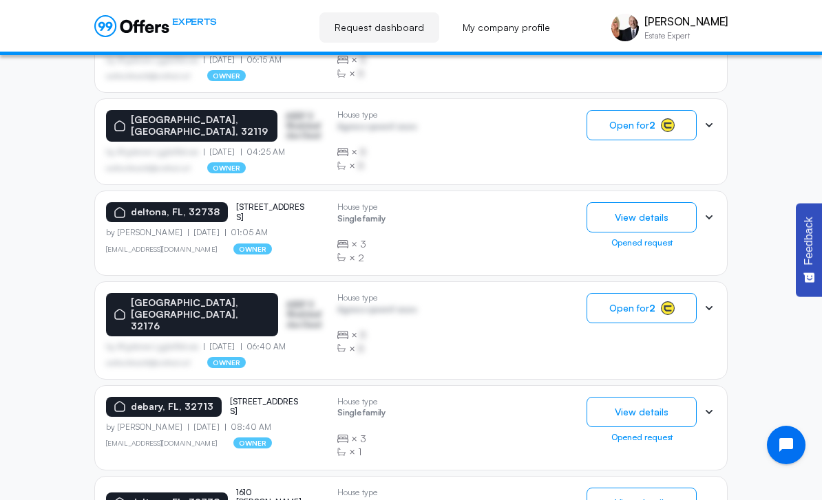
scroll to position [486, 0]
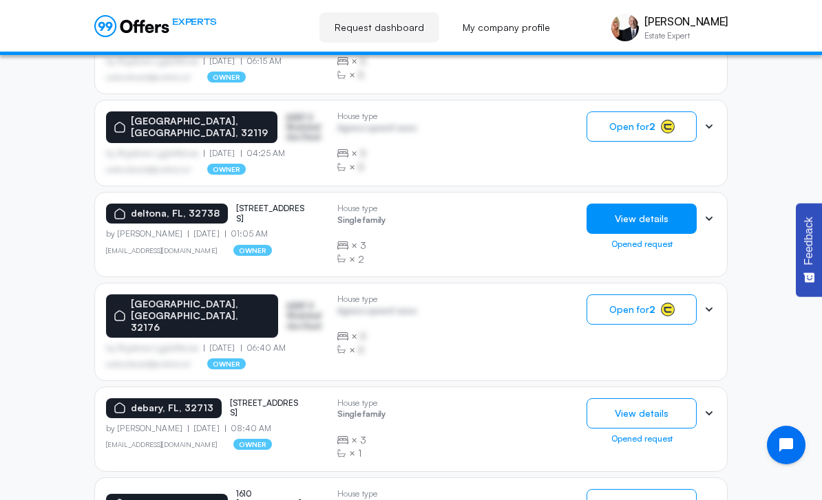
click at [657, 213] on button "View details" at bounding box center [641, 219] width 110 height 30
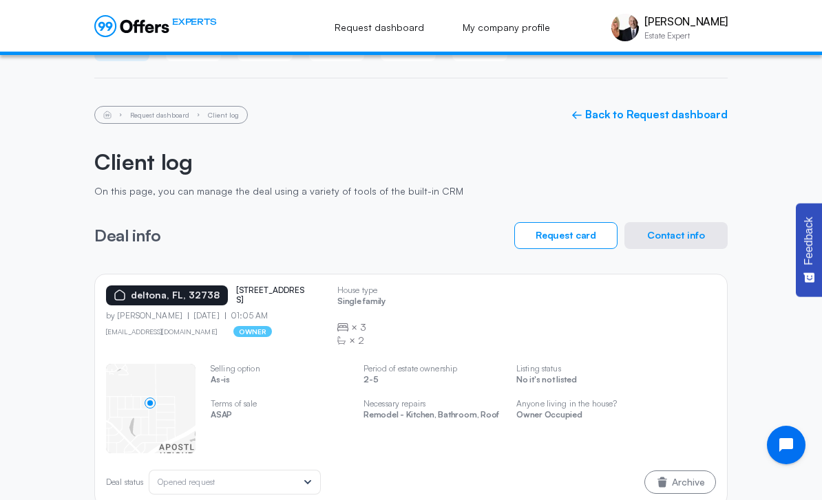
scroll to position [85, 0]
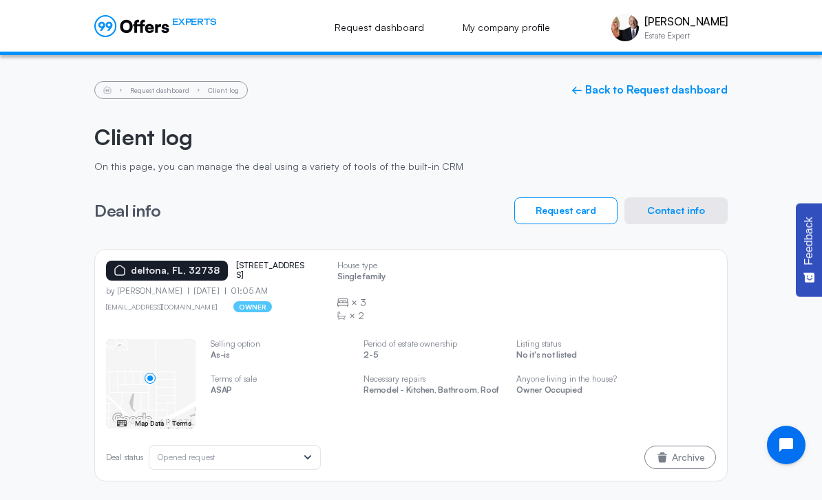
click at [688, 208] on button "Contact info" at bounding box center [675, 210] width 103 height 27
